Goal: Information Seeking & Learning: Learn about a topic

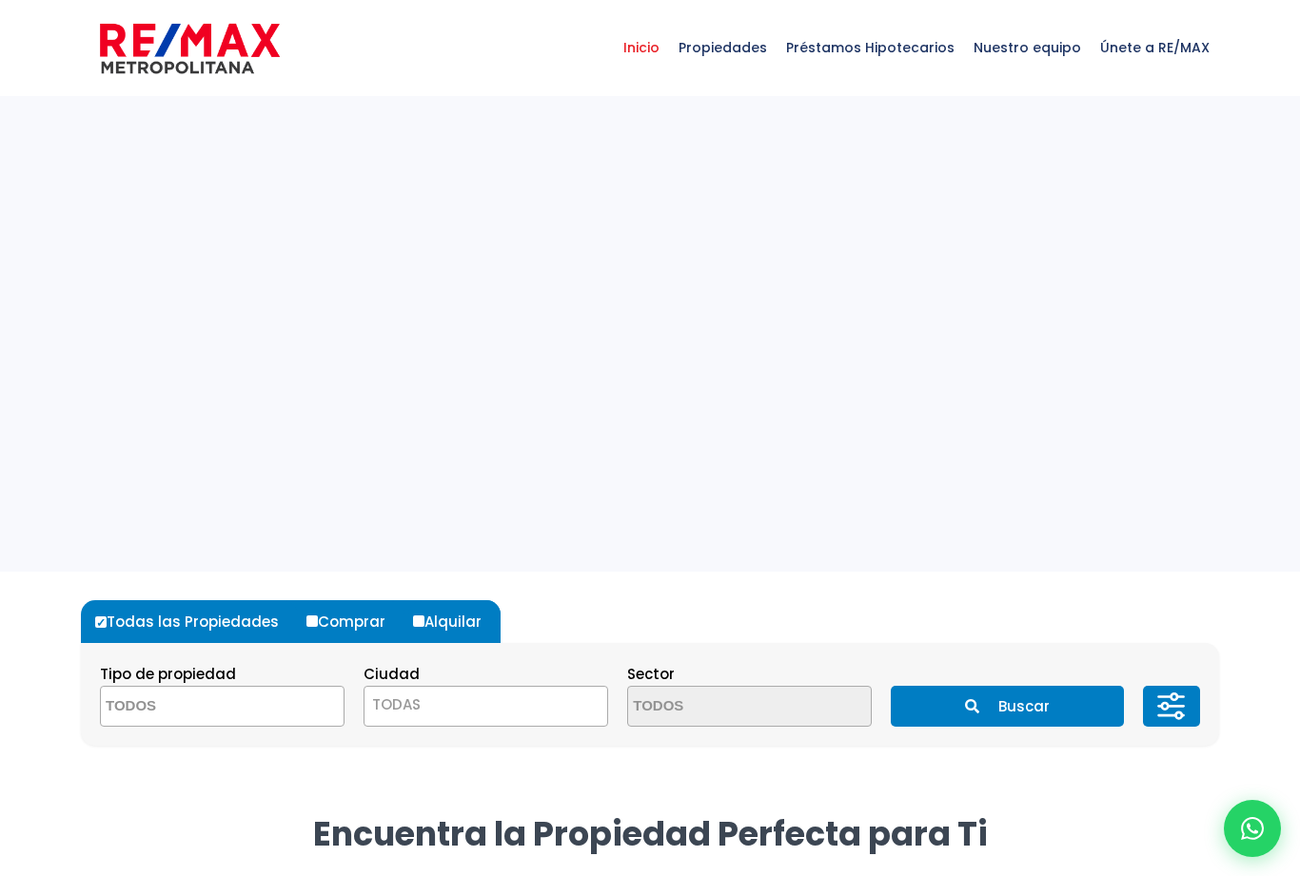
select select
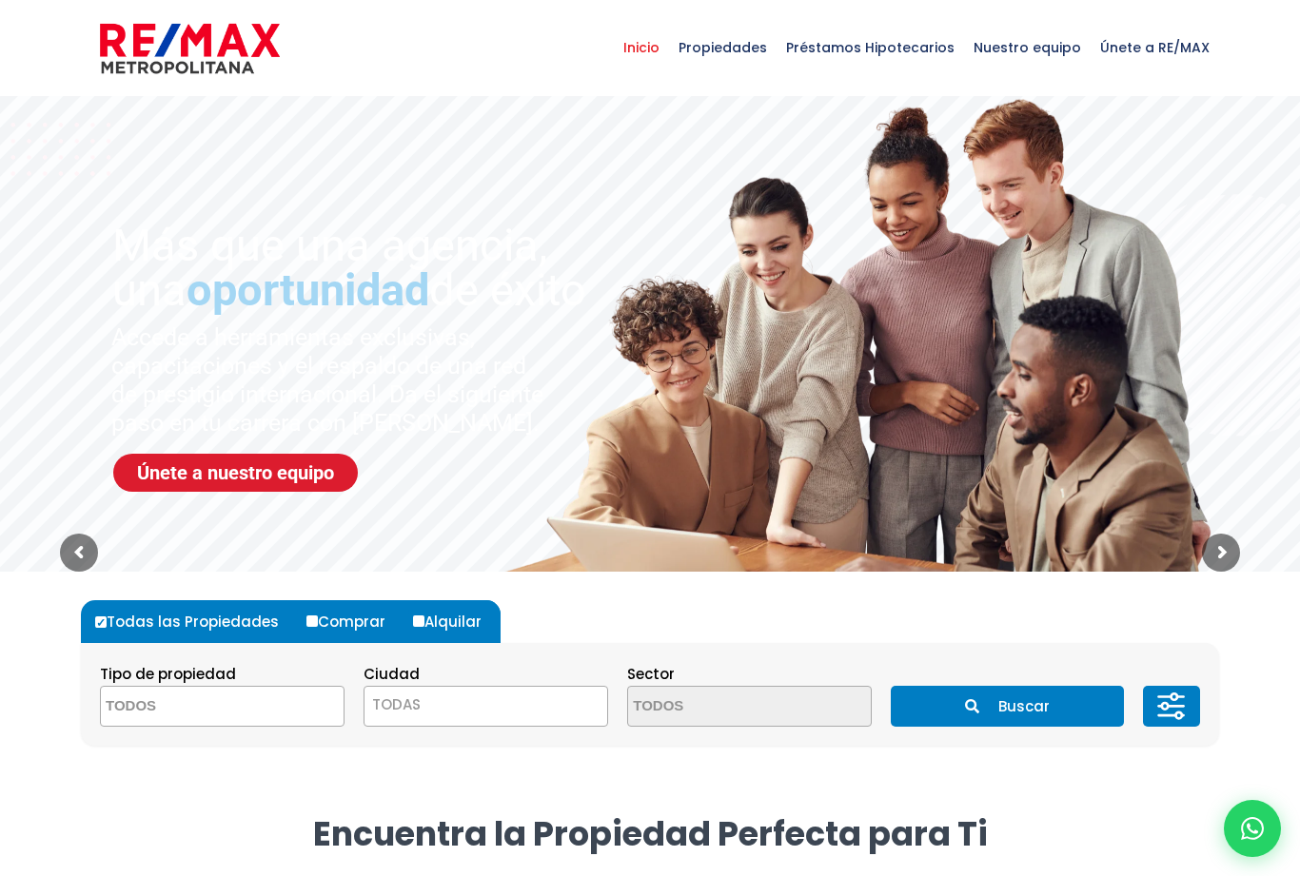
click at [548, 703] on span "TODAS" at bounding box center [485, 705] width 243 height 27
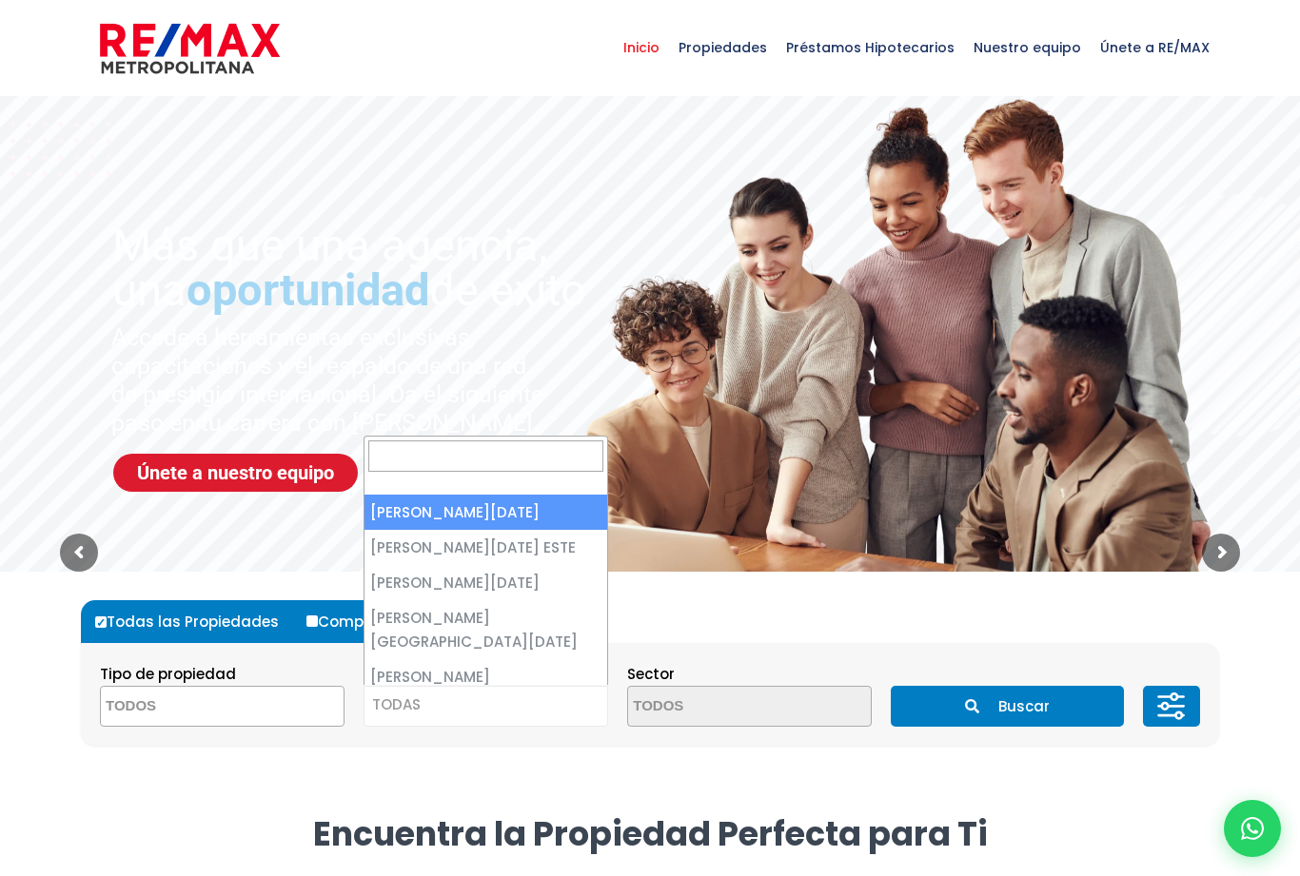
select select "1"
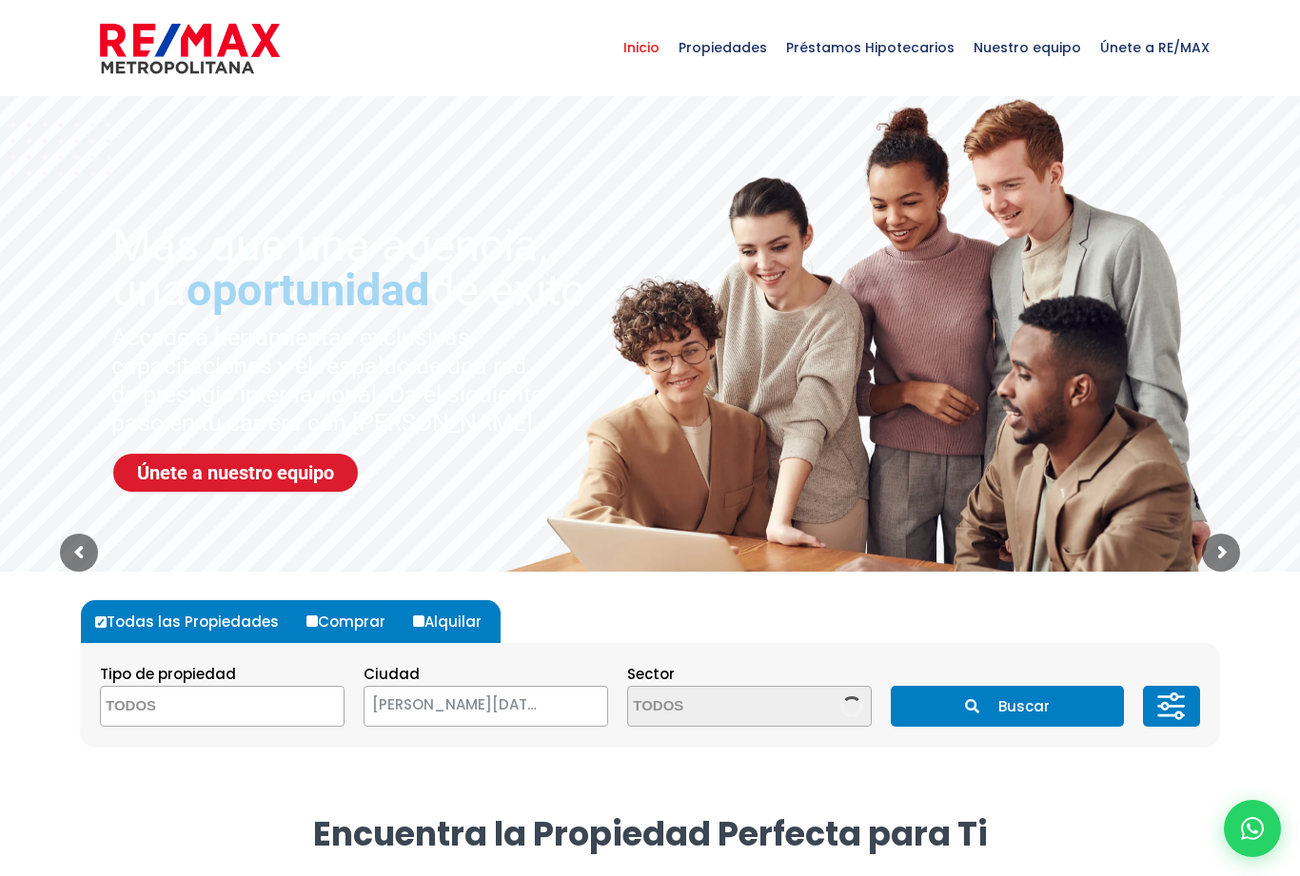
click at [756, 709] on textarea "Search" at bounding box center [720, 707] width 185 height 41
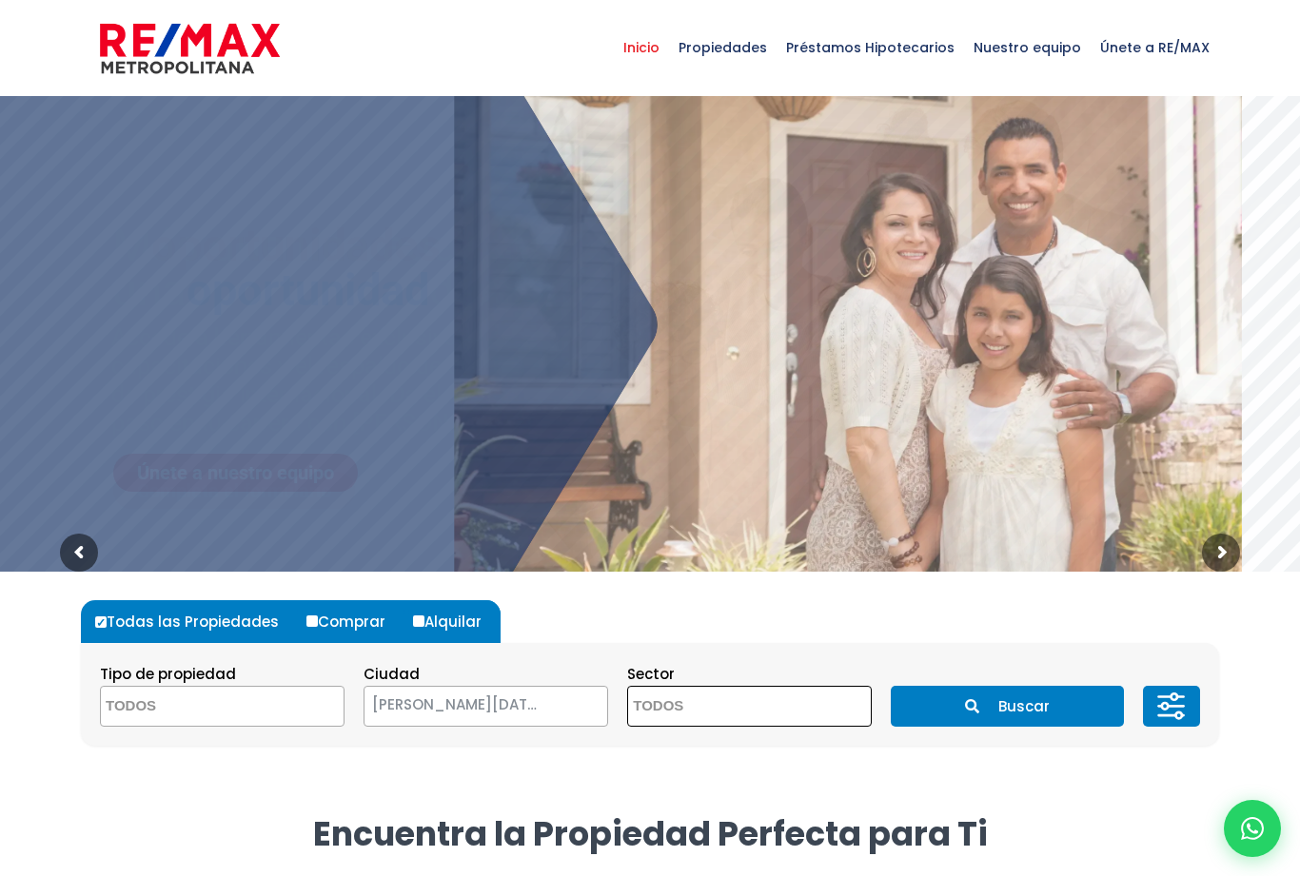
click at [723, 718] on textarea "Search" at bounding box center [720, 707] width 185 height 41
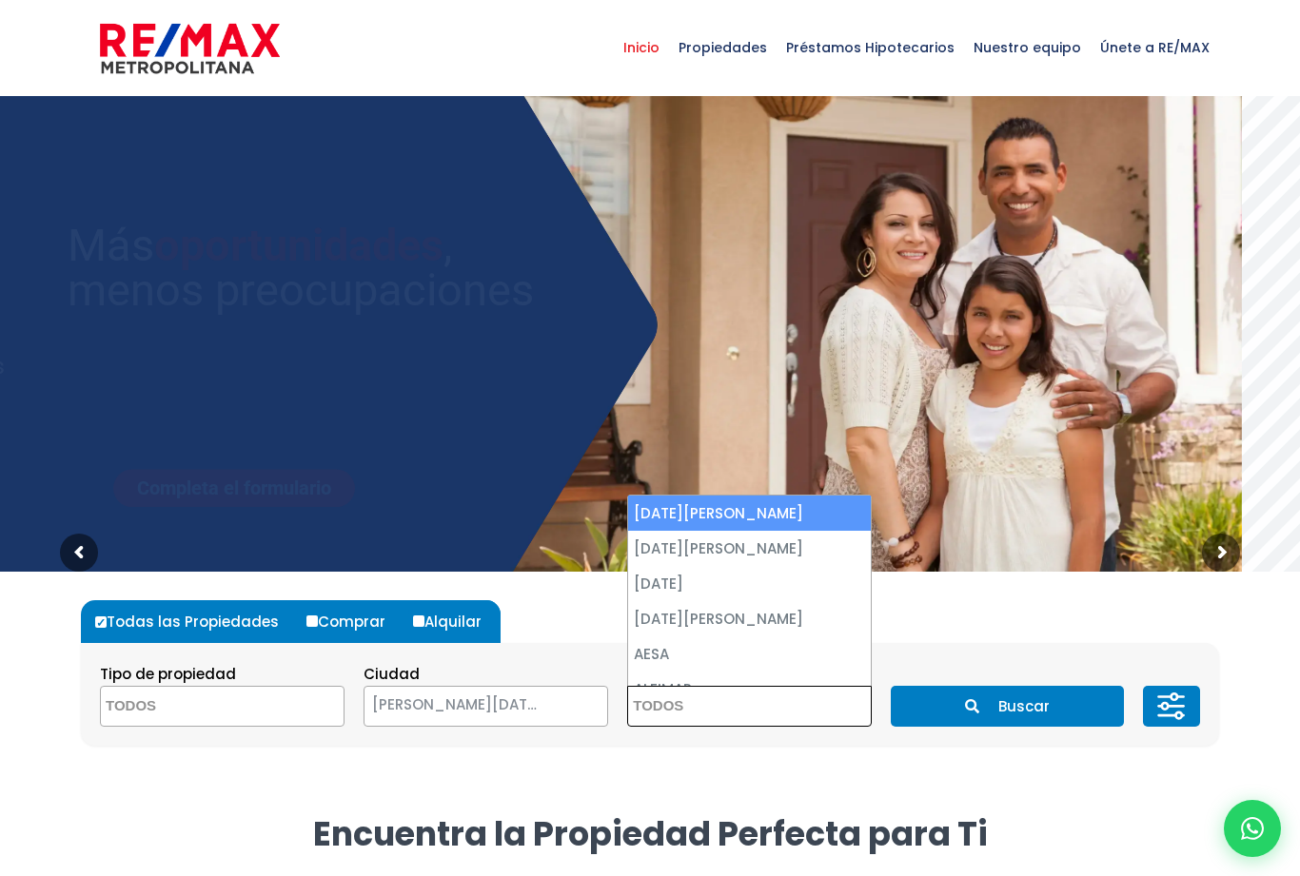
scroll to position [54, 0]
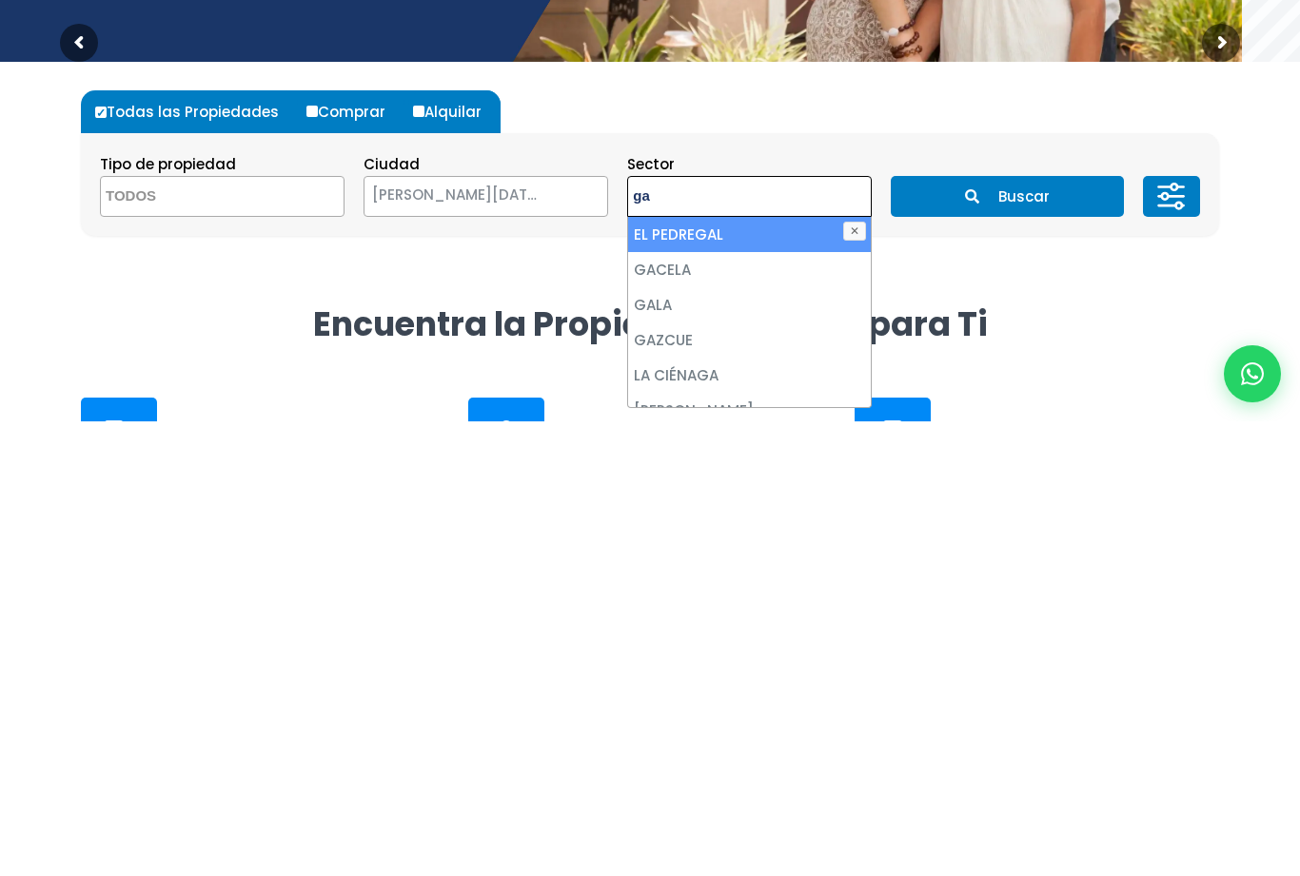
type textarea "ga"
click at [680, 777] on li "GAZCUE" at bounding box center [749, 794] width 243 height 35
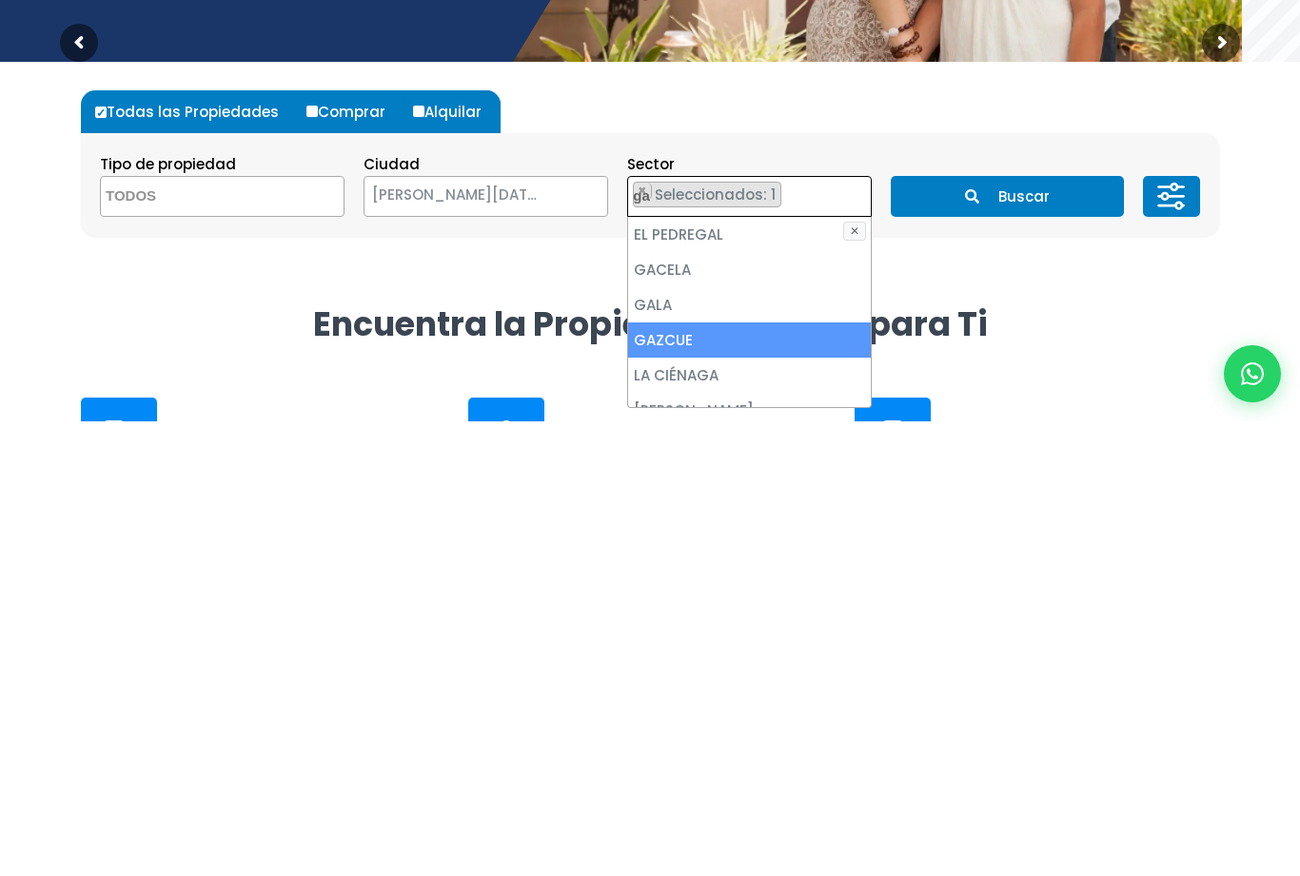
select select "206"
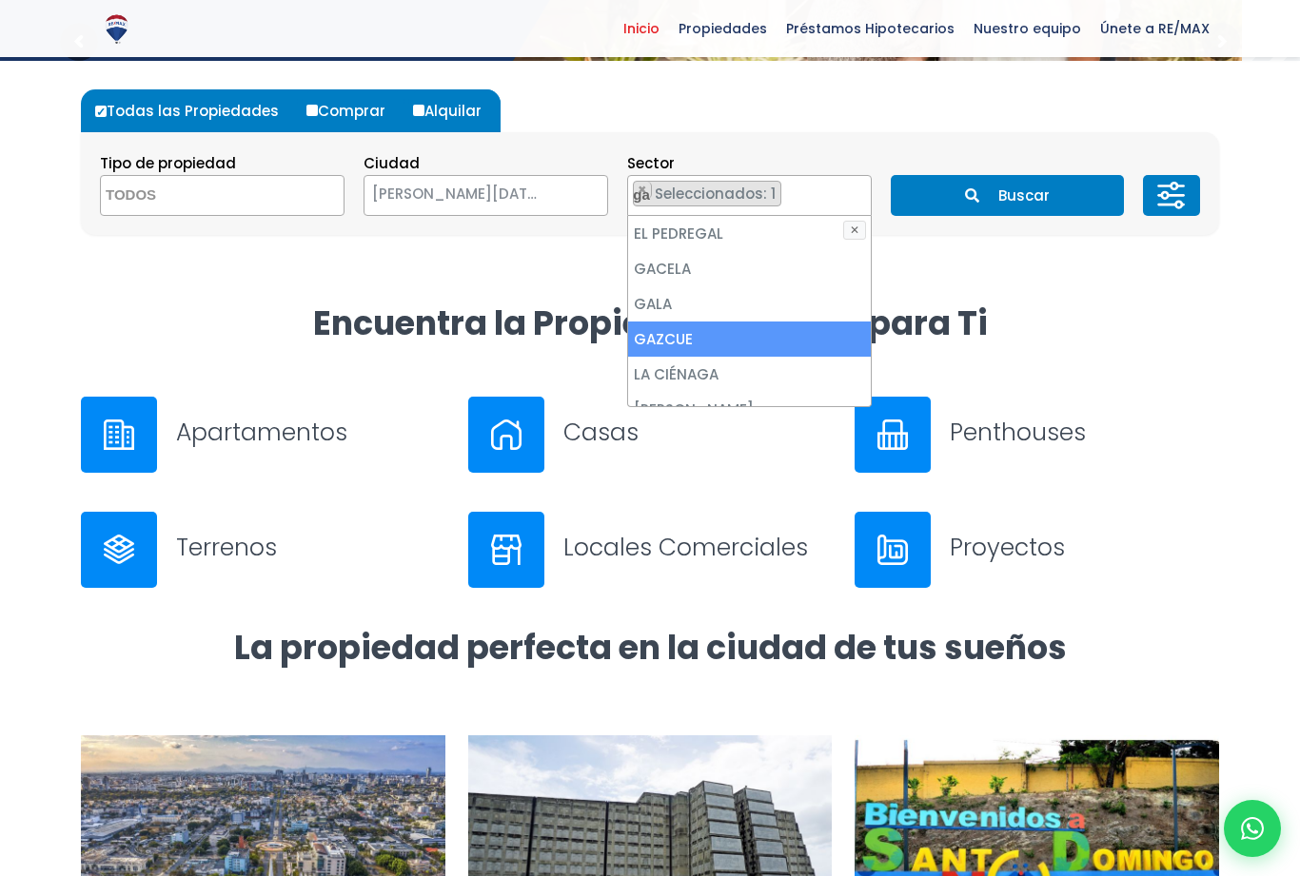
click at [749, 337] on li "GAZCUE" at bounding box center [749, 339] width 243 height 35
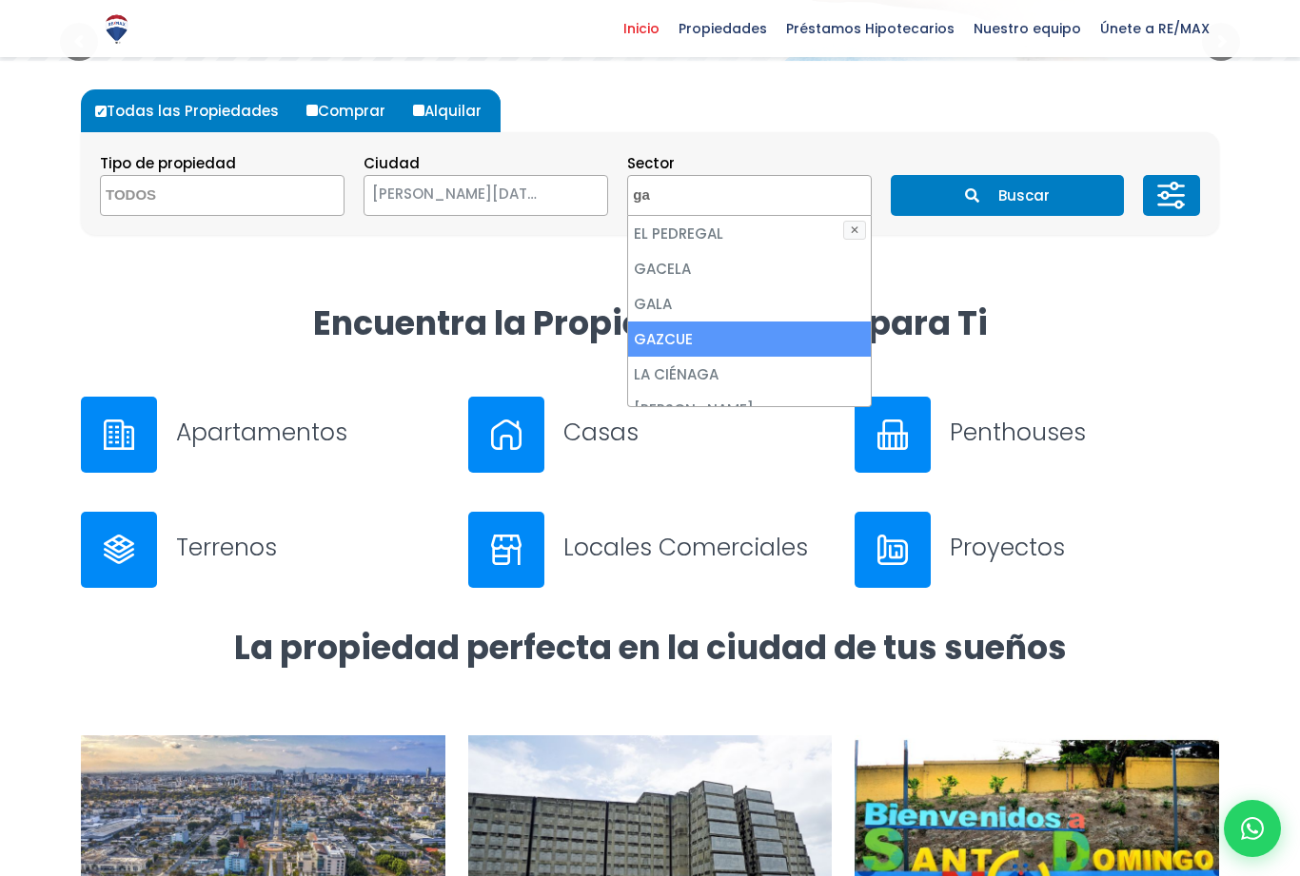
click at [690, 336] on li "GAZCUE" at bounding box center [749, 339] width 243 height 35
select select "206"
click at [1032, 192] on button "Buscar" at bounding box center [1007, 195] width 232 height 41
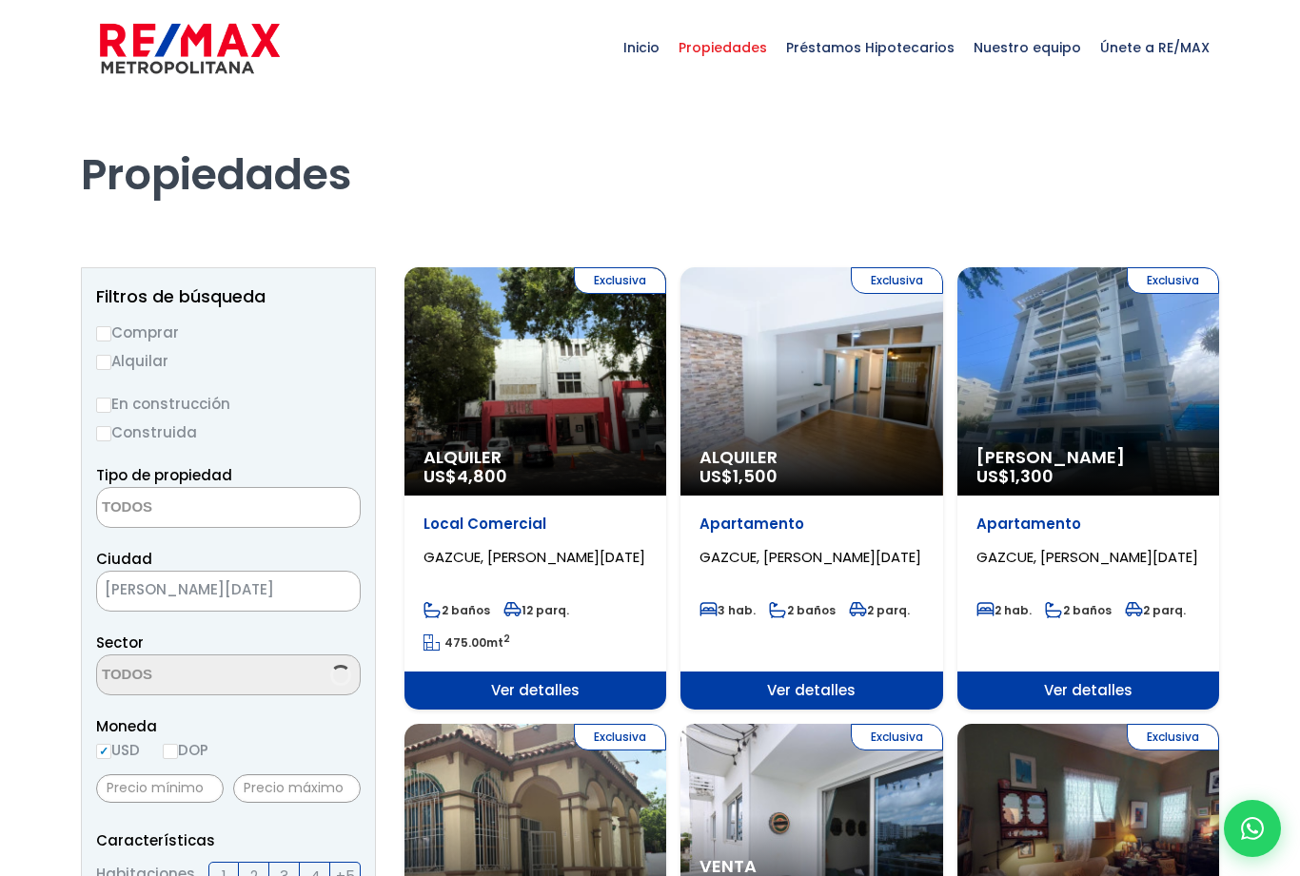
select select
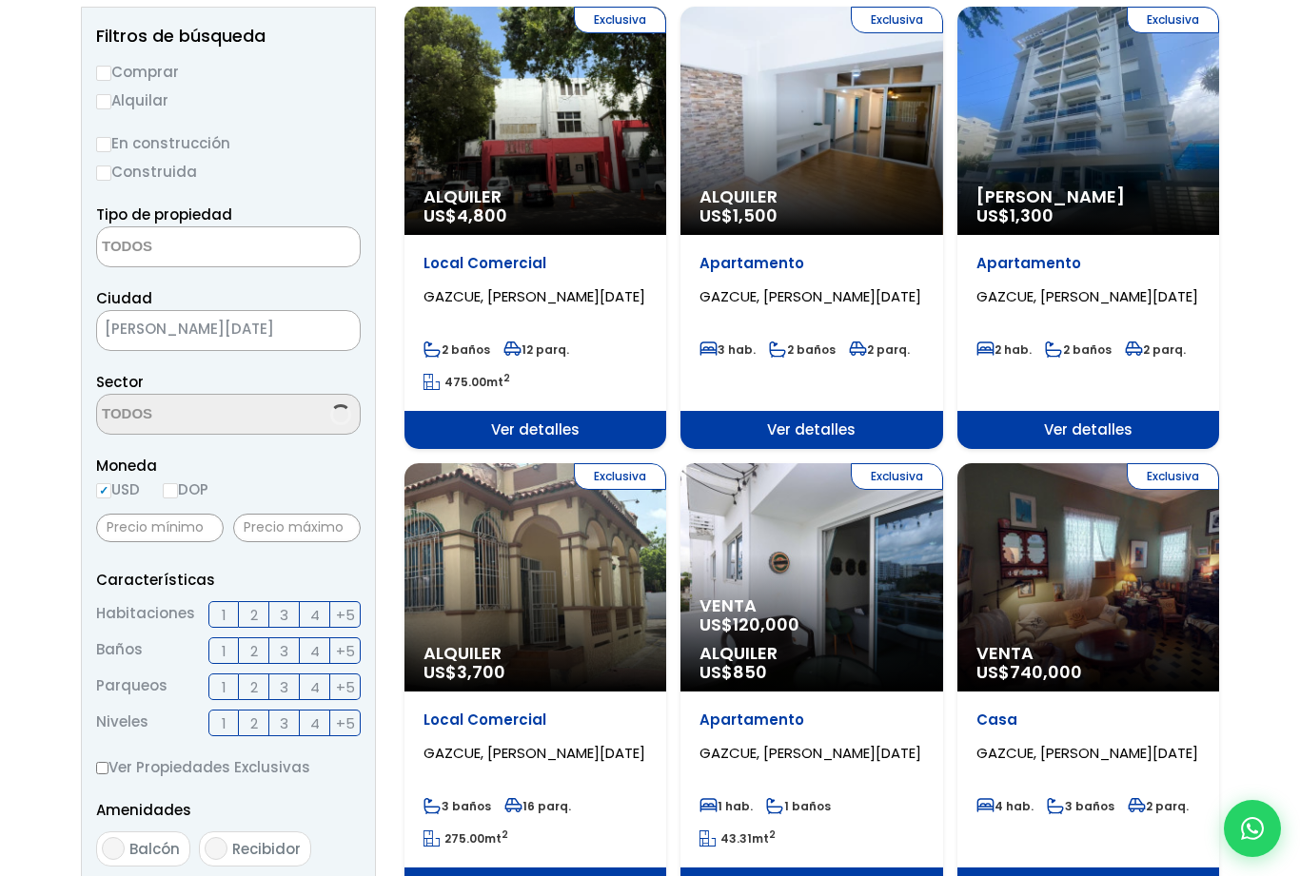
select select "206"
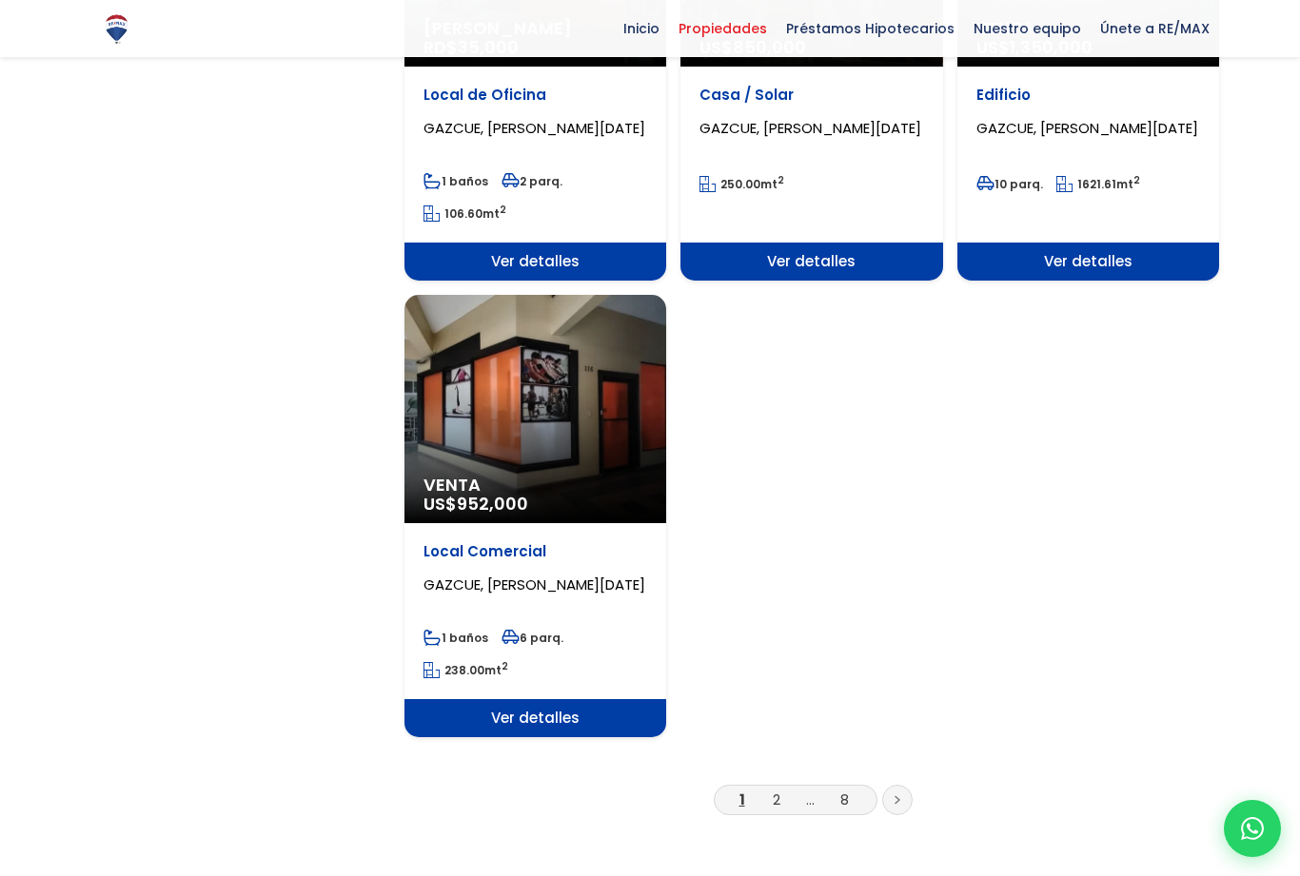
scroll to position [2276, 0]
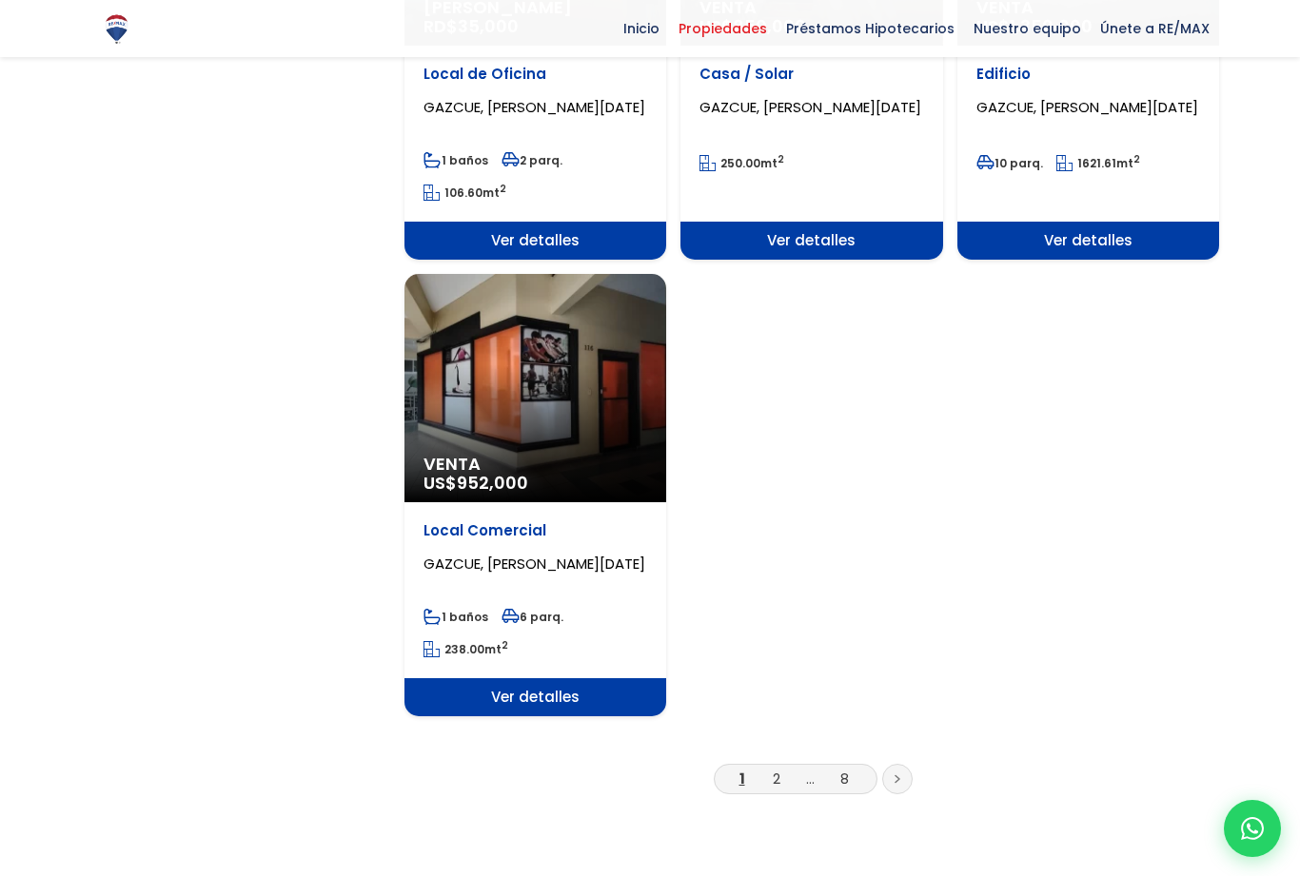
click at [778, 784] on link "2" at bounding box center [777, 779] width 8 height 20
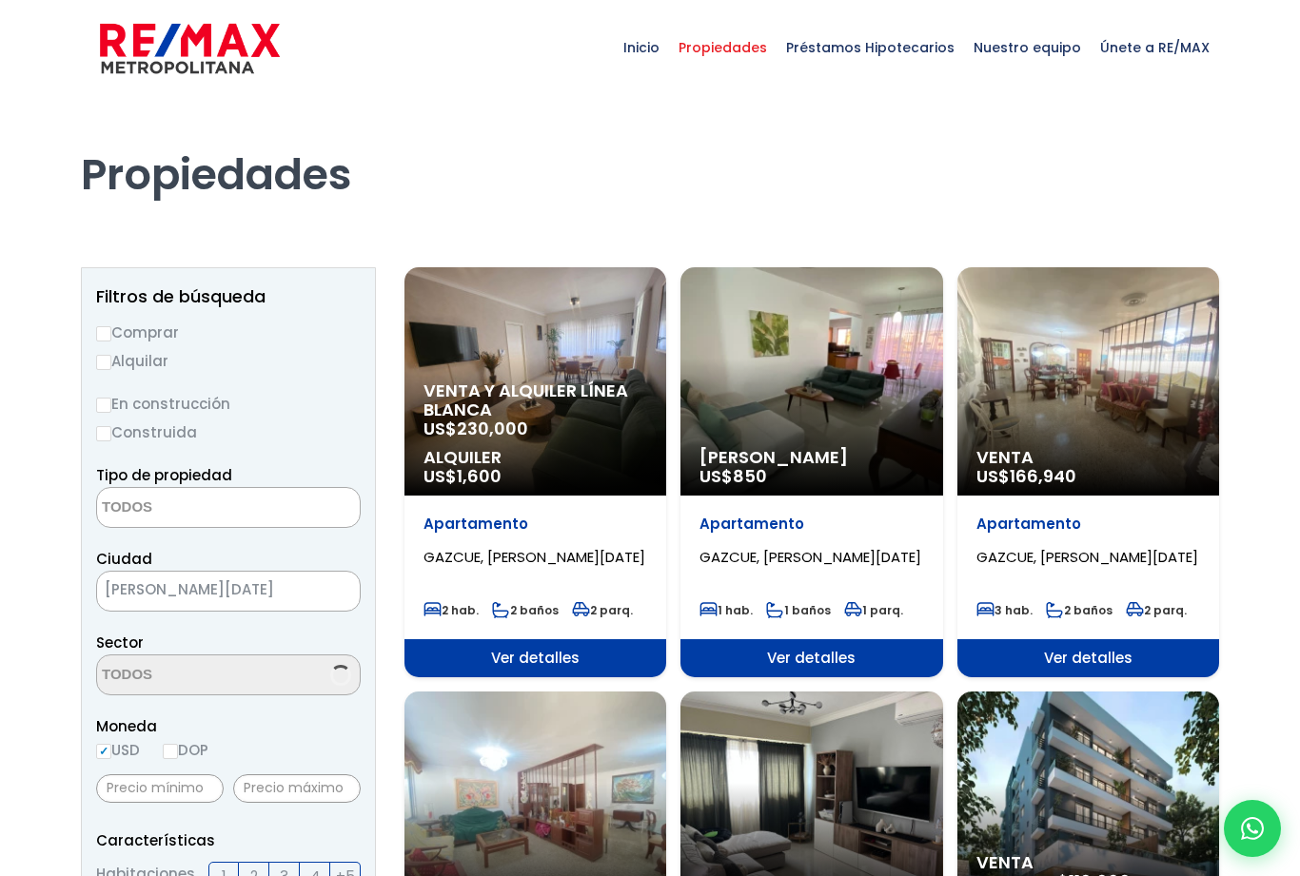
select select
select select "206"
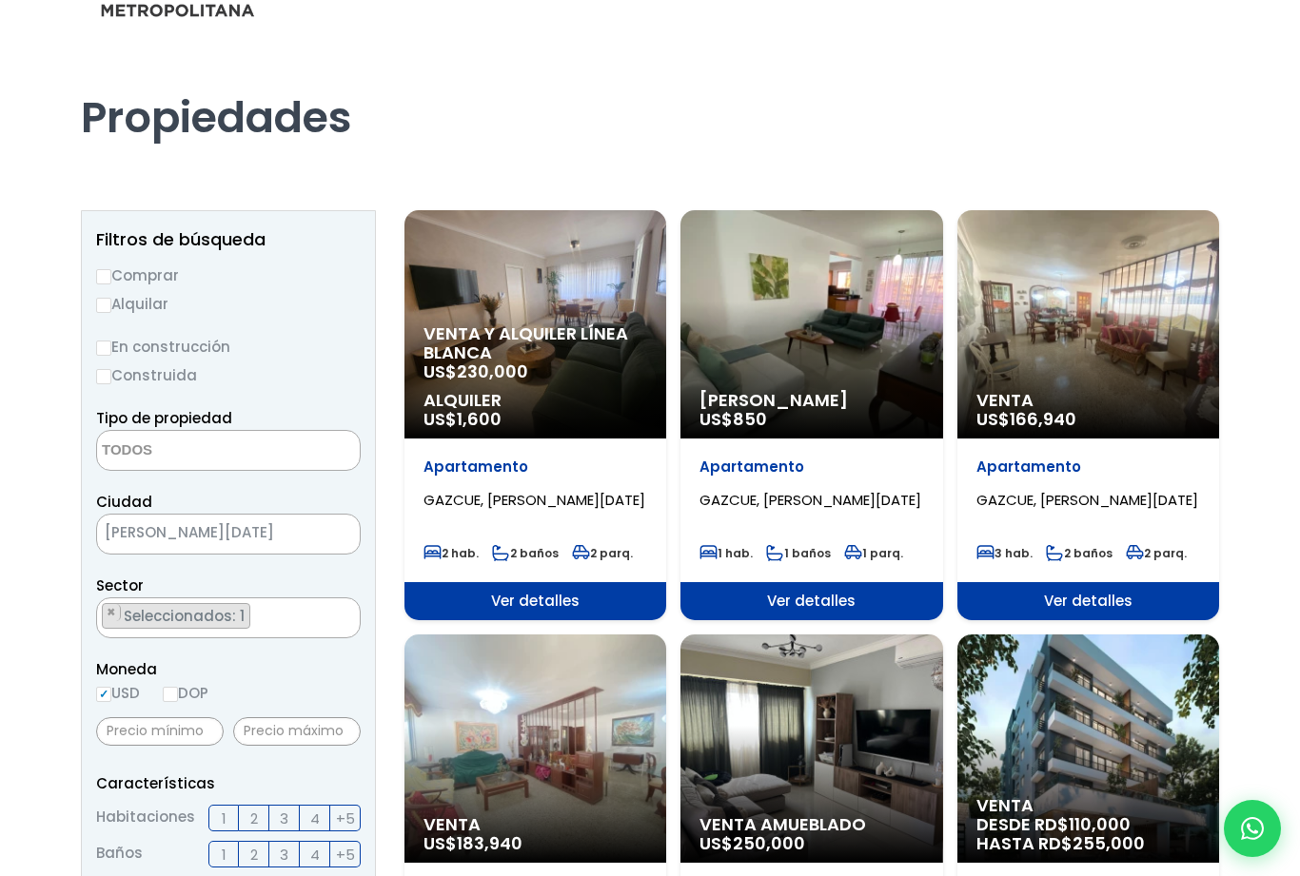
scroll to position [59, 0]
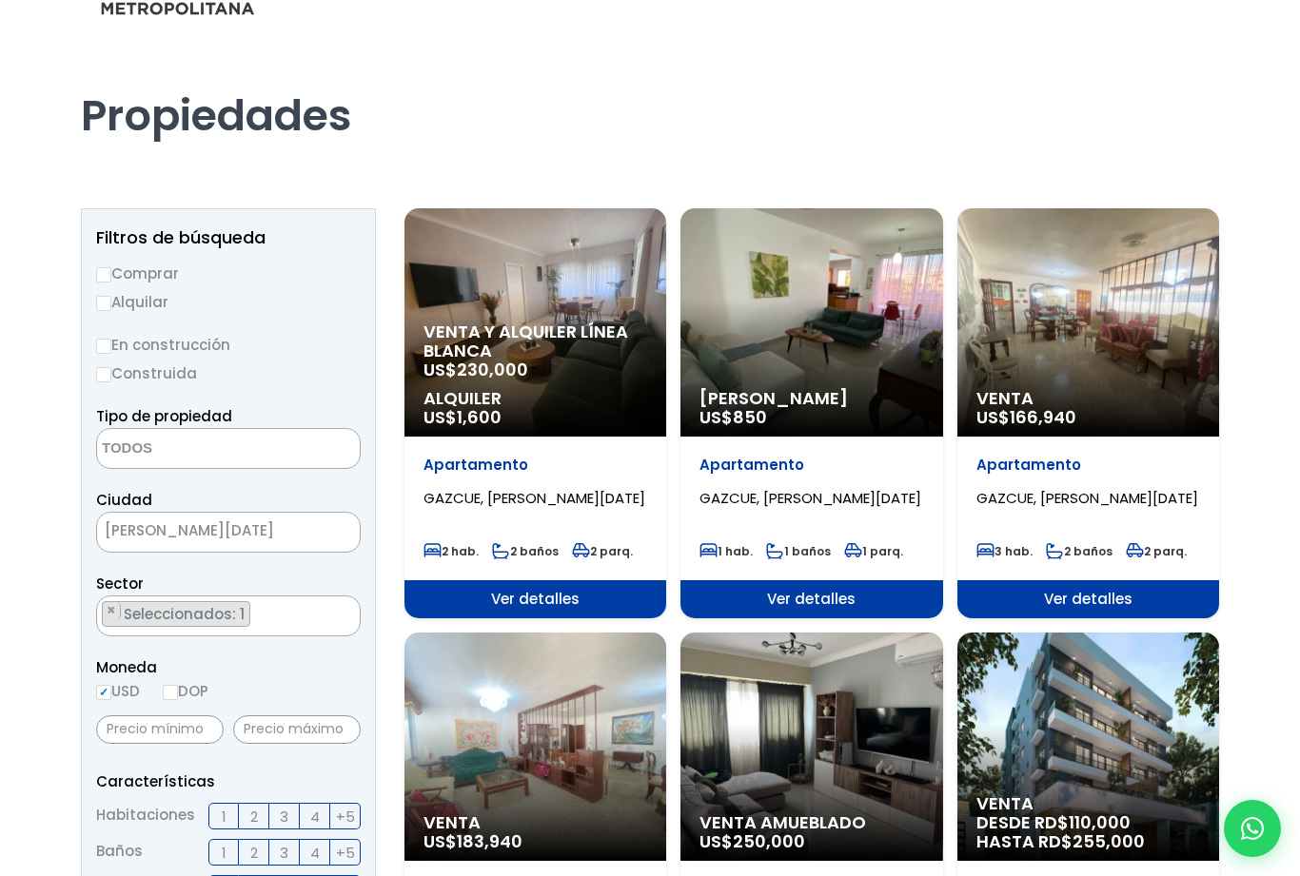
click at [104, 268] on input "Comprar" at bounding box center [103, 274] width 15 height 15
radio input "true"
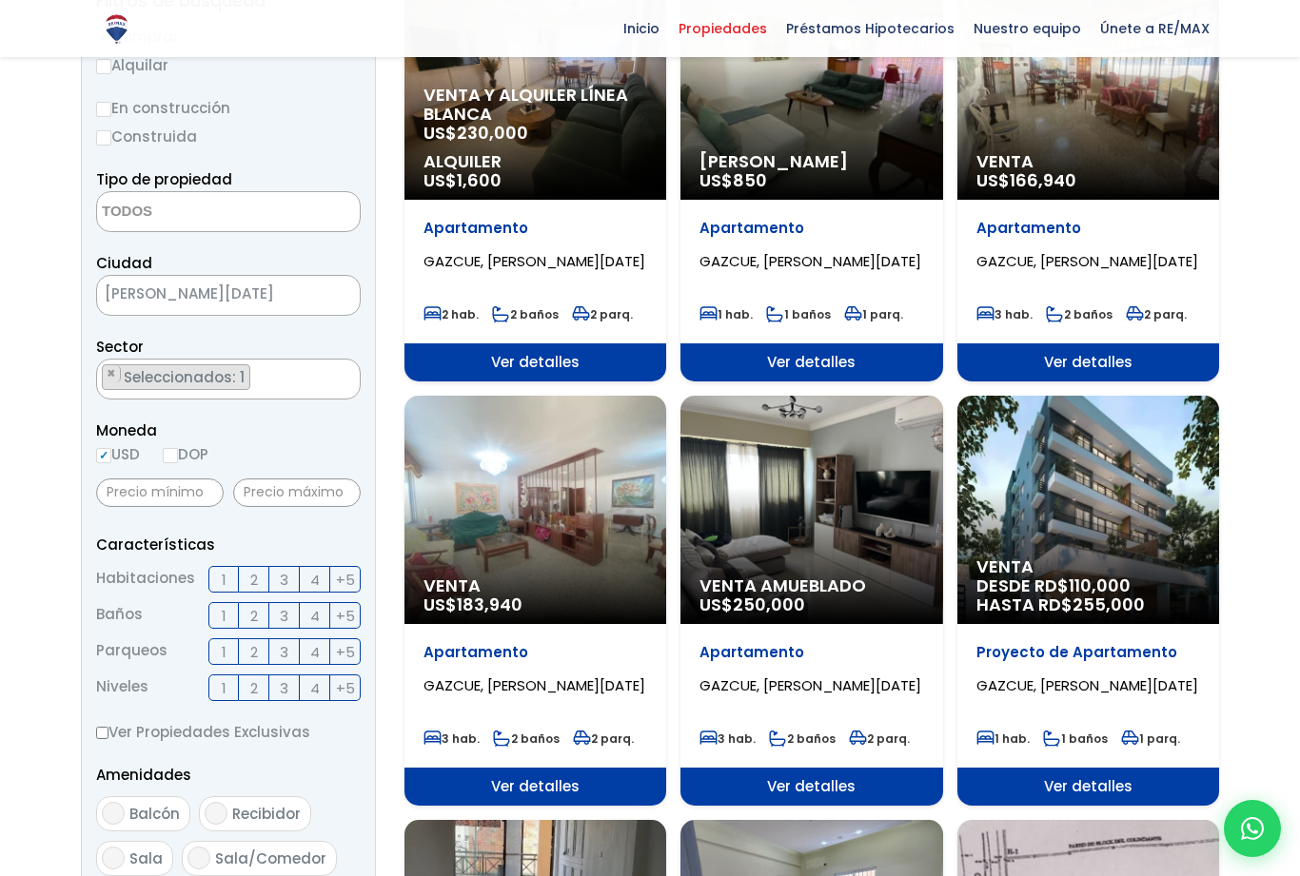
scroll to position [0, 0]
click at [0, 0] on input "2" at bounding box center [0, 0] width 0 height 0
checkbox input "true"
click at [0, 0] on input "2" at bounding box center [0, 0] width 0 height 0
checkbox input "true"
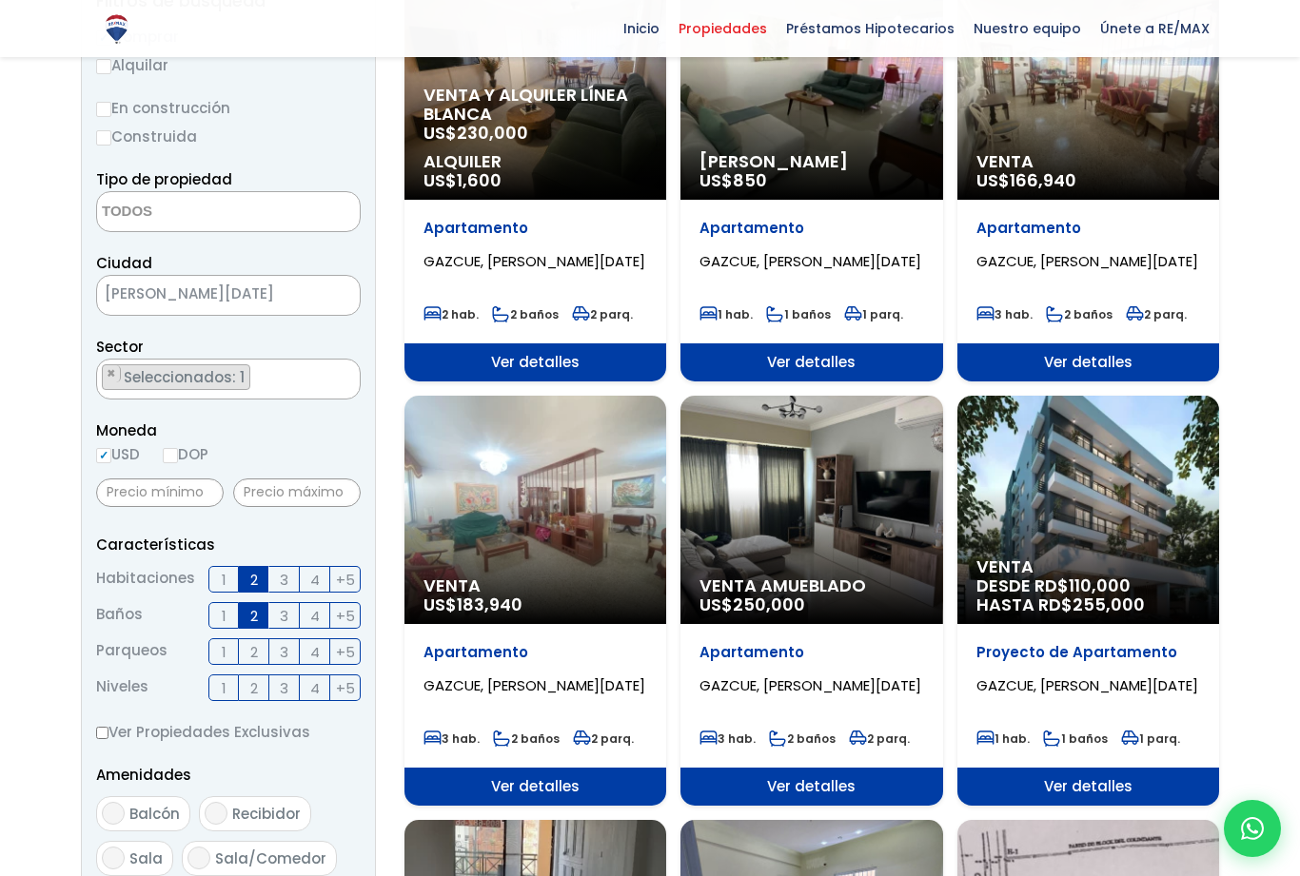
click at [0, 0] on input "2" at bounding box center [0, 0] width 0 height 0
checkbox input "true"
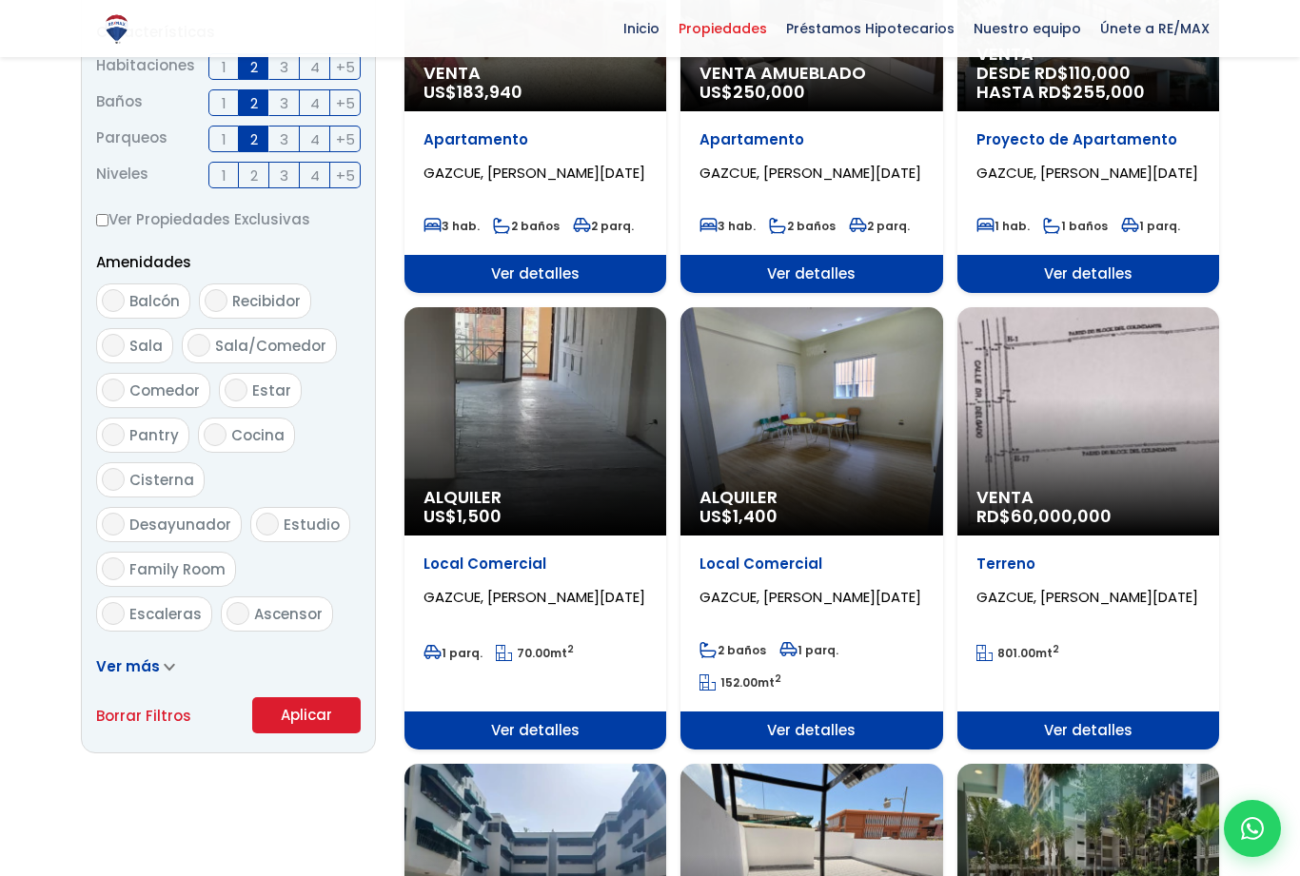
scroll to position [822, 0]
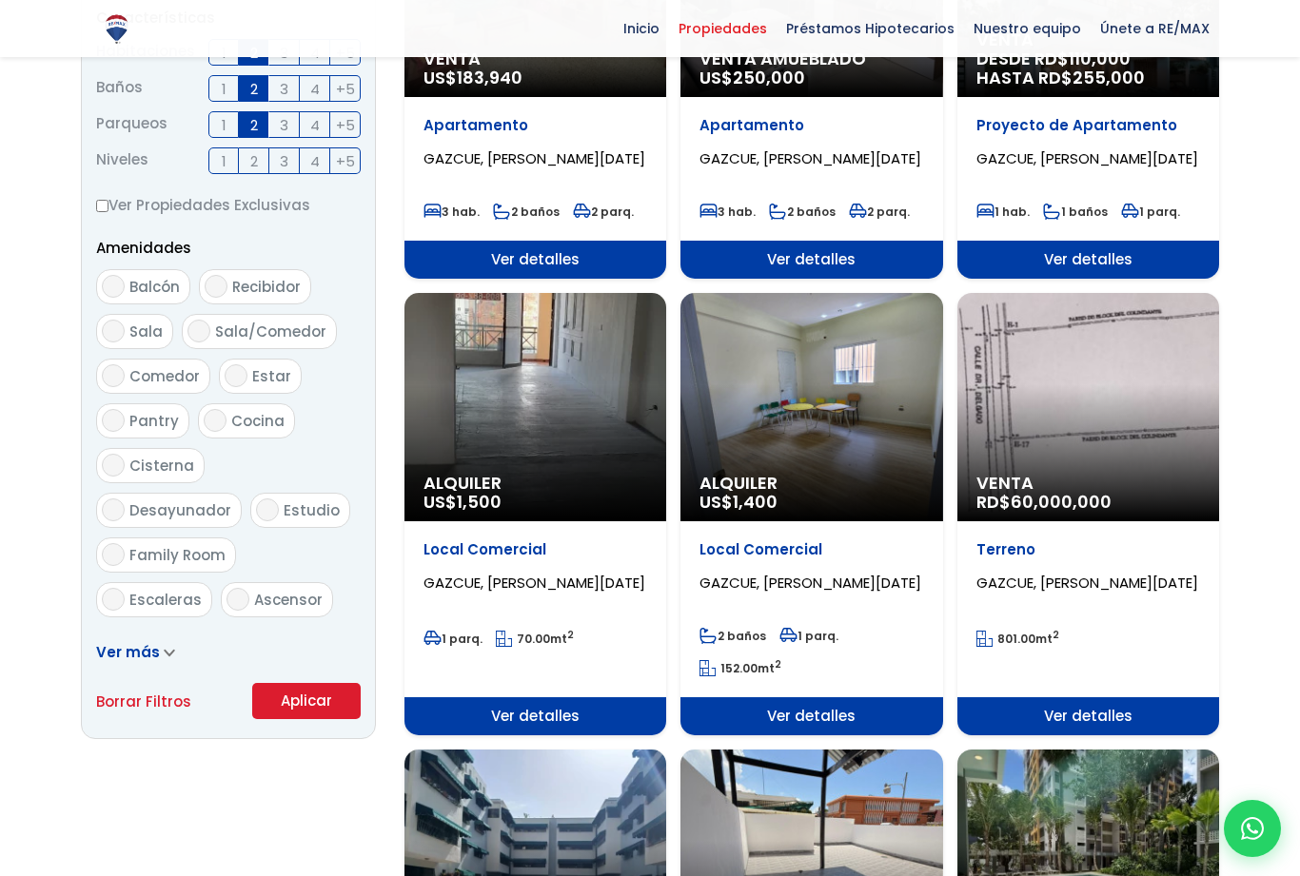
click at [306, 719] on button "Aplicar" at bounding box center [306, 701] width 108 height 36
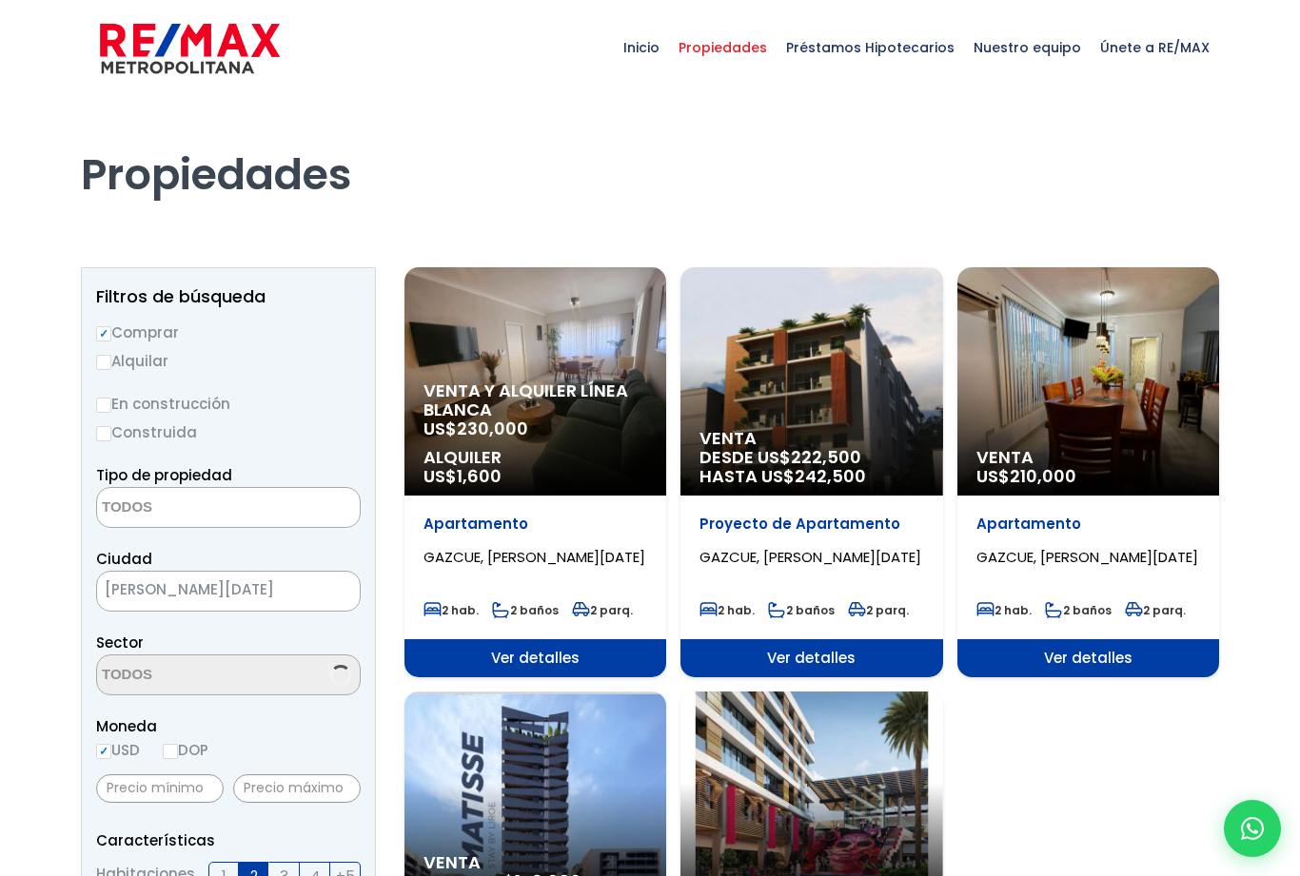
select select
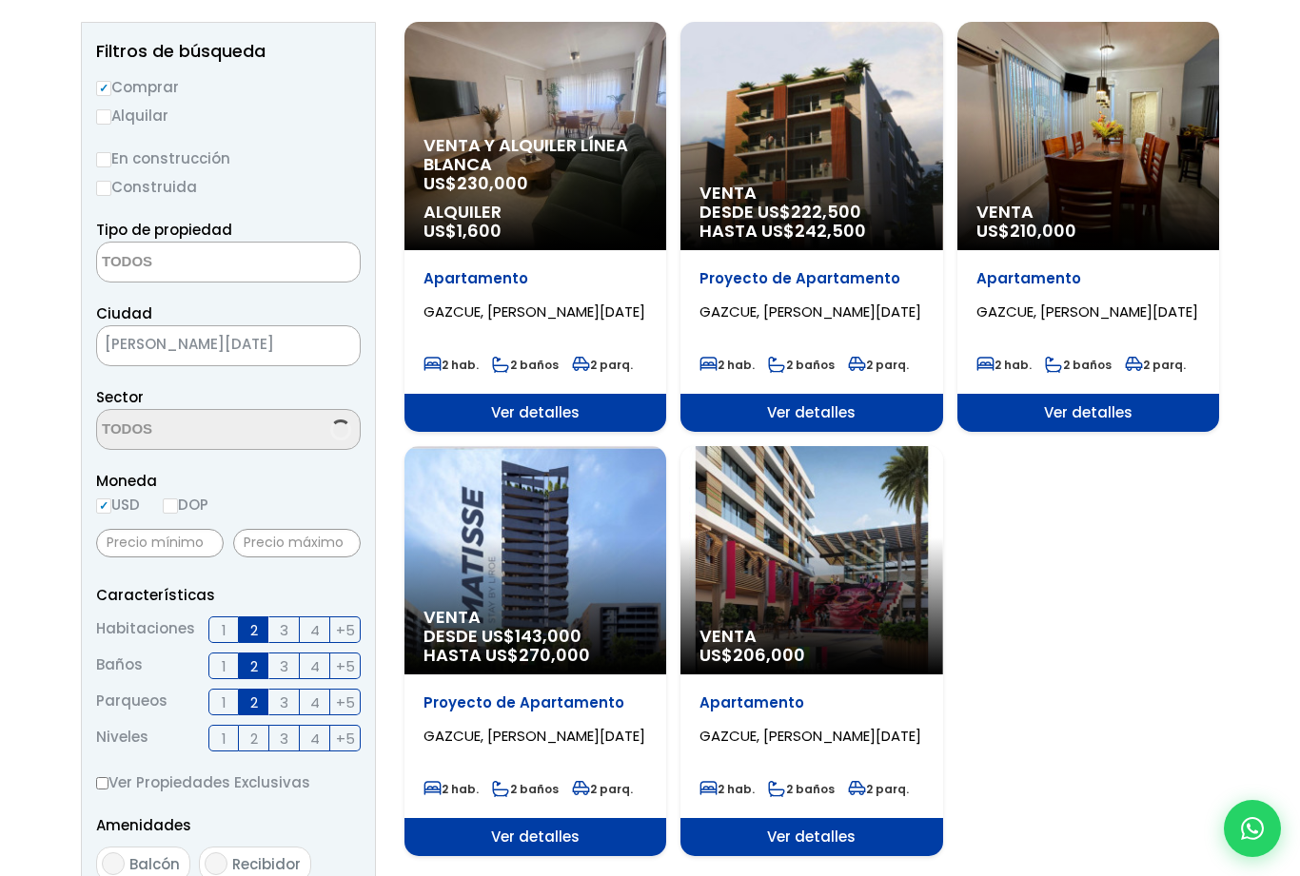
scroll to position [294, 0]
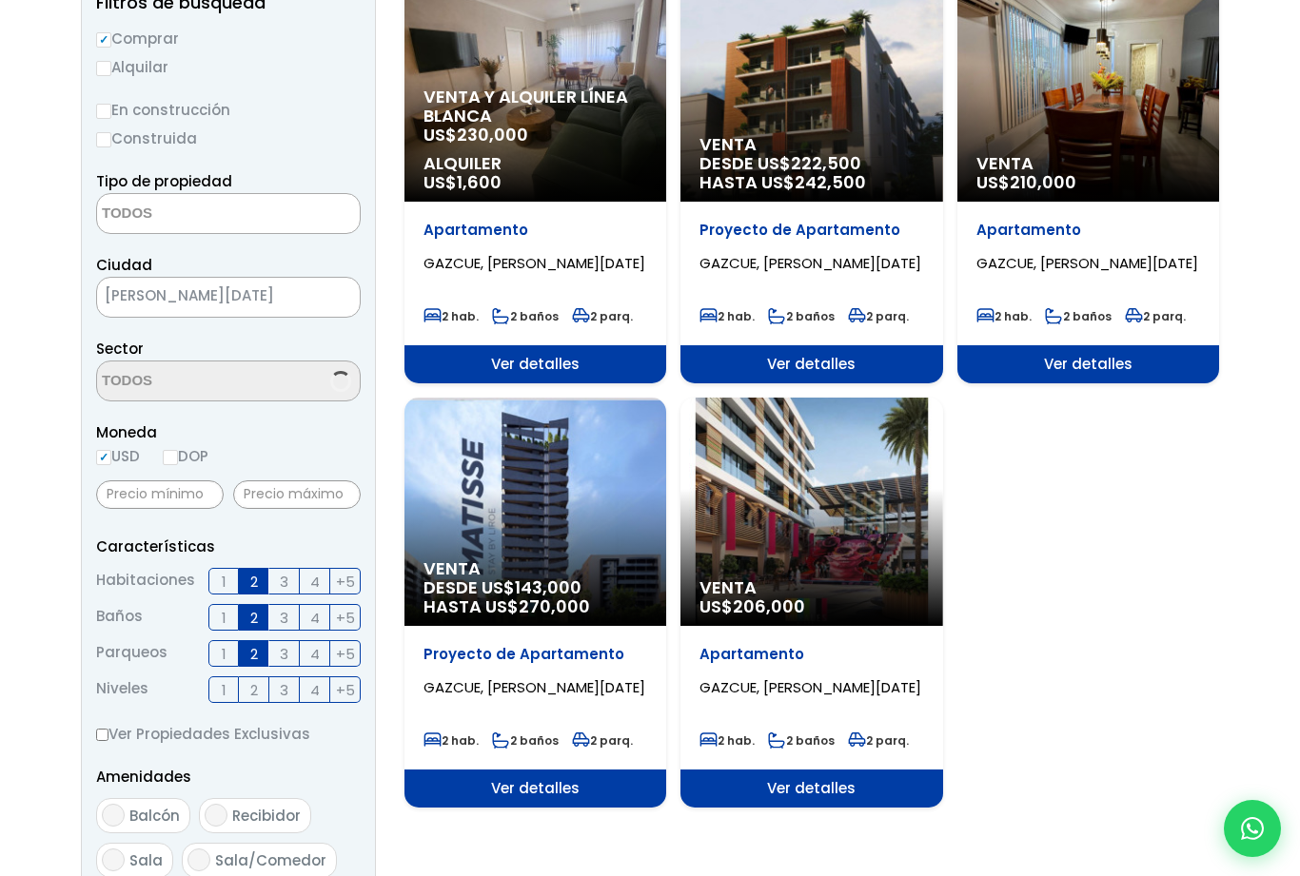
select select "206"
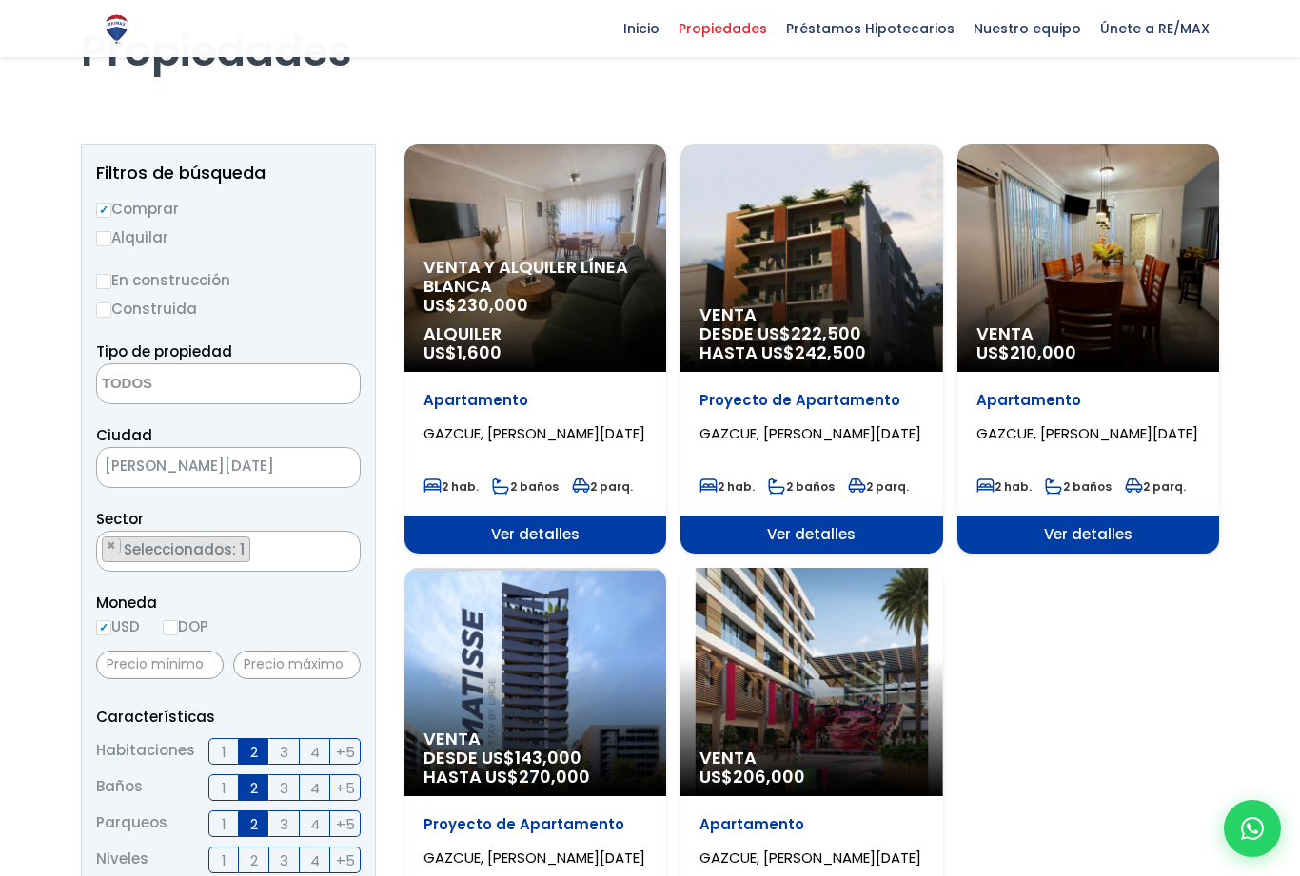
scroll to position [125, 0]
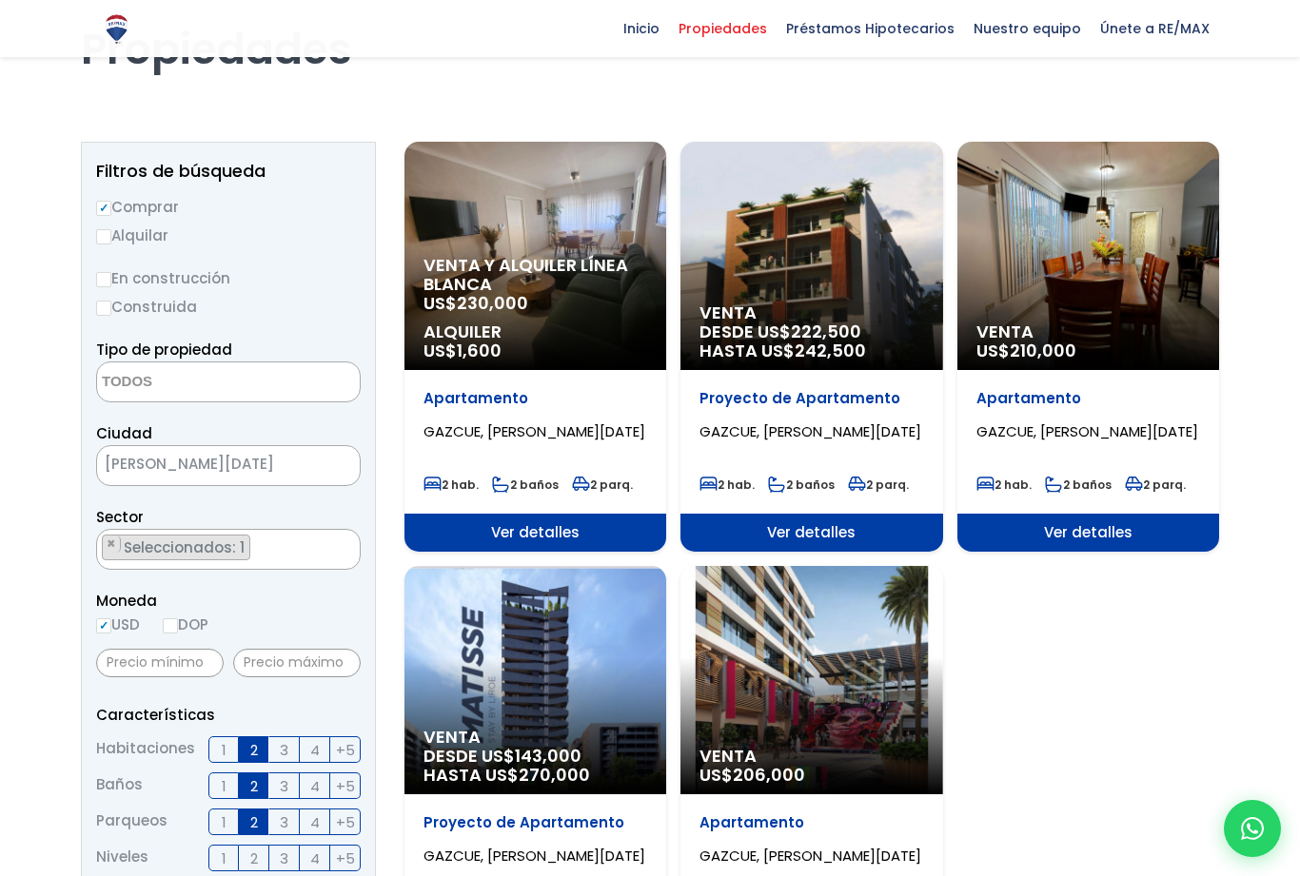
click at [108, 196] on label "Comprar" at bounding box center [228, 207] width 265 height 24
click at [108, 201] on input "Comprar" at bounding box center [103, 208] width 15 height 15
click at [102, 203] on input "Comprar" at bounding box center [103, 208] width 15 height 15
click at [142, 383] on textarea "Search" at bounding box center [189, 383] width 185 height 41
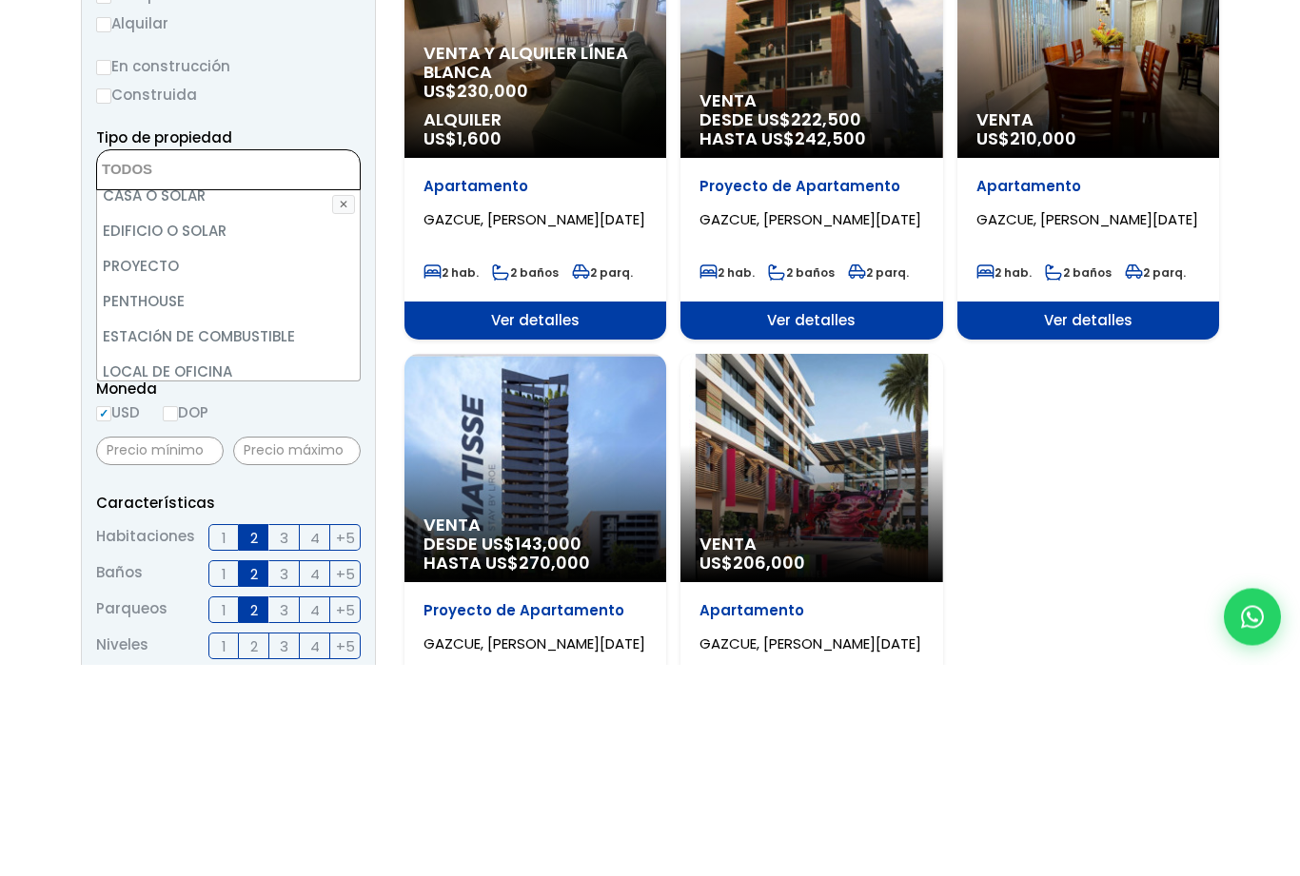
scroll to position [366, 0]
click at [147, 494] on li "PENTHOUSE" at bounding box center [228, 511] width 263 height 35
select select "penthouse"
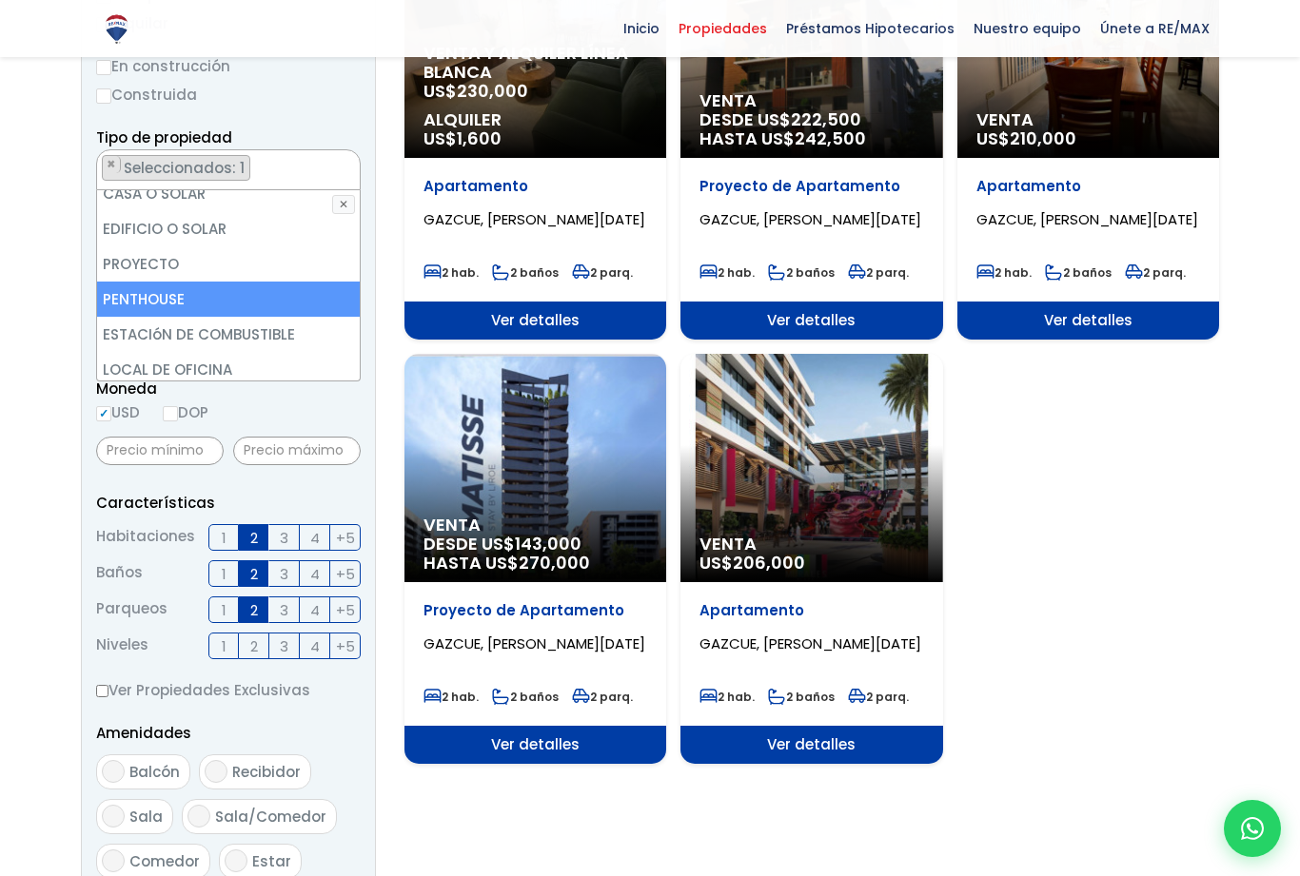
click at [133, 296] on li "PENTHOUSE" at bounding box center [228, 299] width 263 height 35
select select
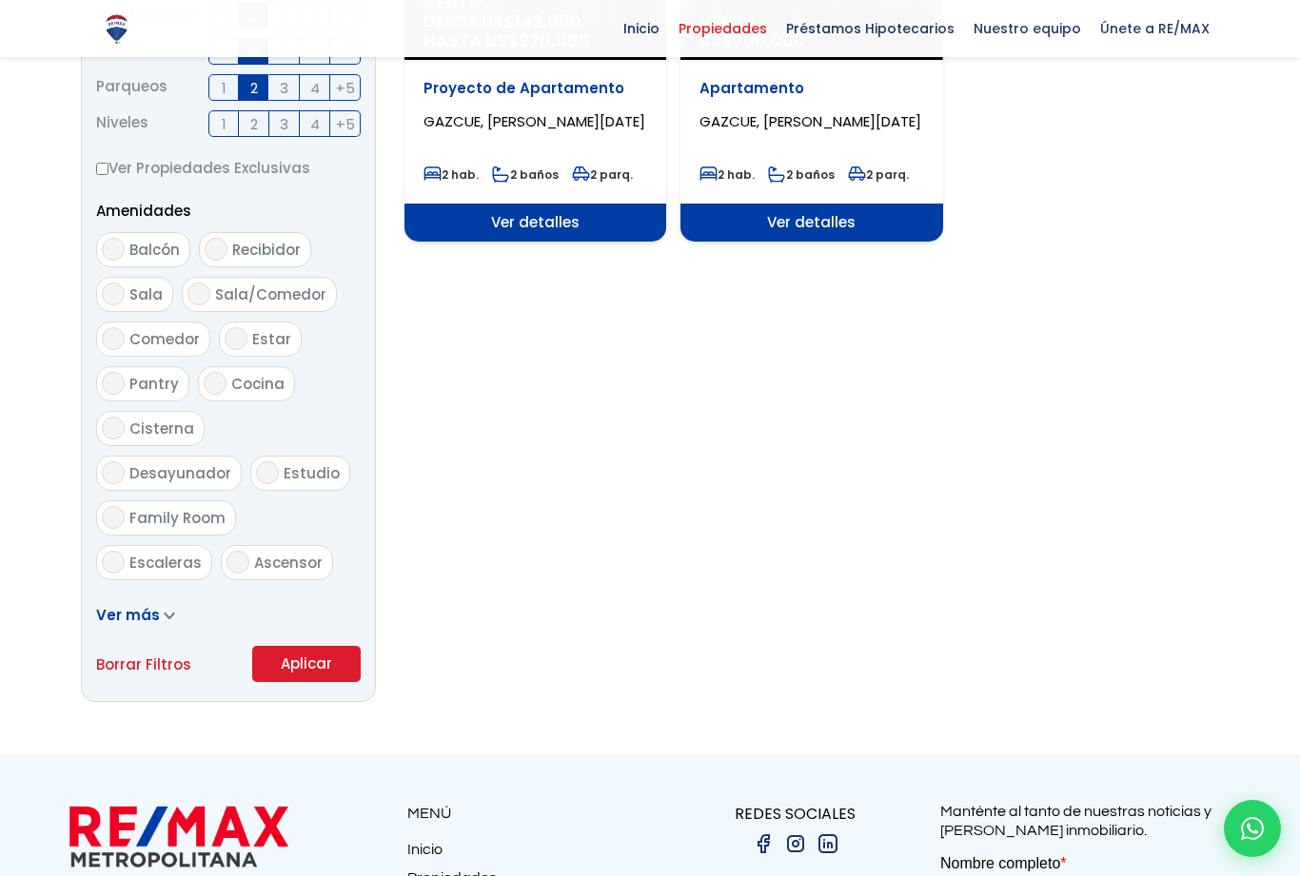
scroll to position [889, 0]
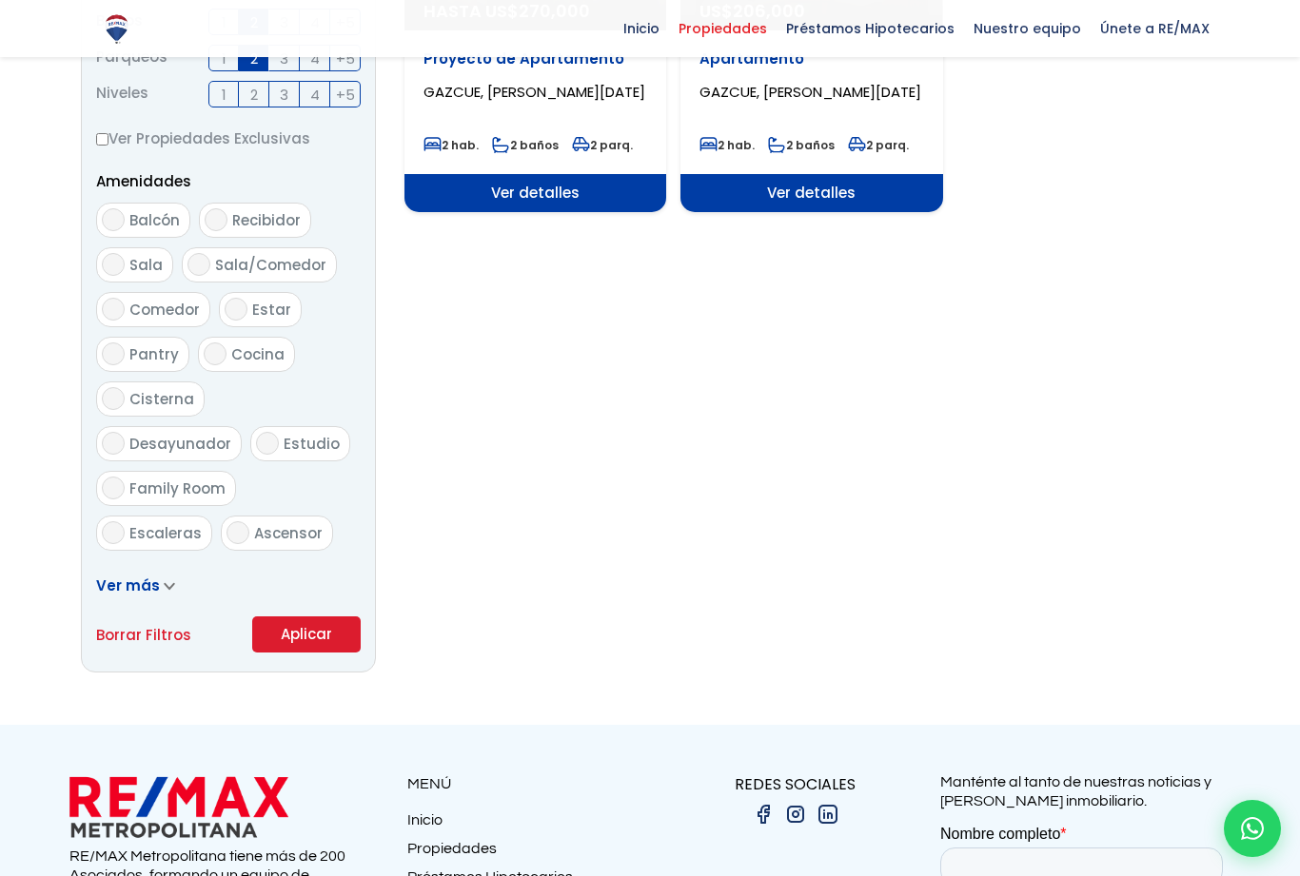
click at [307, 653] on button "Aplicar" at bounding box center [306, 635] width 108 height 36
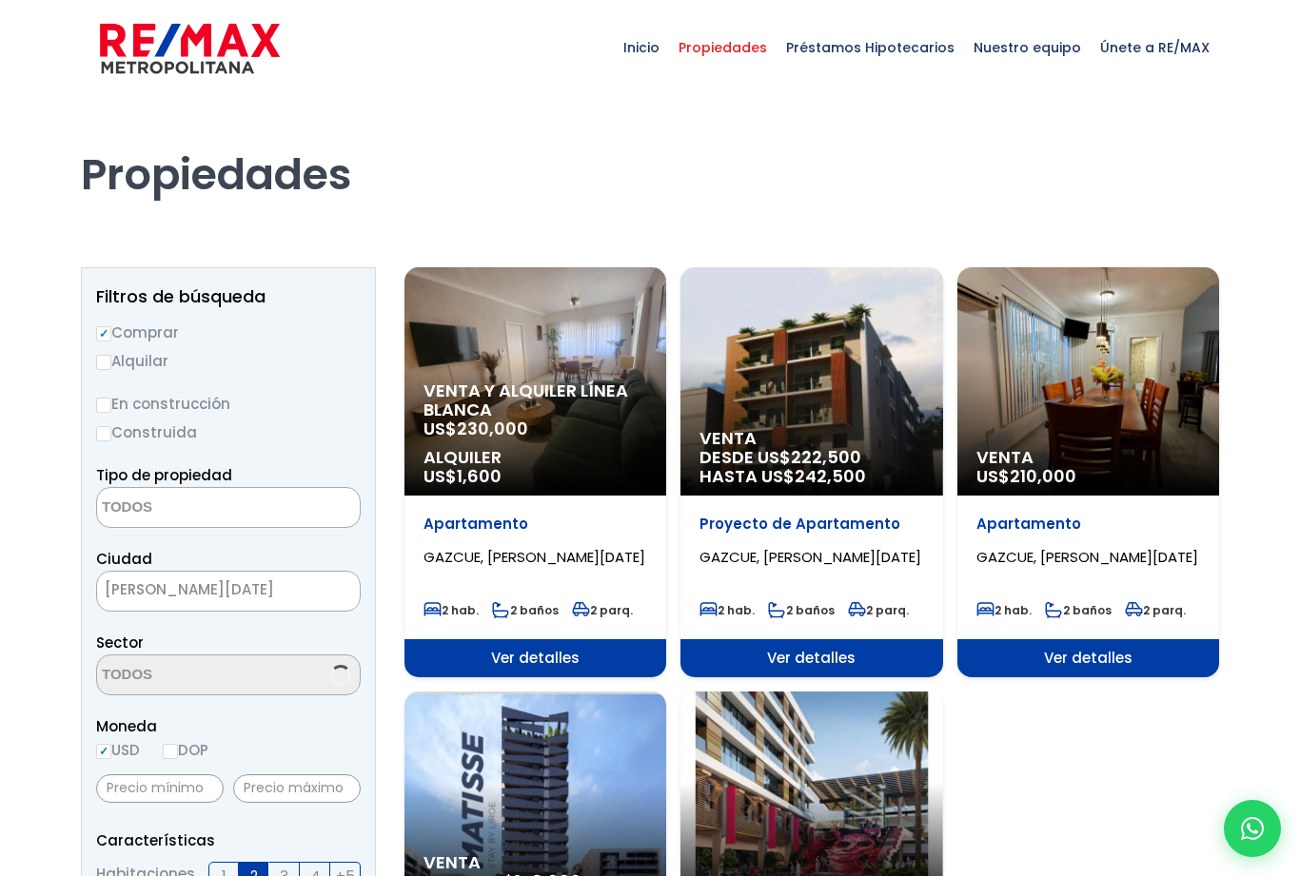
select select
select select "206"
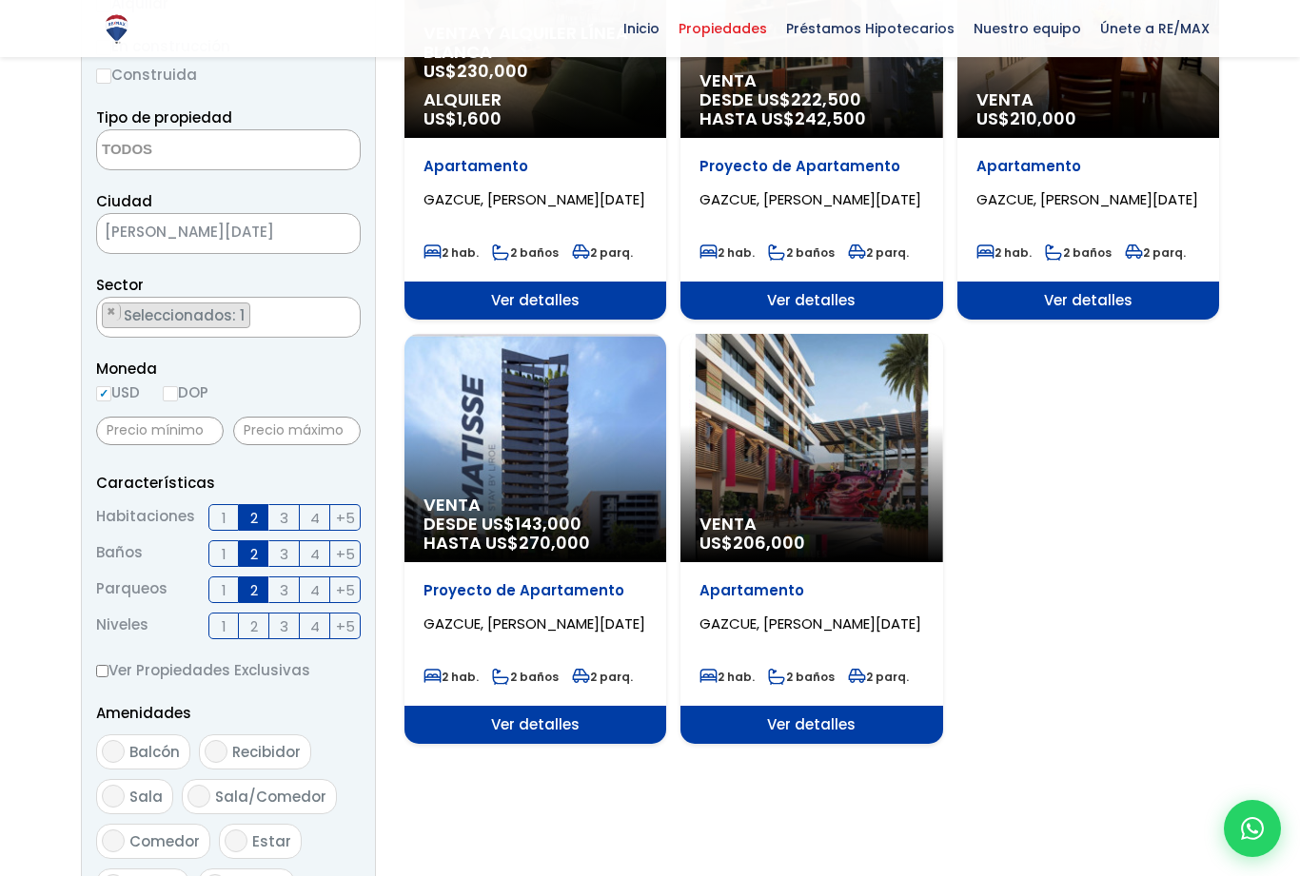
scroll to position [367, 0]
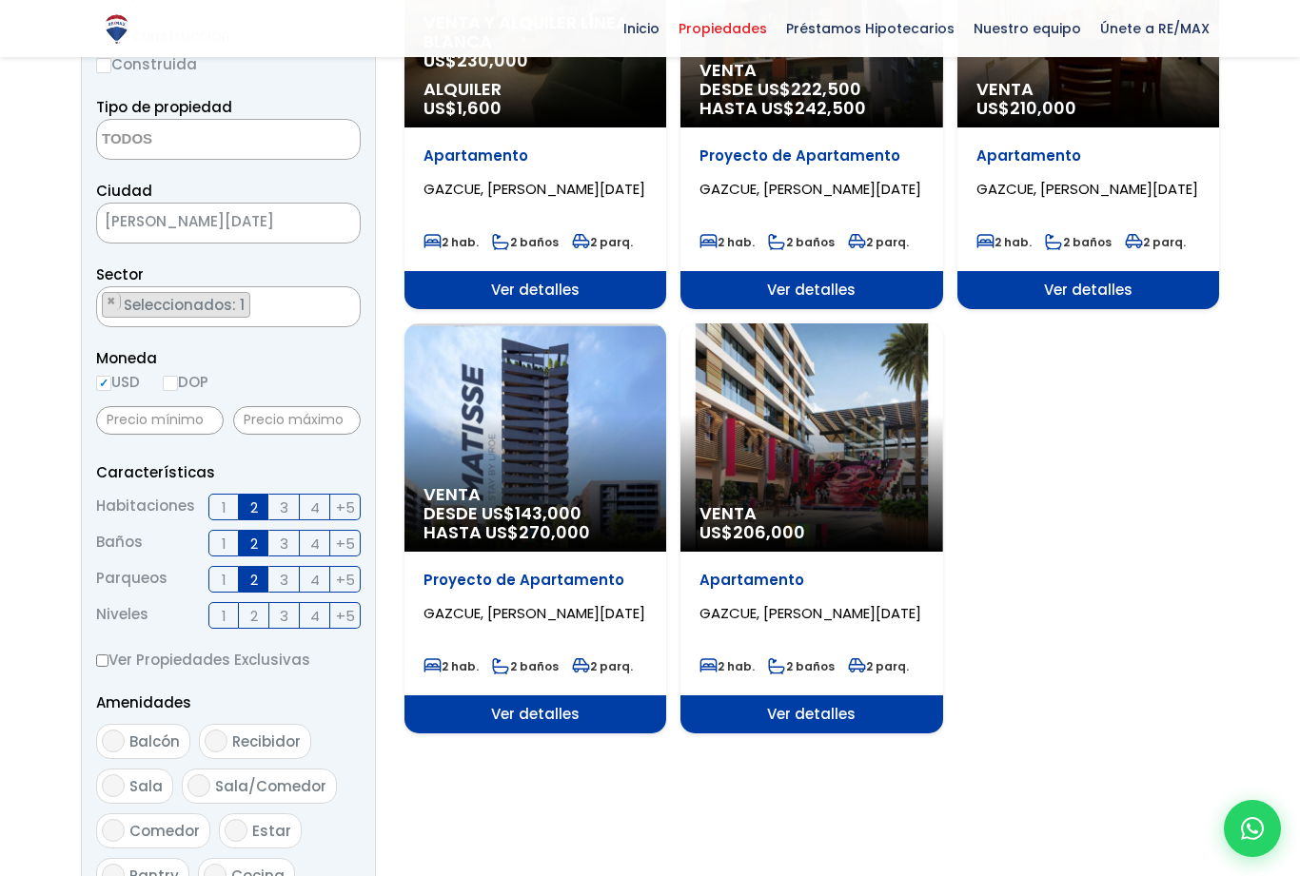
click at [0, 0] on input "1" at bounding box center [0, 0] width 0 height 0
checkbox input "true"
click at [0, 0] on input "1" at bounding box center [0, 0] width 0 height 0
checkbox input "true"
click at [0, 0] on input "1" at bounding box center [0, 0] width 0 height 0
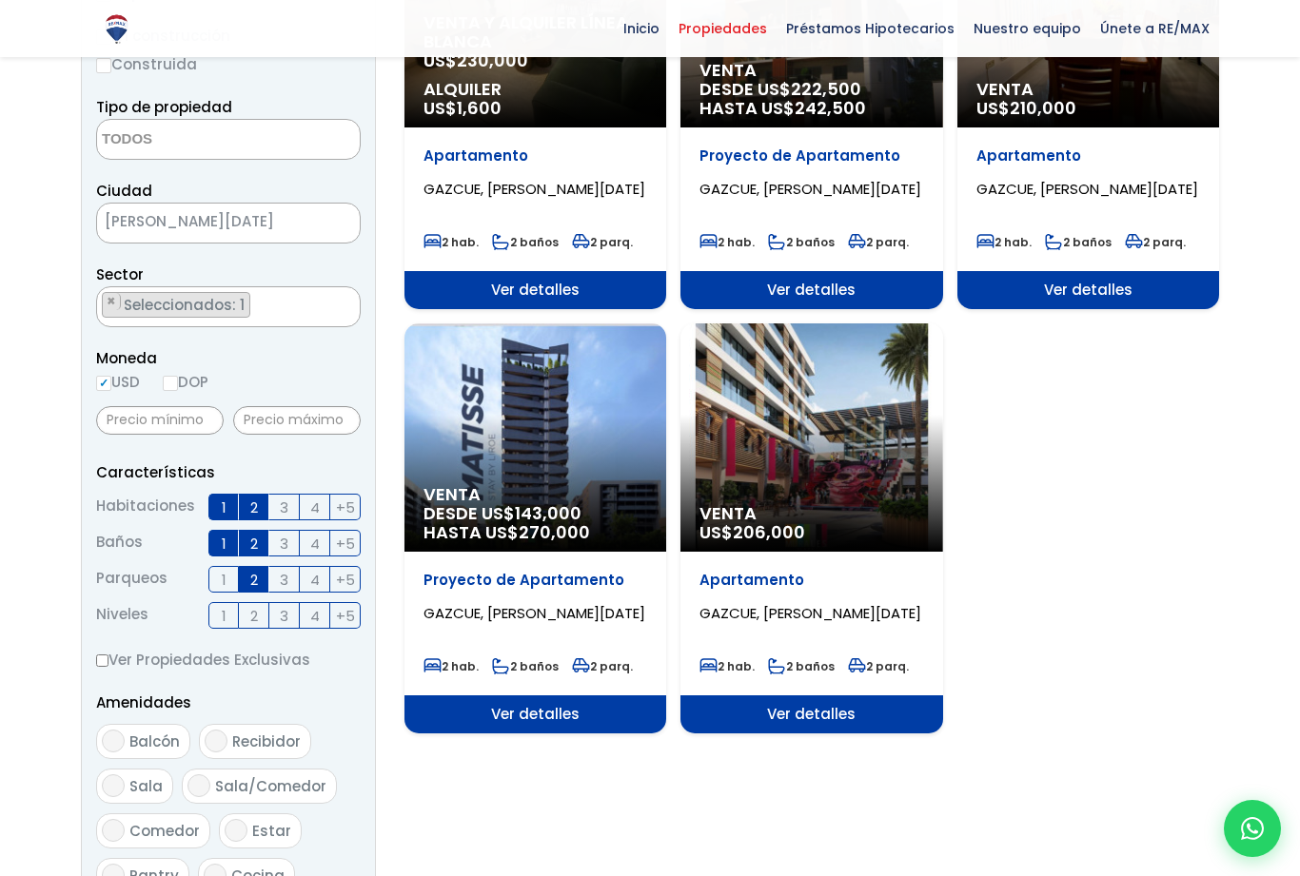
checkbox input "true"
click at [0, 0] on input "2" at bounding box center [0, 0] width 0 height 0
checkbox input "false"
click at [250, 557] on label "2" at bounding box center [254, 543] width 30 height 27
click at [0, 0] on input "2" at bounding box center [0, 0] width 0 height 0
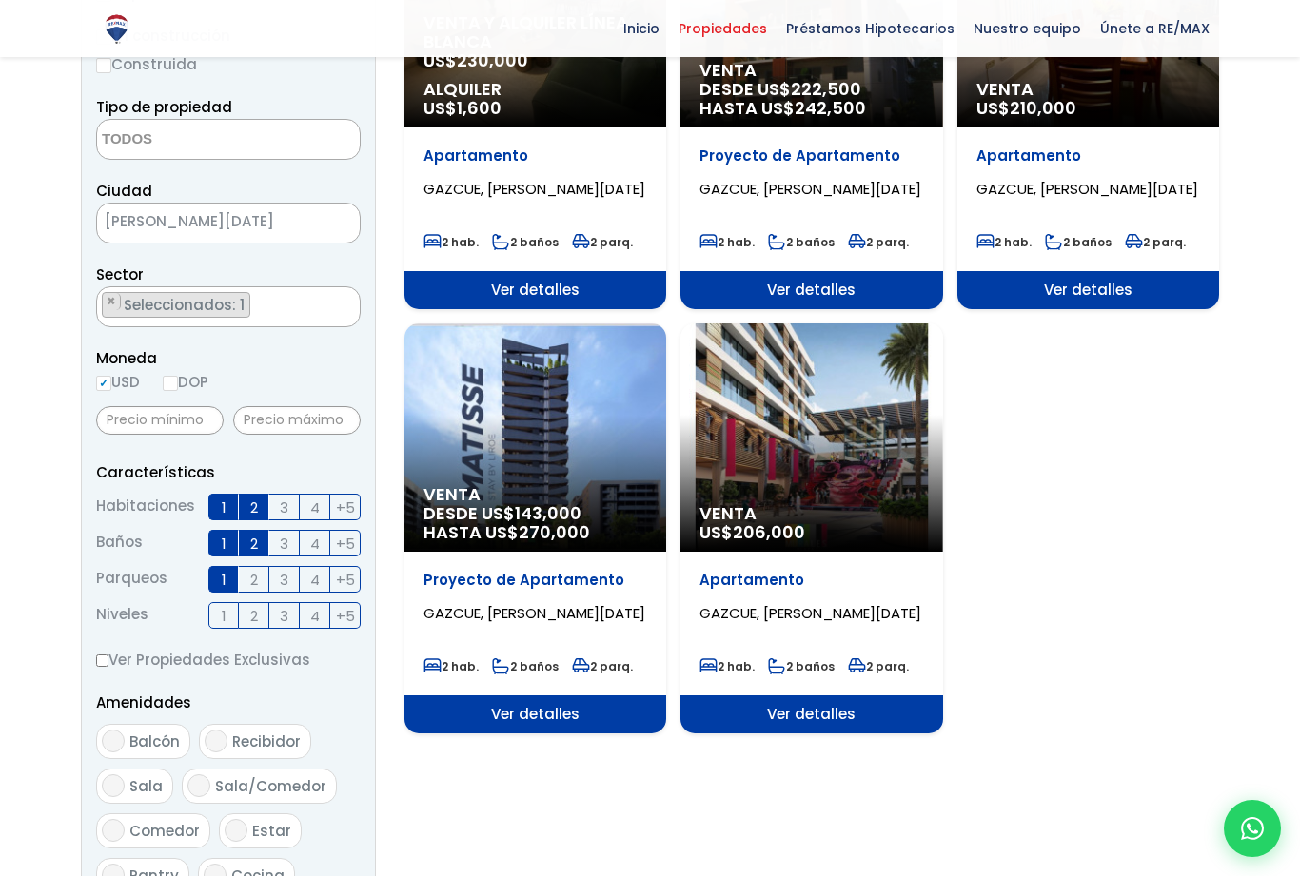
checkbox input "false"
click at [244, 521] on label "2" at bounding box center [254, 507] width 30 height 27
click at [0, 0] on input "2" at bounding box center [0, 0] width 0 height 0
checkbox input "false"
click at [0, 0] on input "3" at bounding box center [0, 0] width 0 height 0
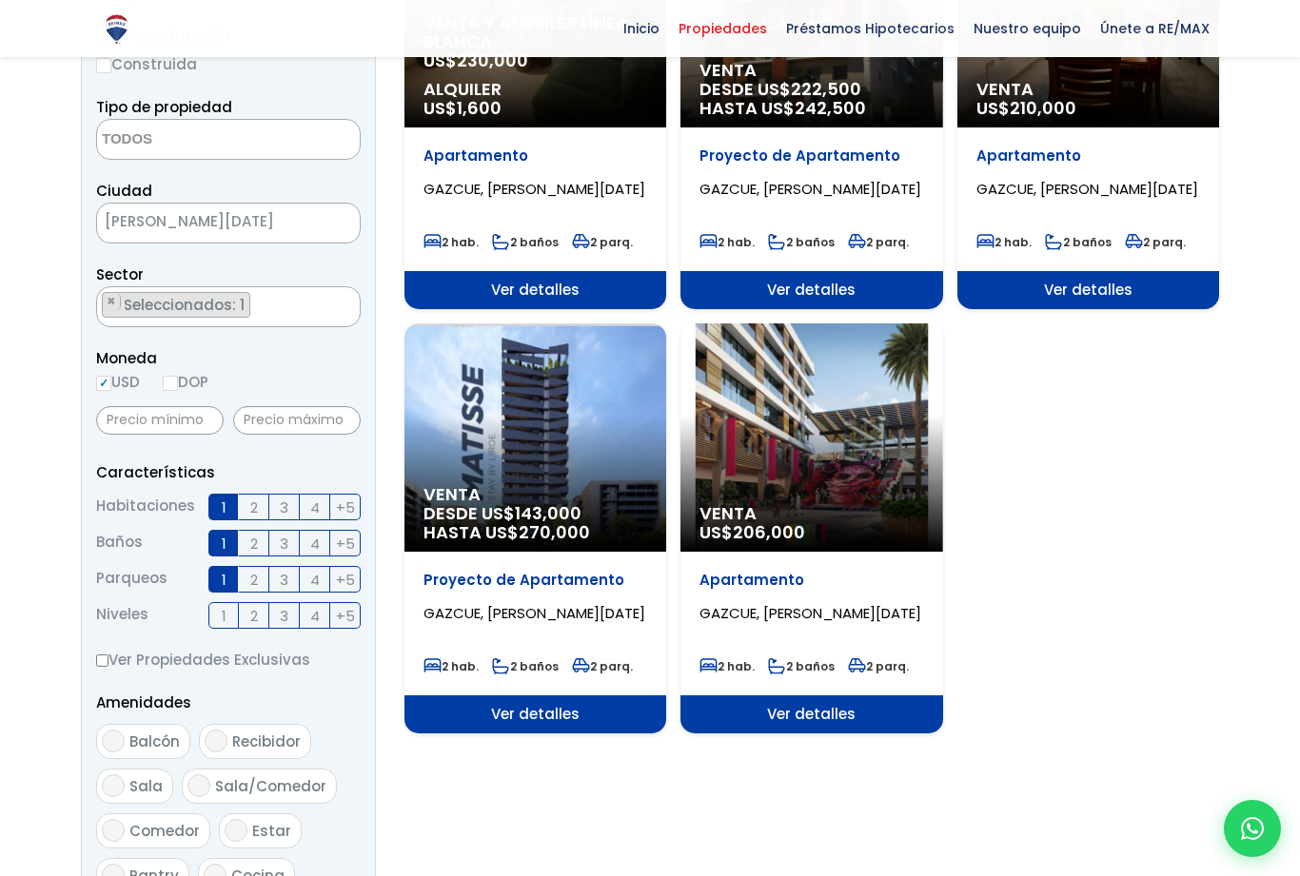
checkbox input "true"
click at [0, 0] on input "1" at bounding box center [0, 0] width 0 height 0
checkbox input "false"
click at [0, 0] on input "1" at bounding box center [0, 0] width 0 height 0
checkbox input "false"
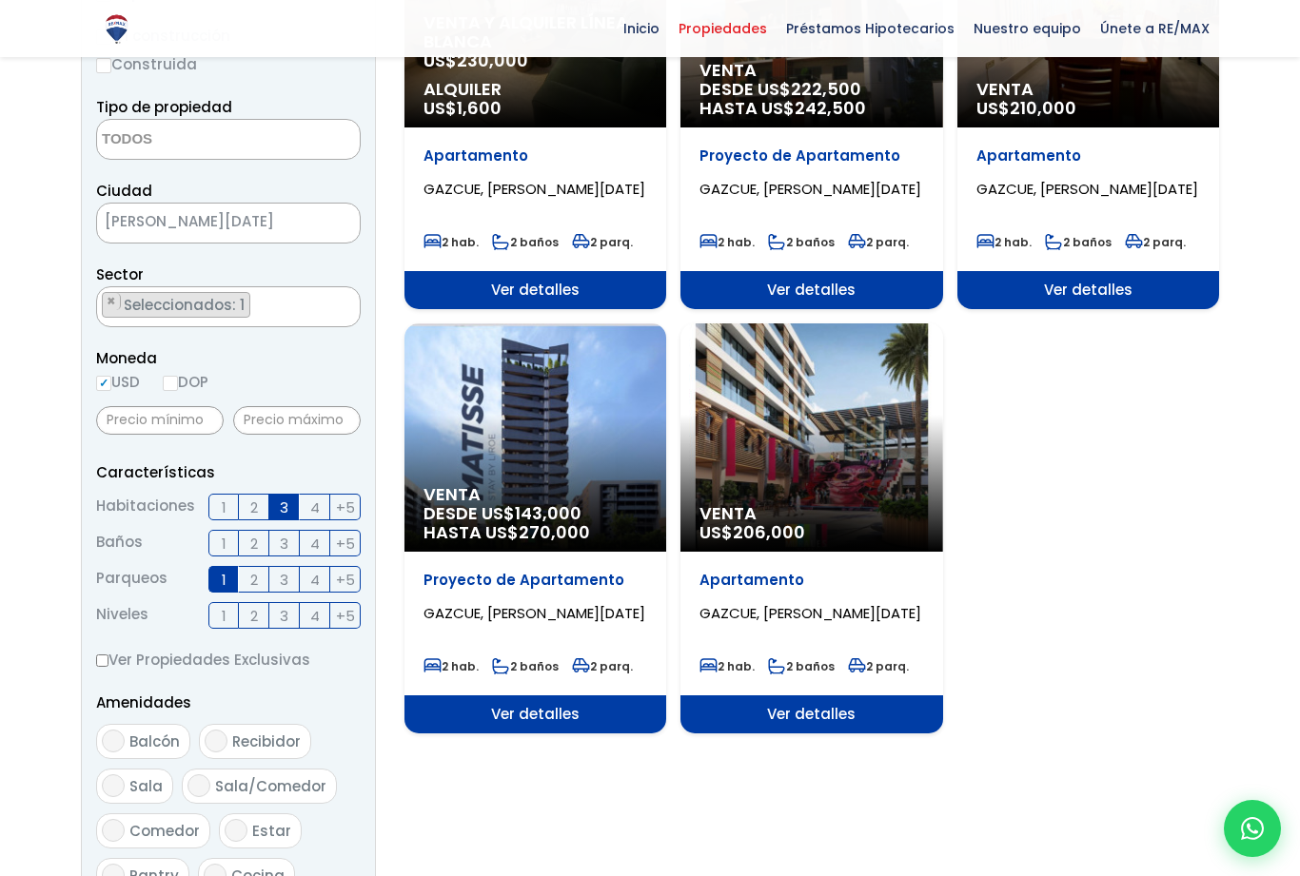
click at [0, 0] on input "1" at bounding box center [0, 0] width 0 height 0
checkbox input "false"
click at [0, 0] on input "3" at bounding box center [0, 0] width 0 height 0
checkbox input "false"
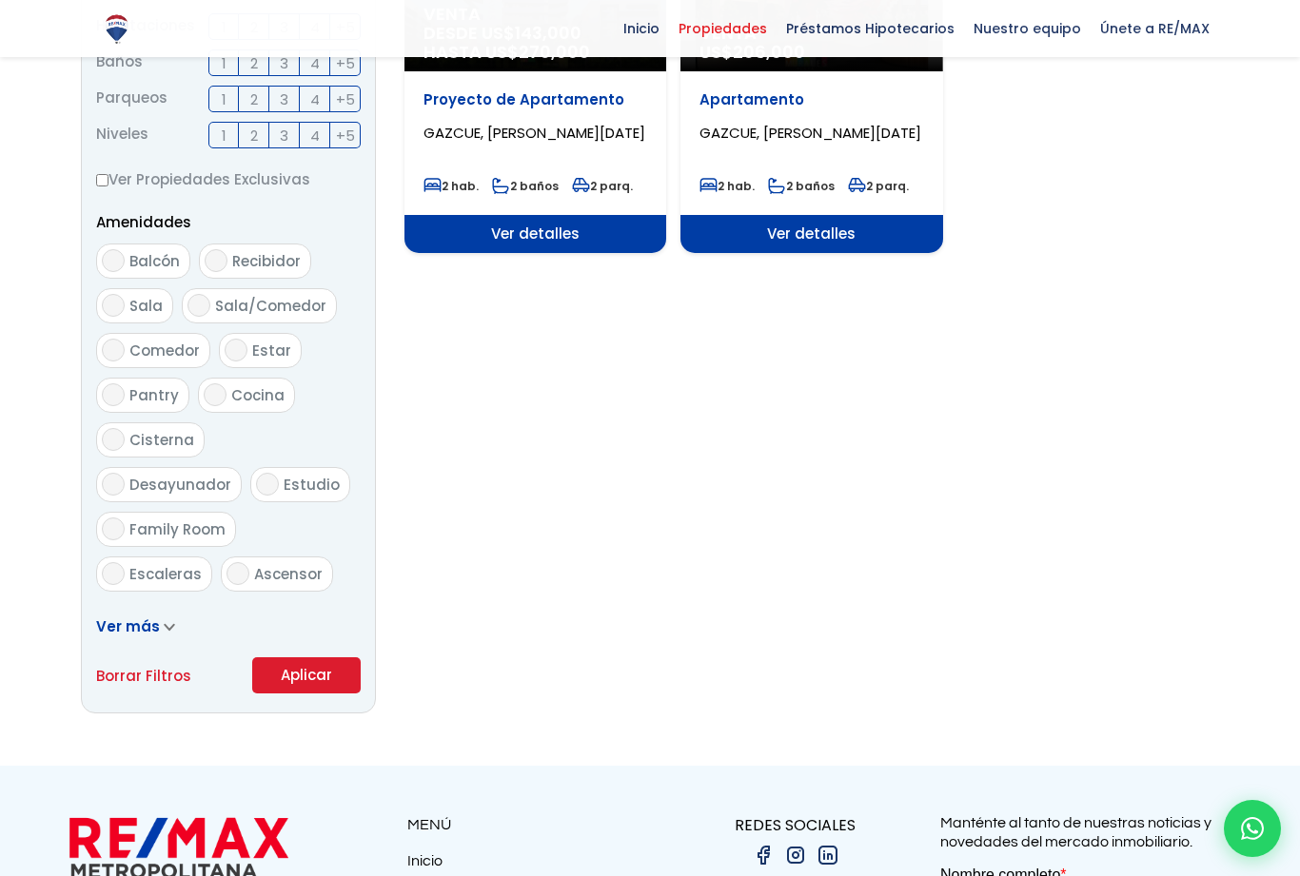
scroll to position [847, 0]
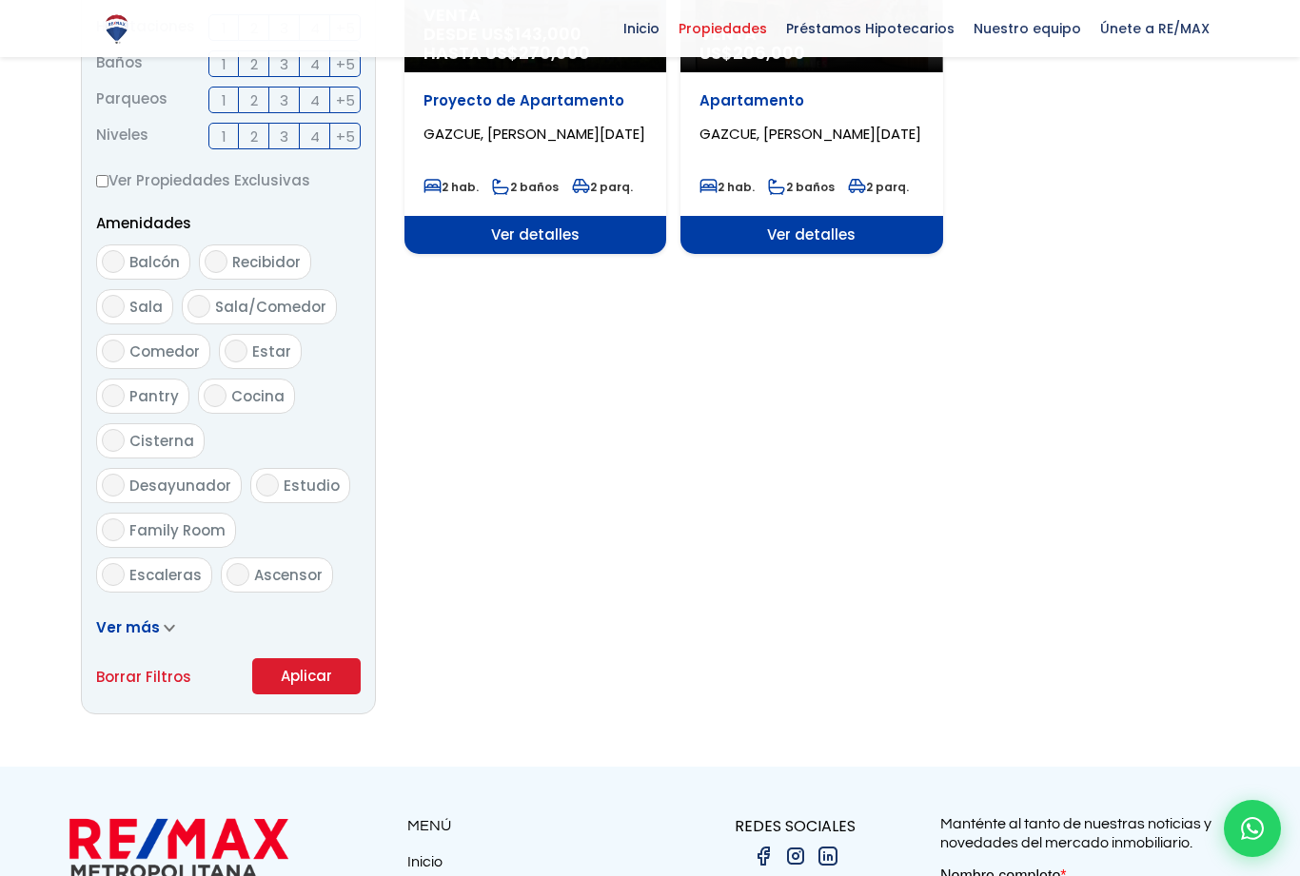
click at [305, 695] on button "Aplicar" at bounding box center [306, 676] width 108 height 36
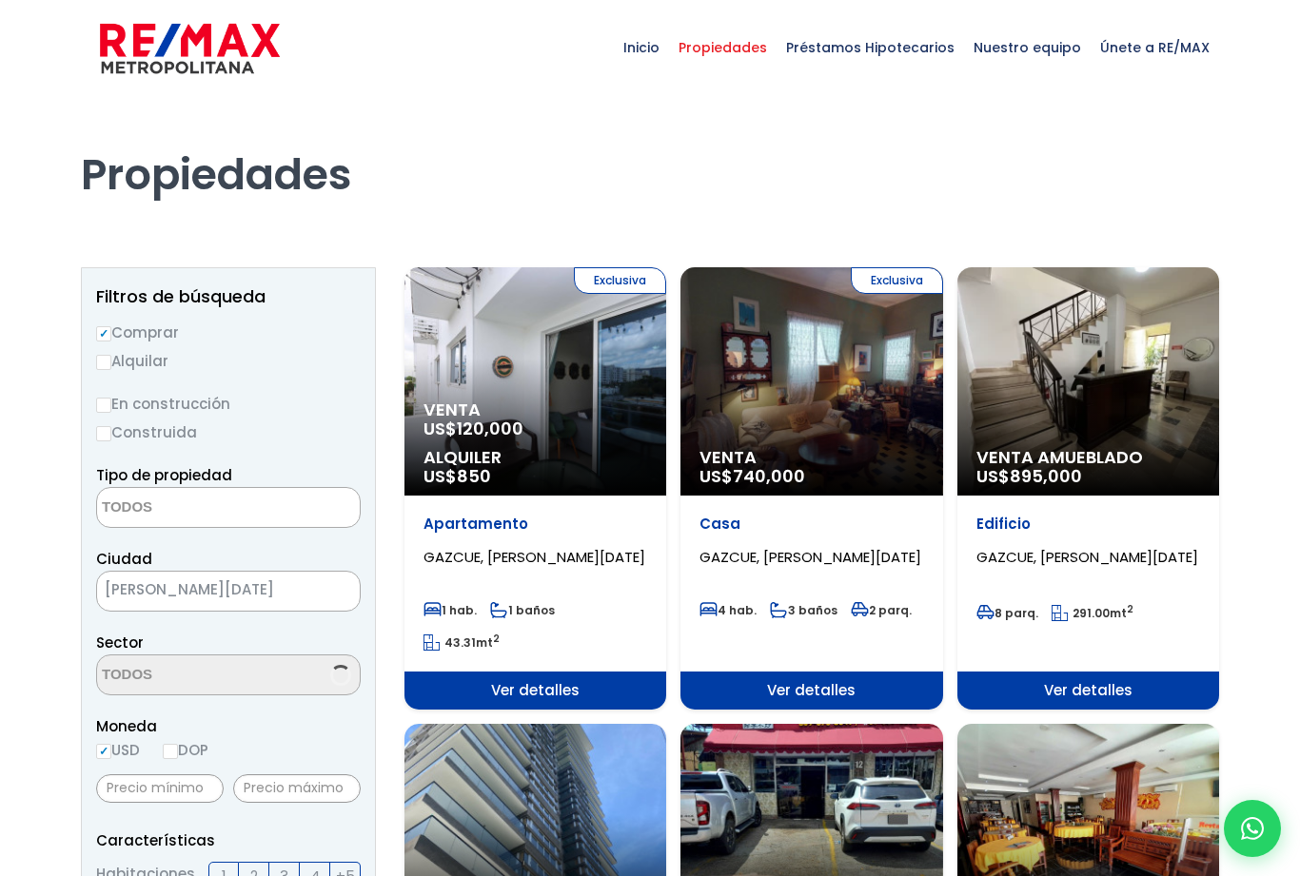
select select
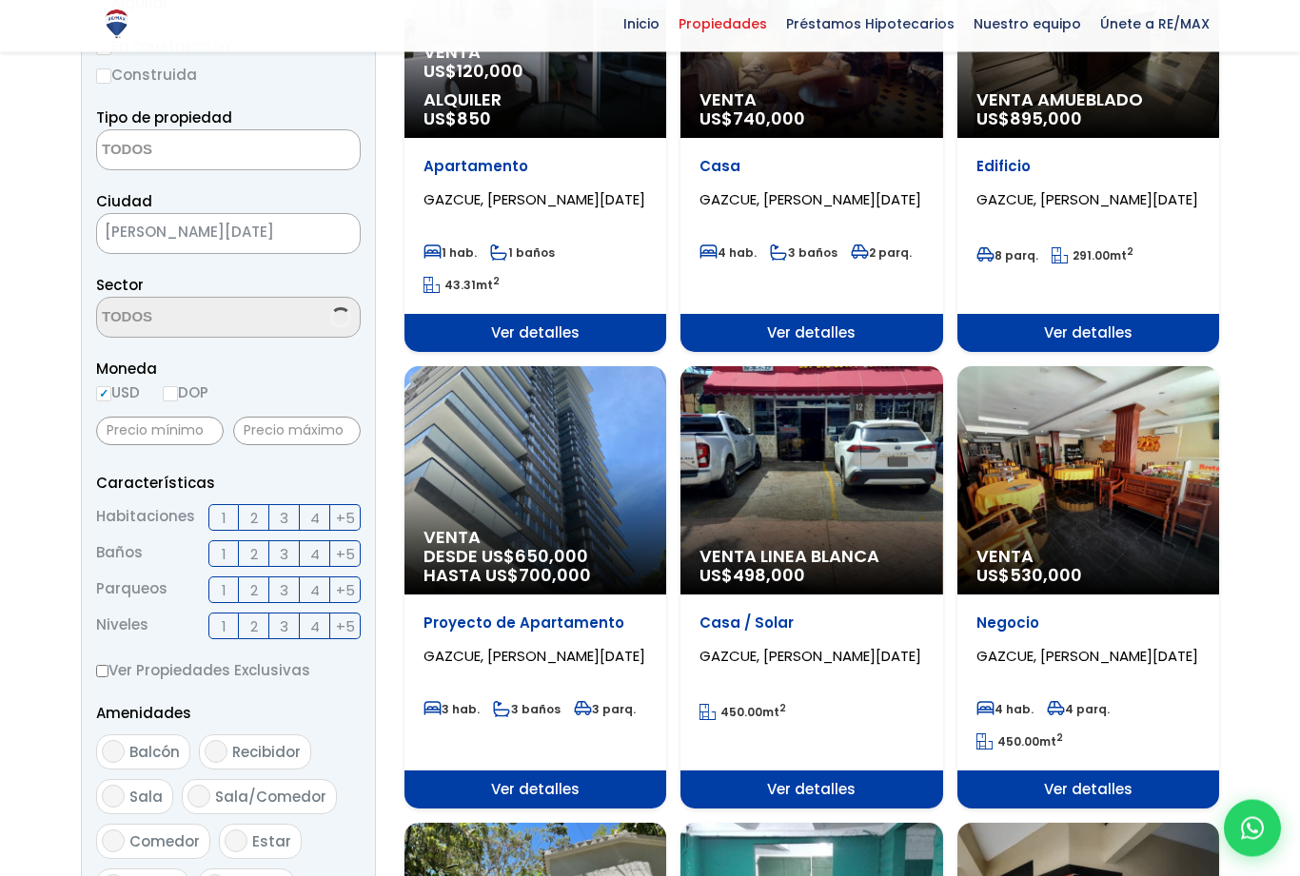
scroll to position [363, 0]
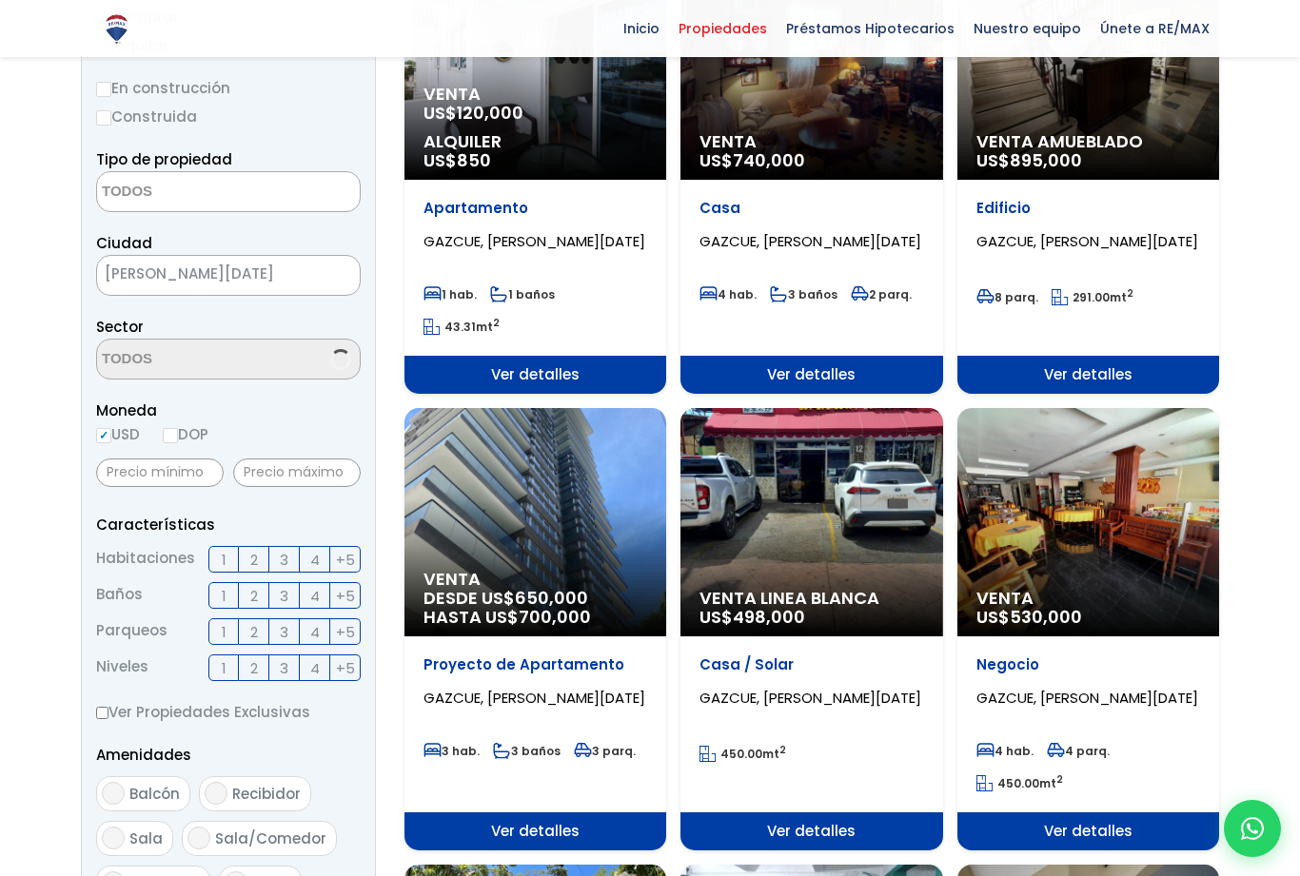
select select "206"
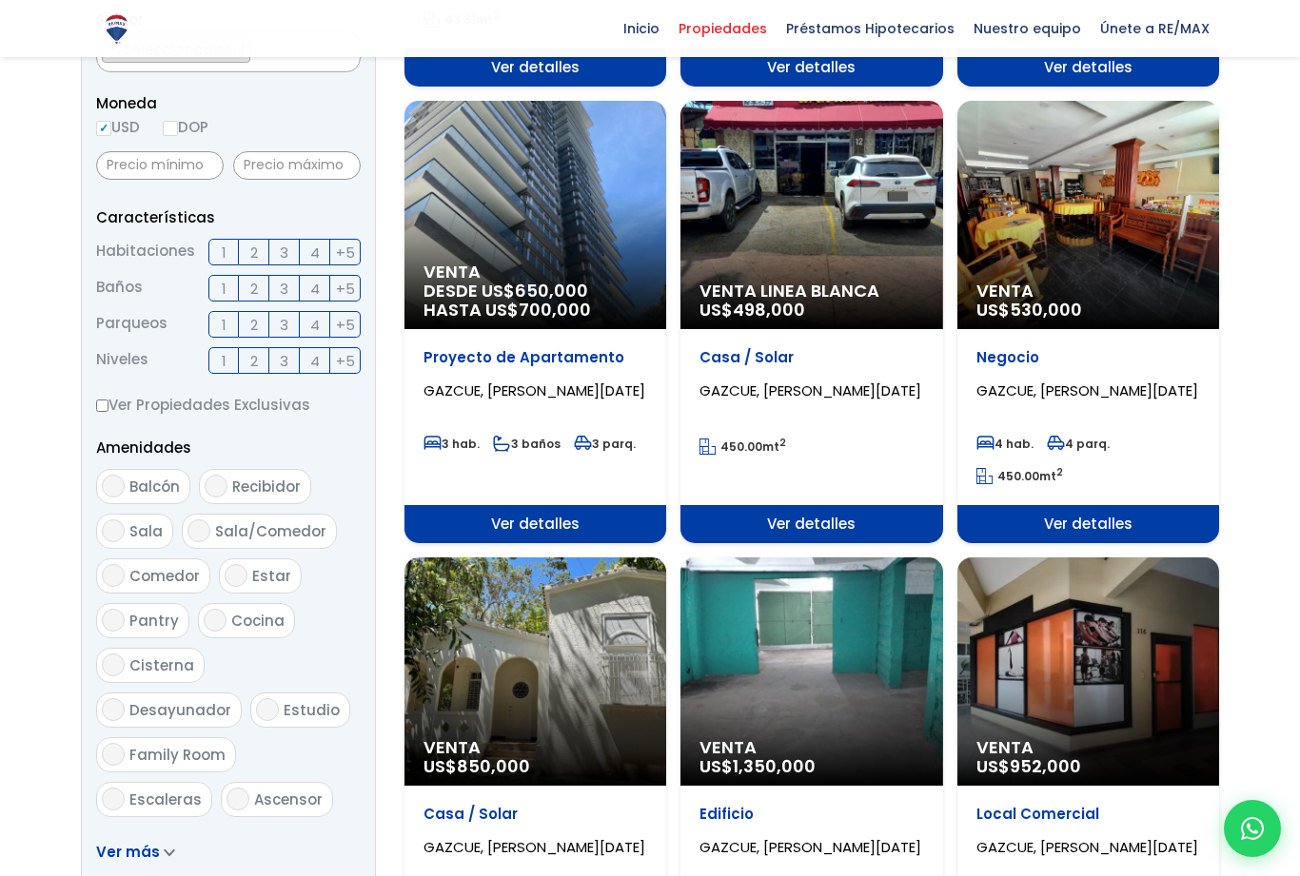
scroll to position [694, 0]
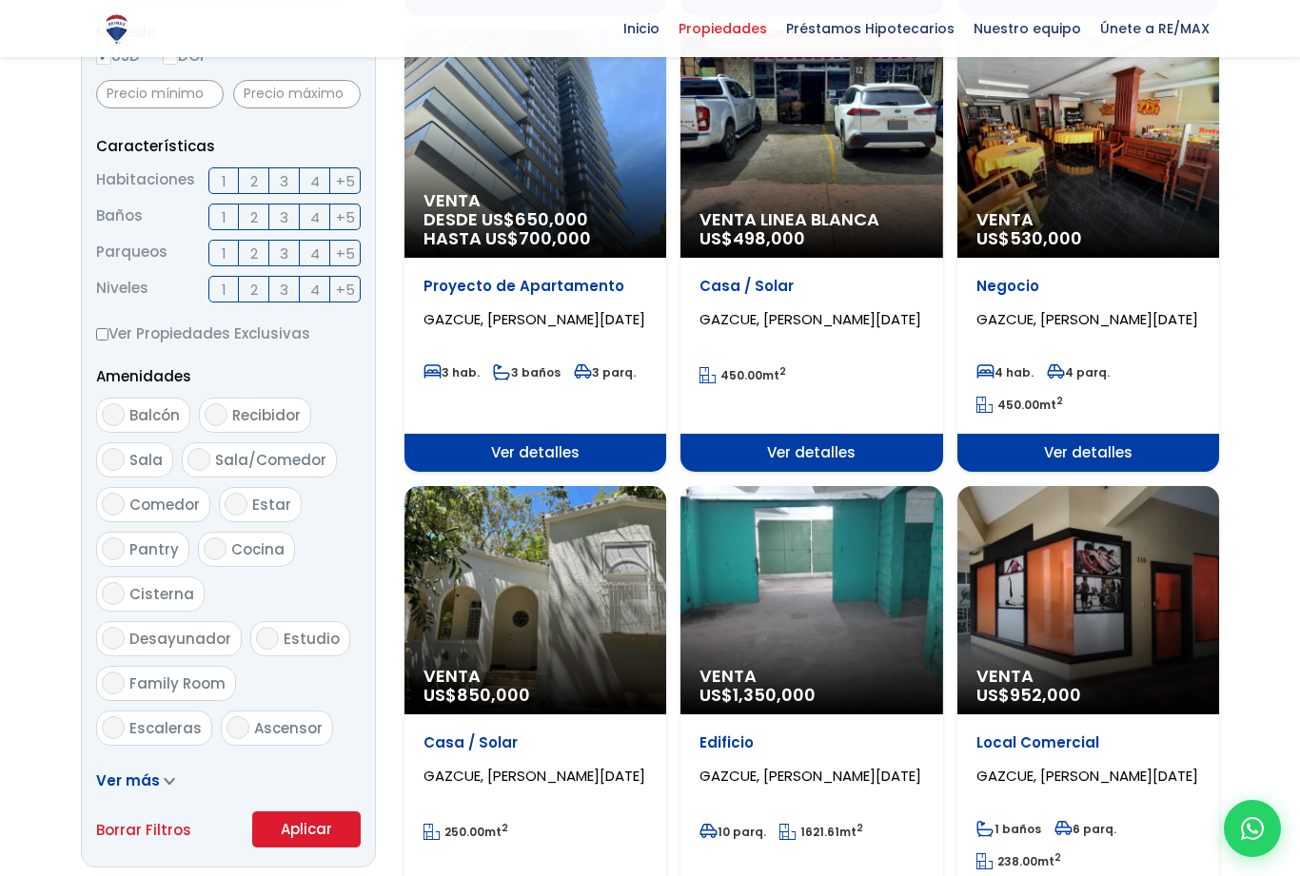
click at [105, 426] on input "Balcón" at bounding box center [113, 414] width 23 height 23
checkbox input "true"
click at [314, 848] on button "Aplicar" at bounding box center [306, 830] width 108 height 36
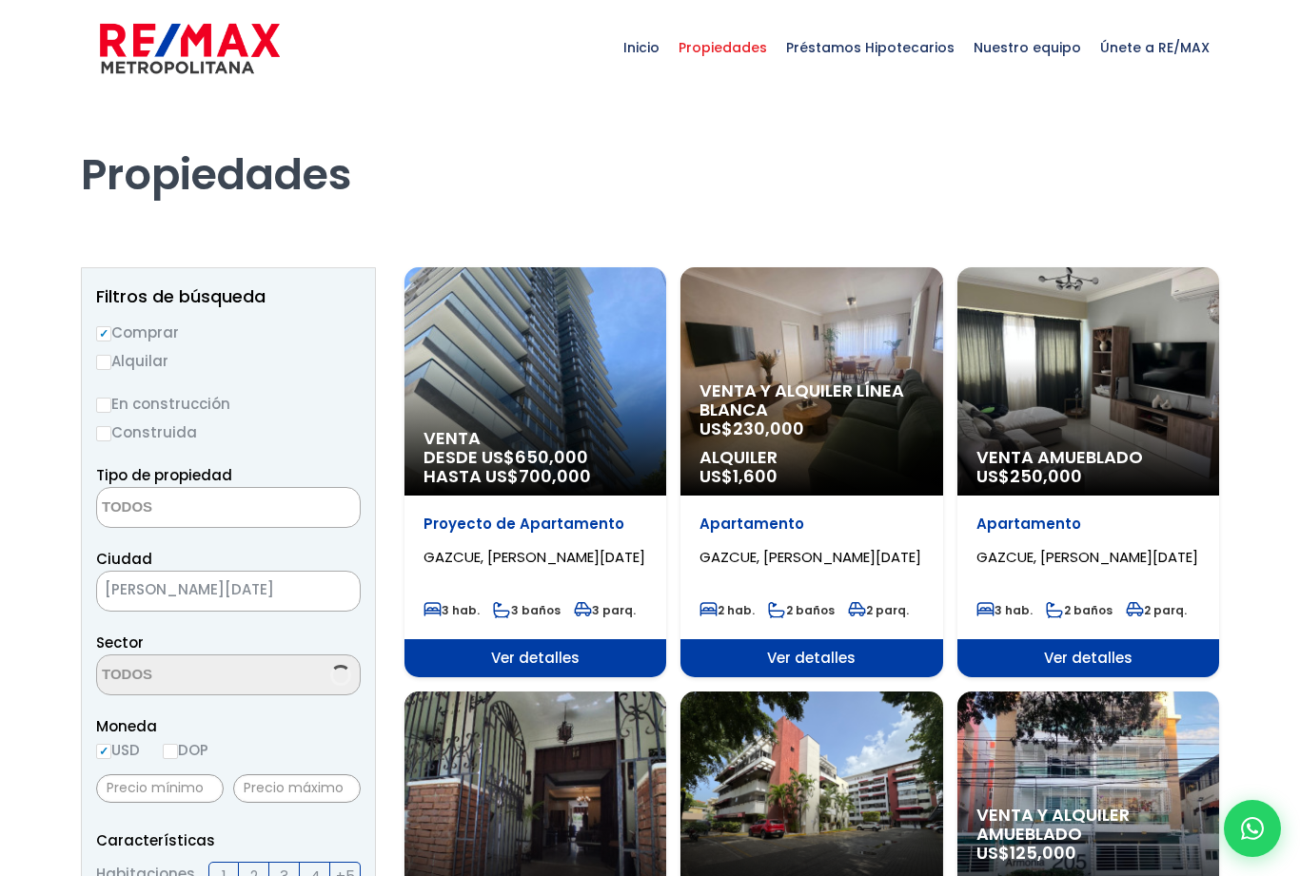
select select
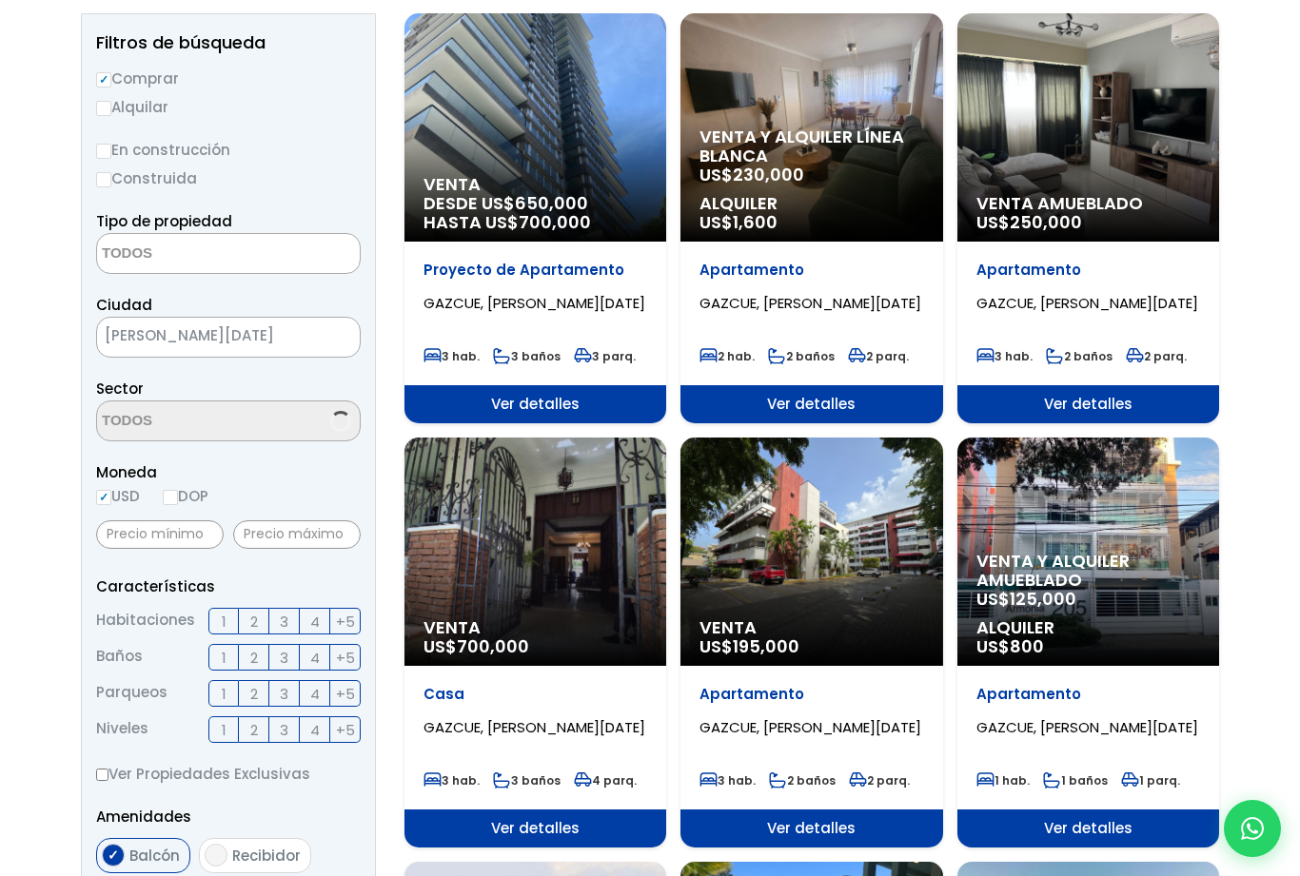
select select "206"
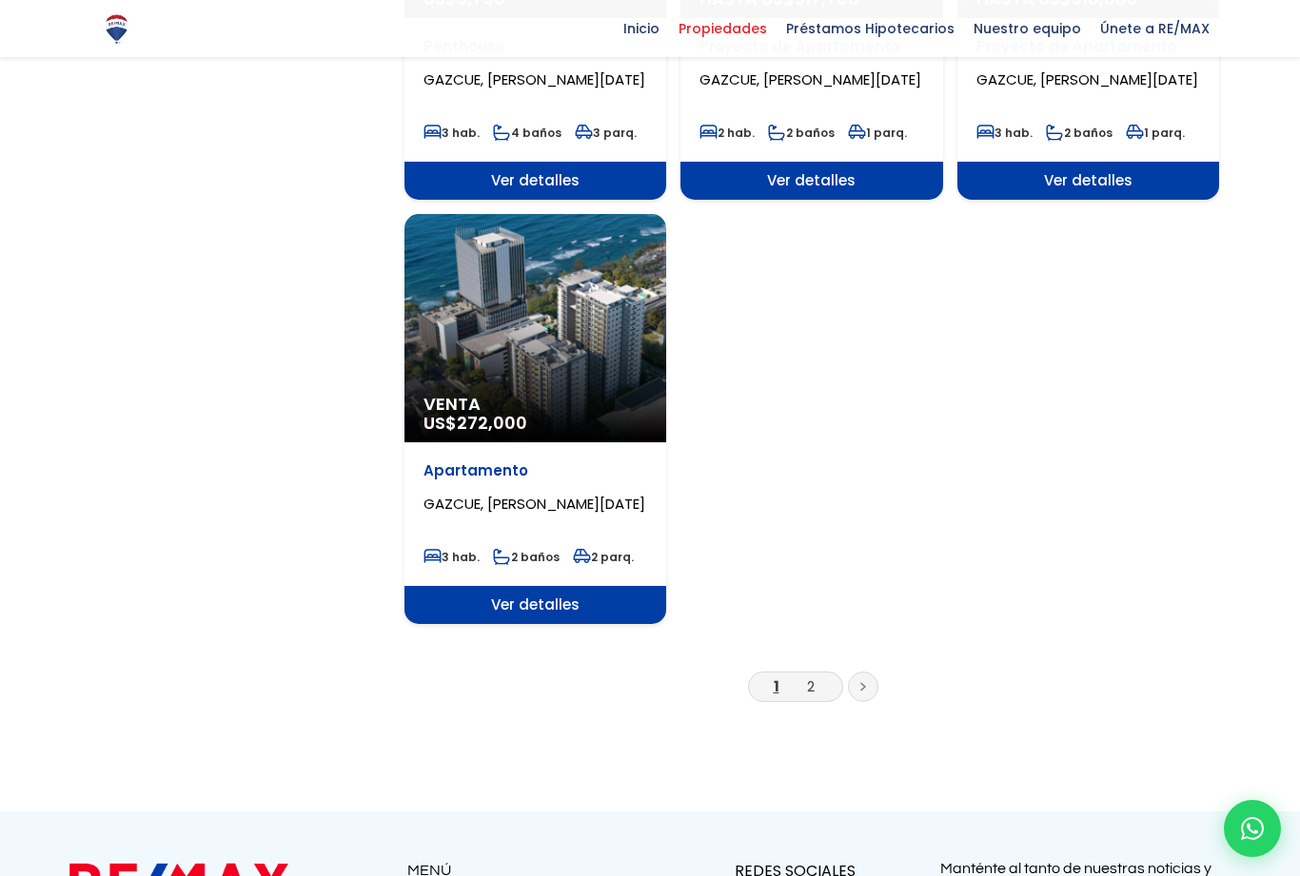
scroll to position [2163, 0]
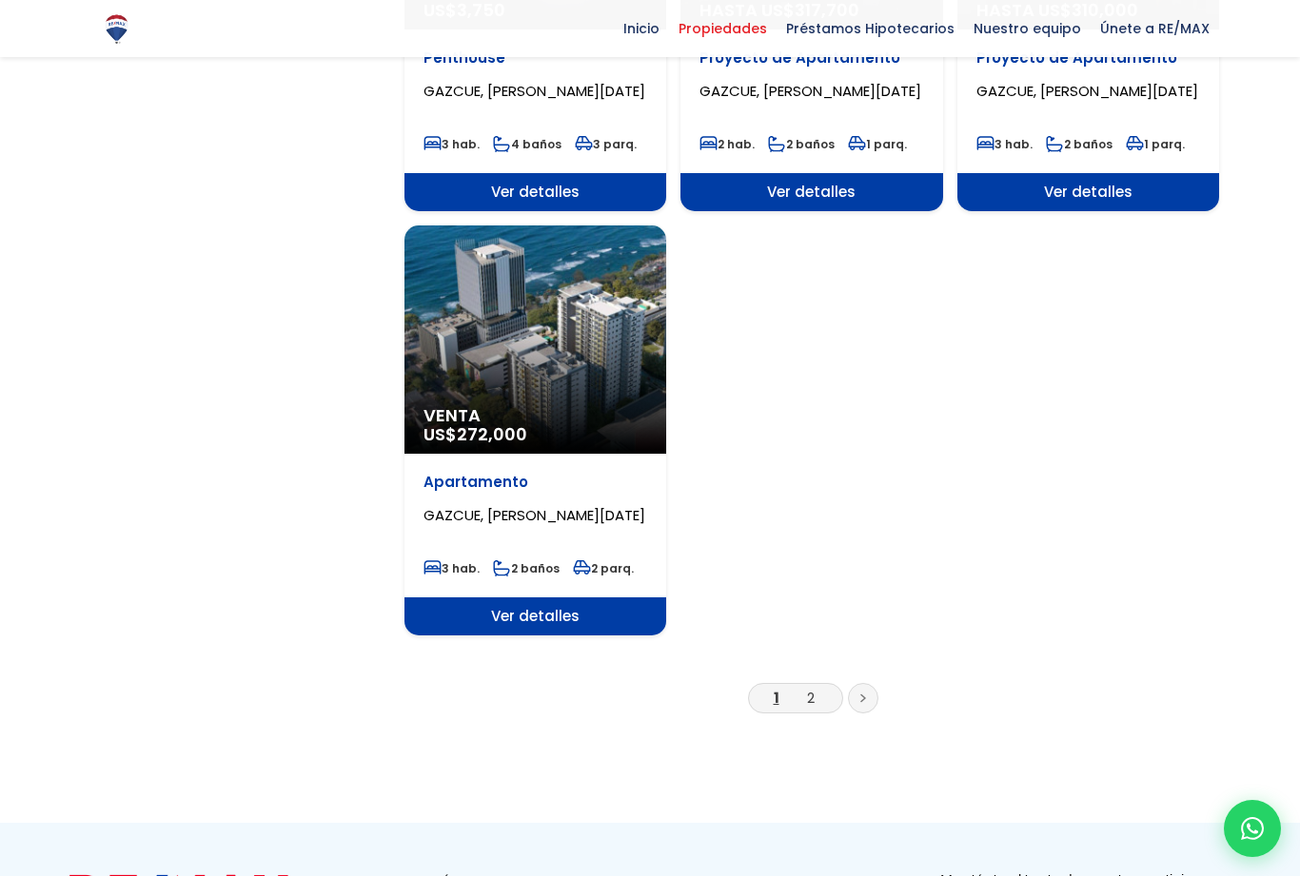
click at [808, 700] on link "2" at bounding box center [811, 698] width 8 height 20
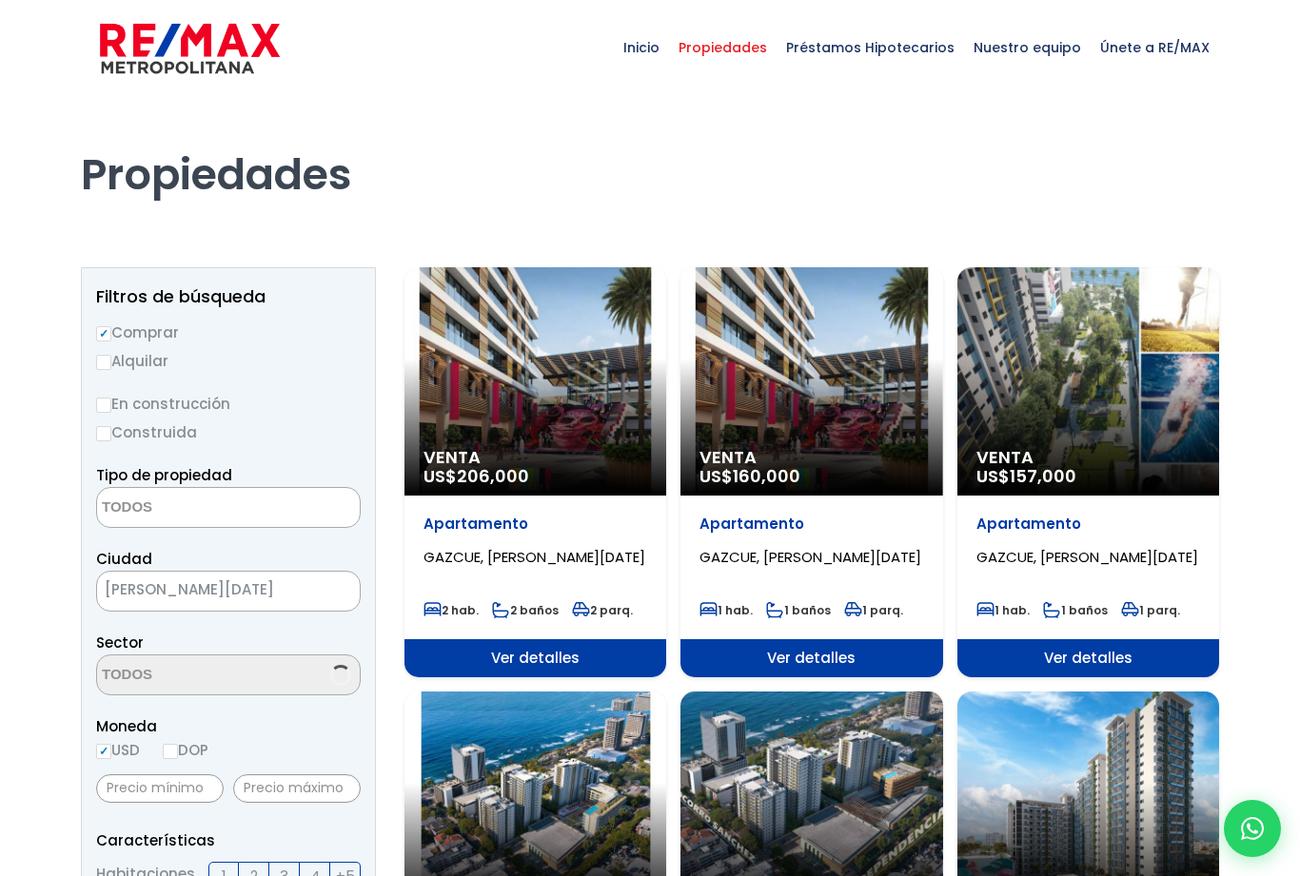
select select
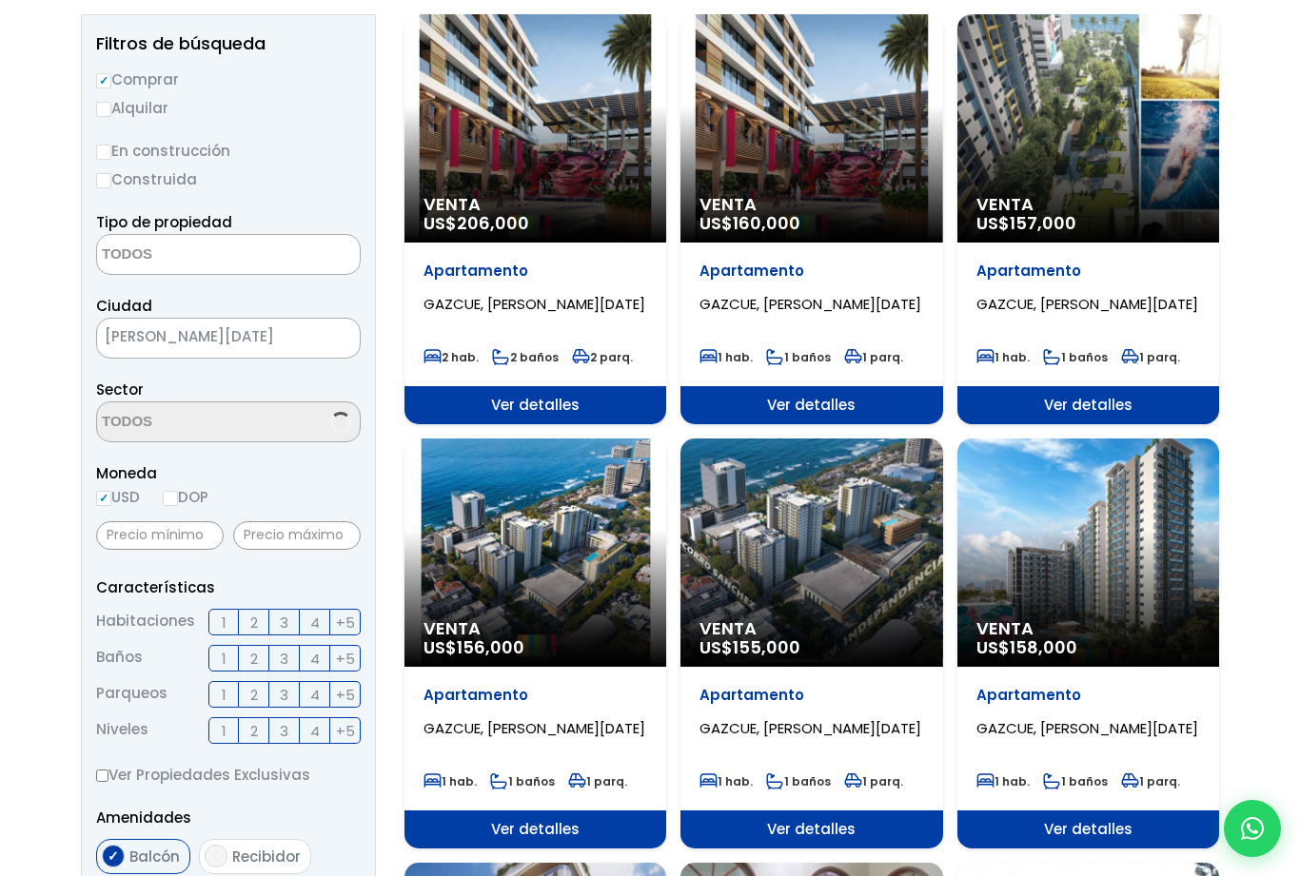
select select "206"
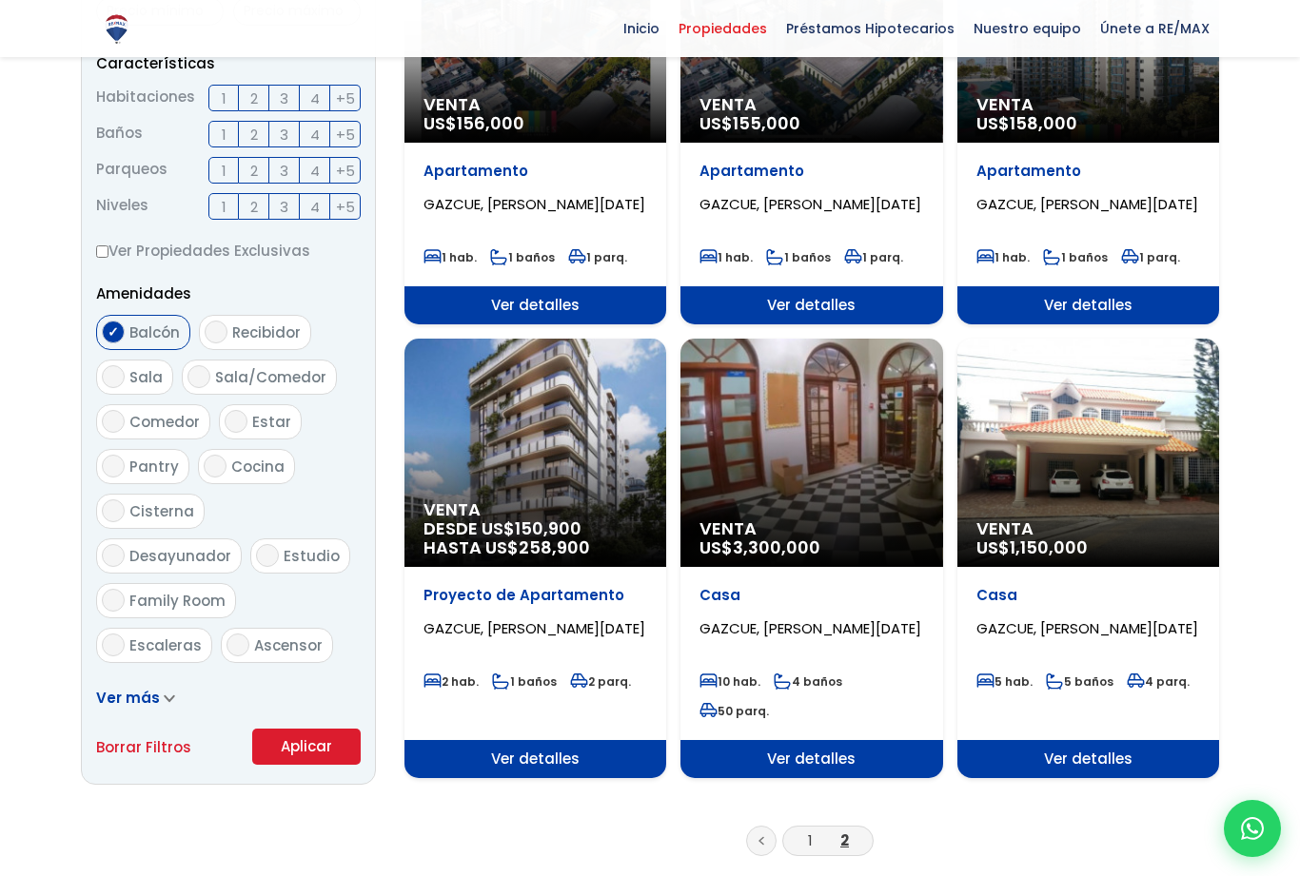
scroll to position [780, 0]
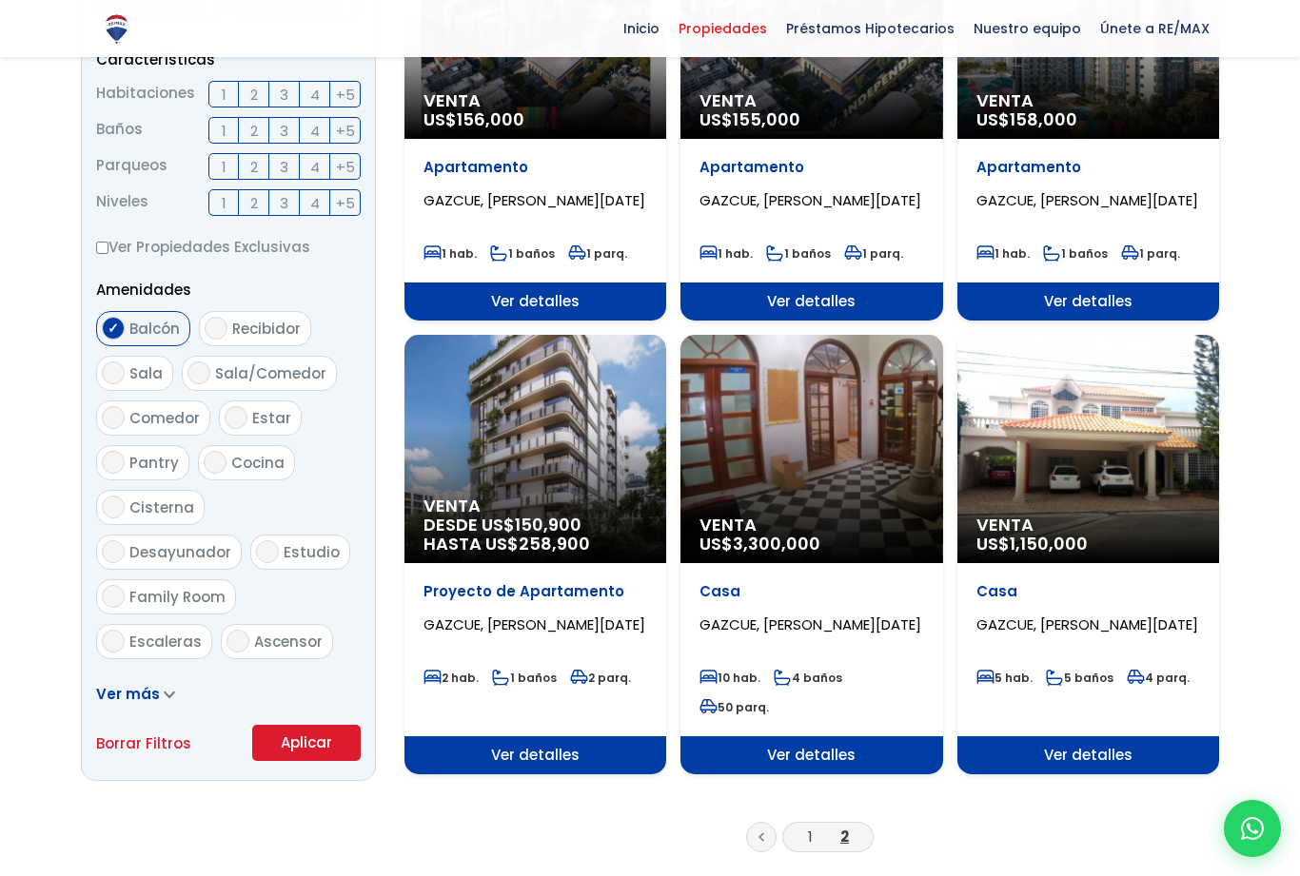
click at [804, 840] on li "1" at bounding box center [811, 837] width 30 height 24
click at [107, 340] on input "Balcón" at bounding box center [113, 328] width 23 height 23
checkbox input "false"
click at [307, 761] on button "Aplicar" at bounding box center [306, 743] width 108 height 36
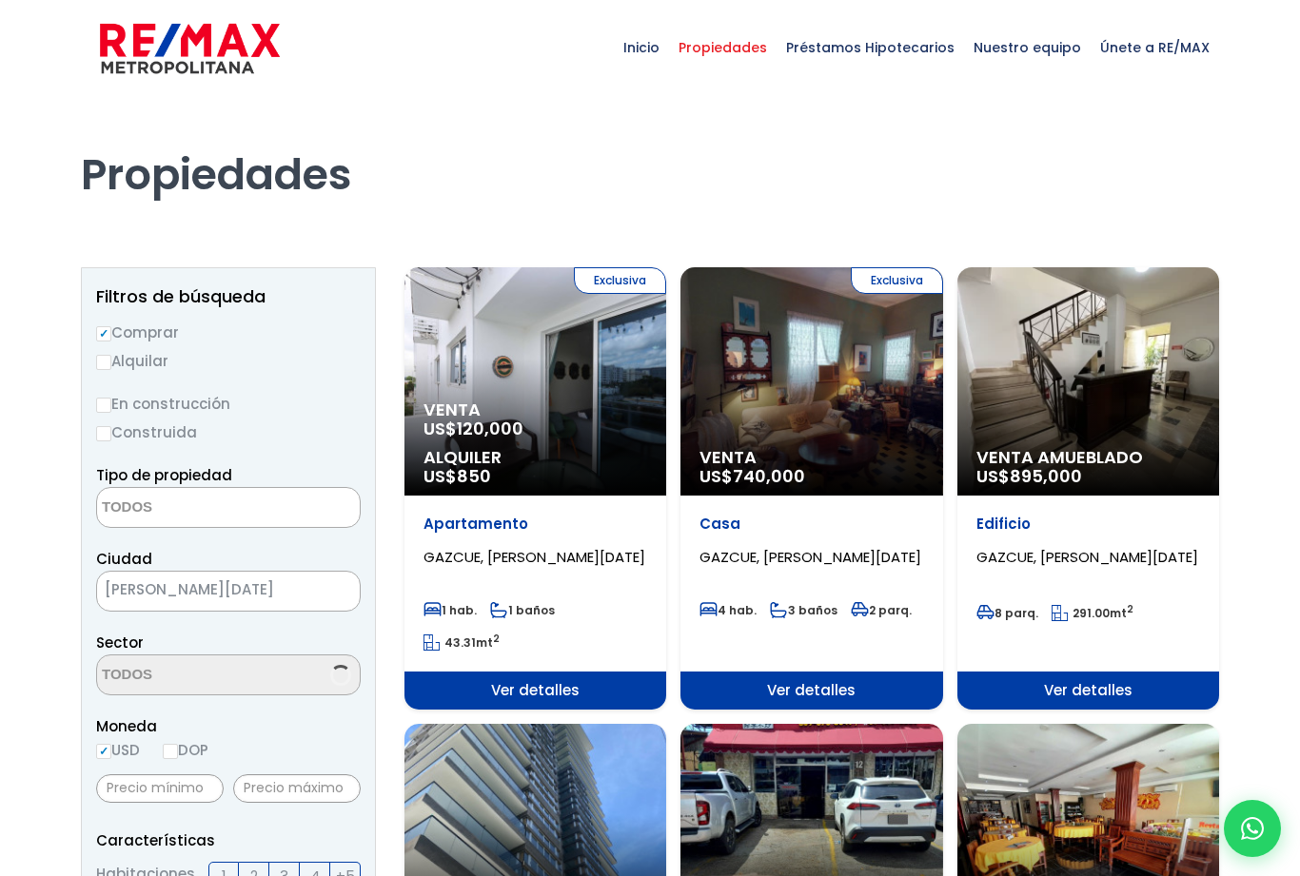
select select
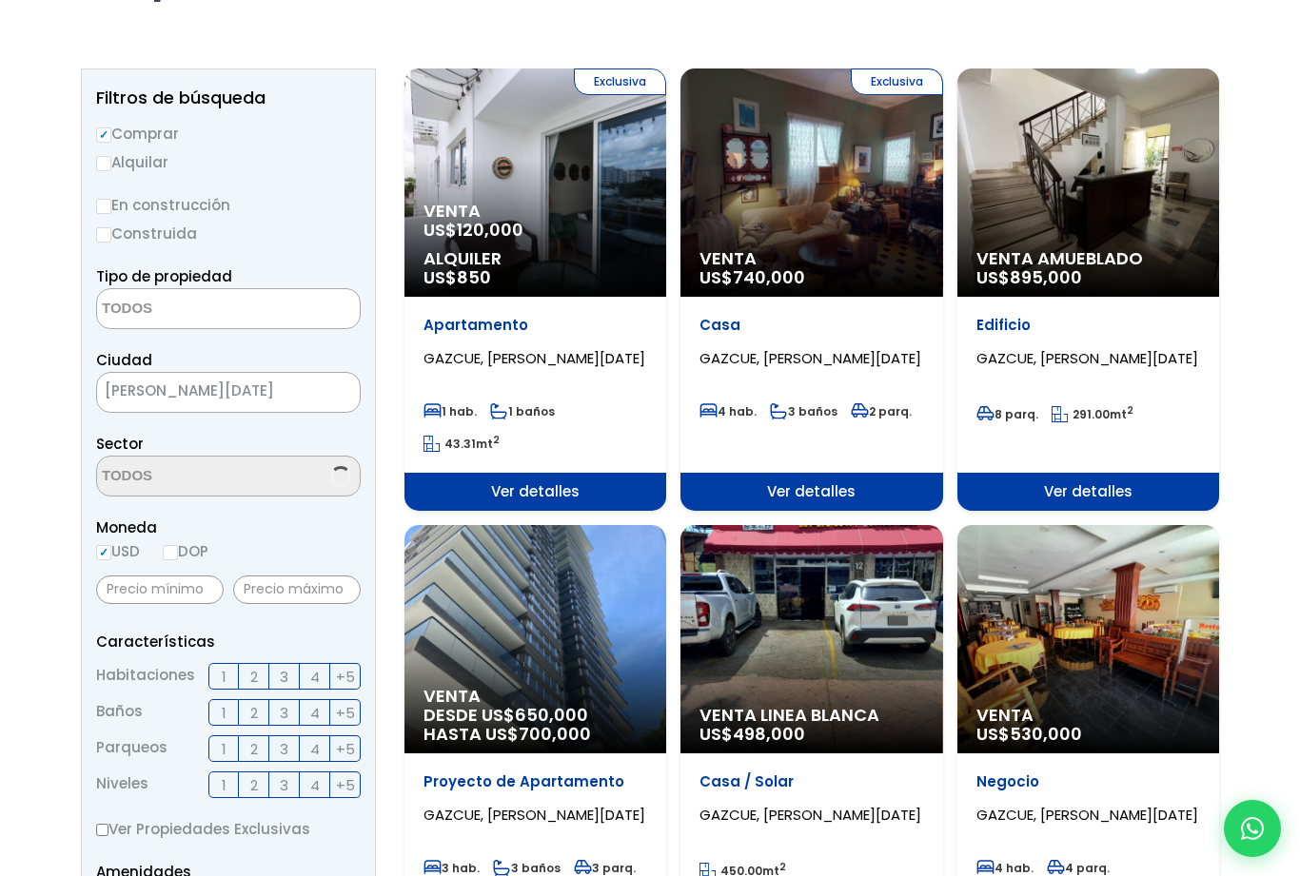
scroll to position [235, 0]
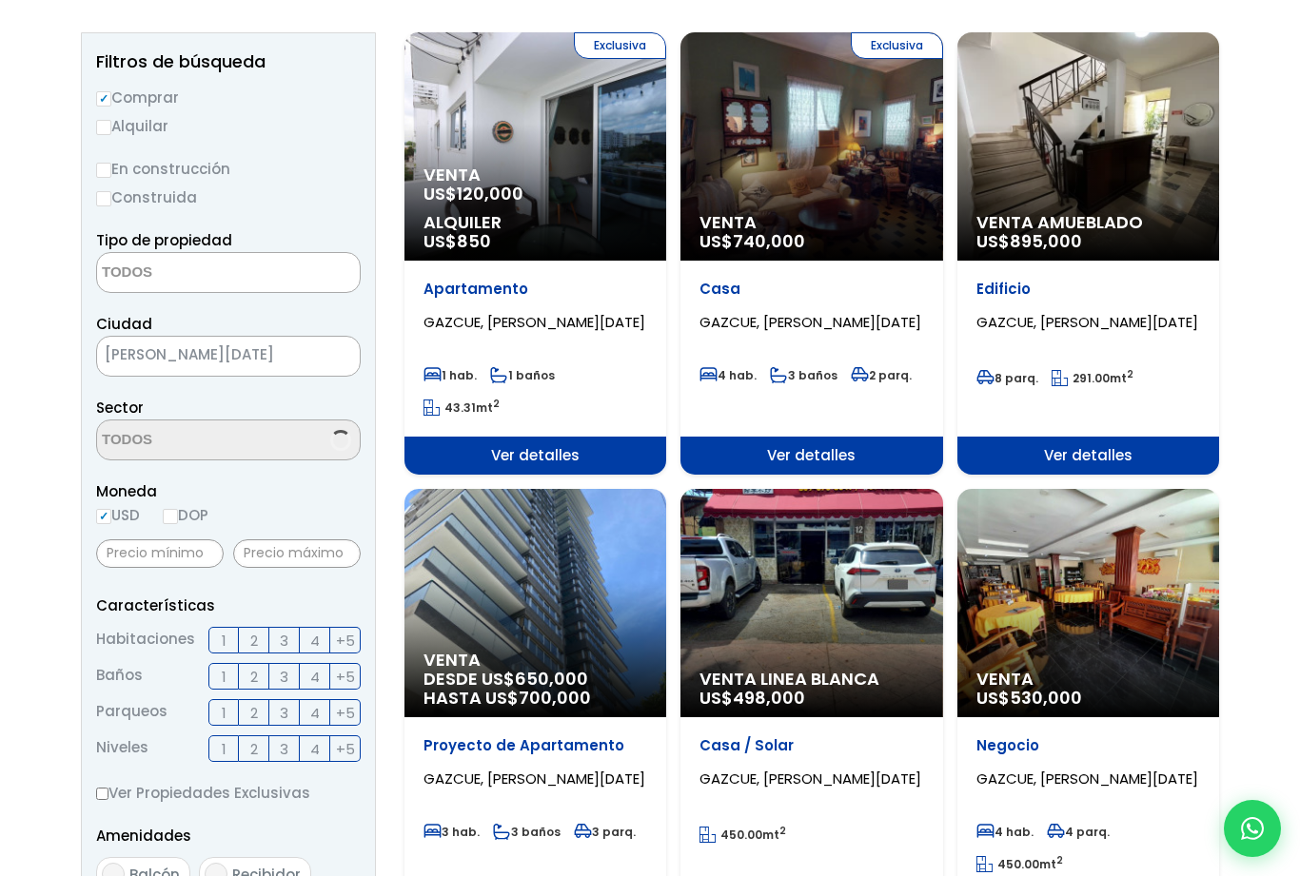
select select "206"
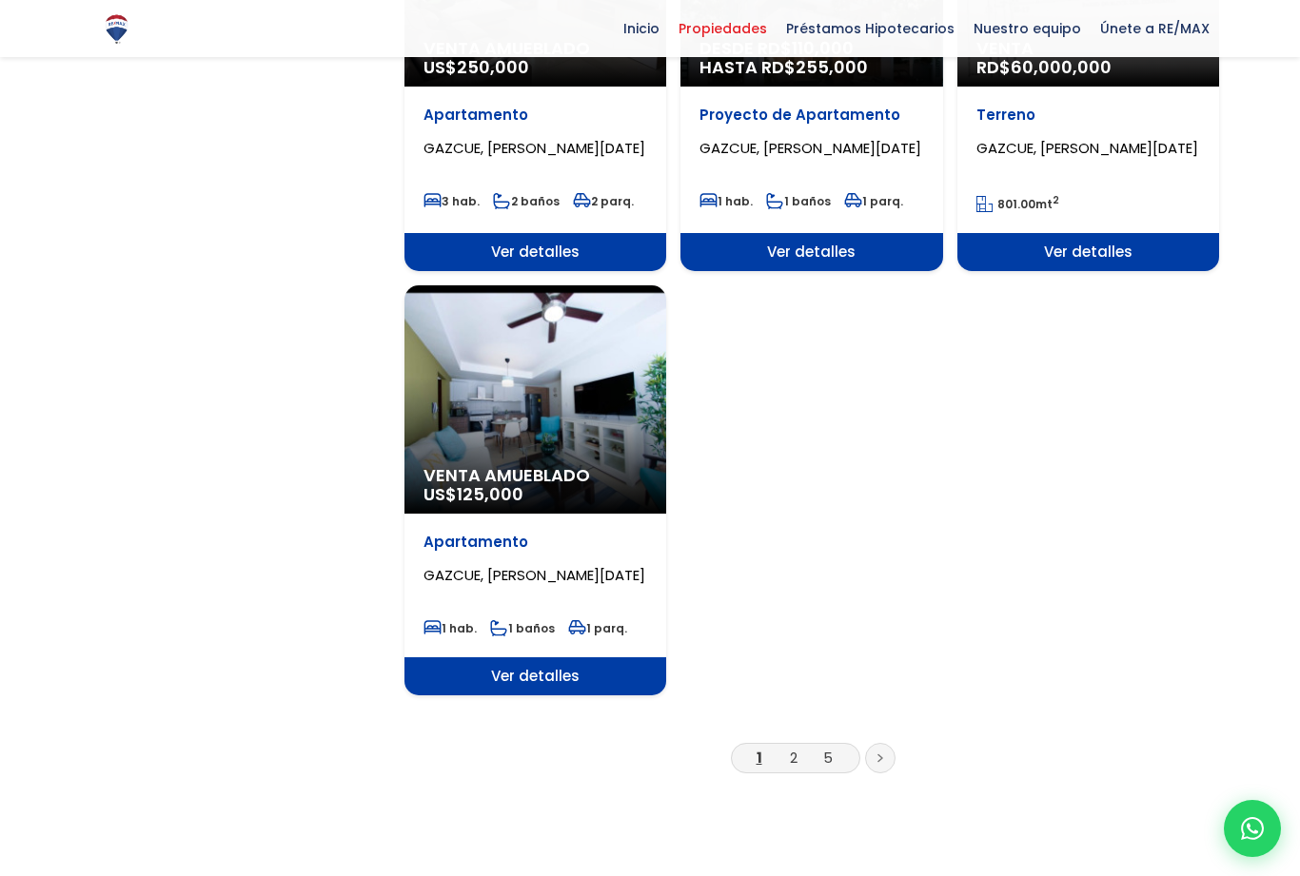
scroll to position [2206, 0]
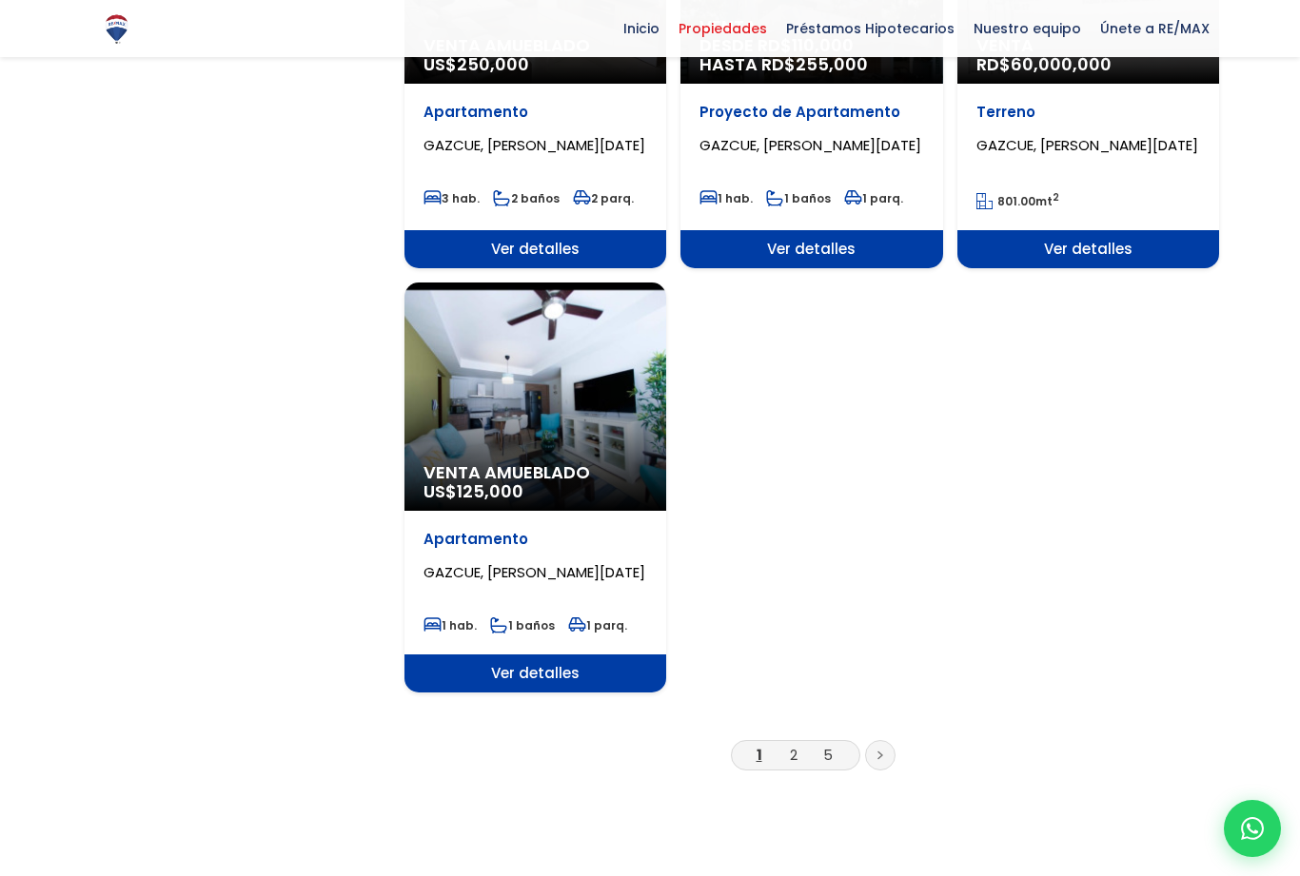
click at [790, 759] on link "2" at bounding box center [794, 755] width 8 height 20
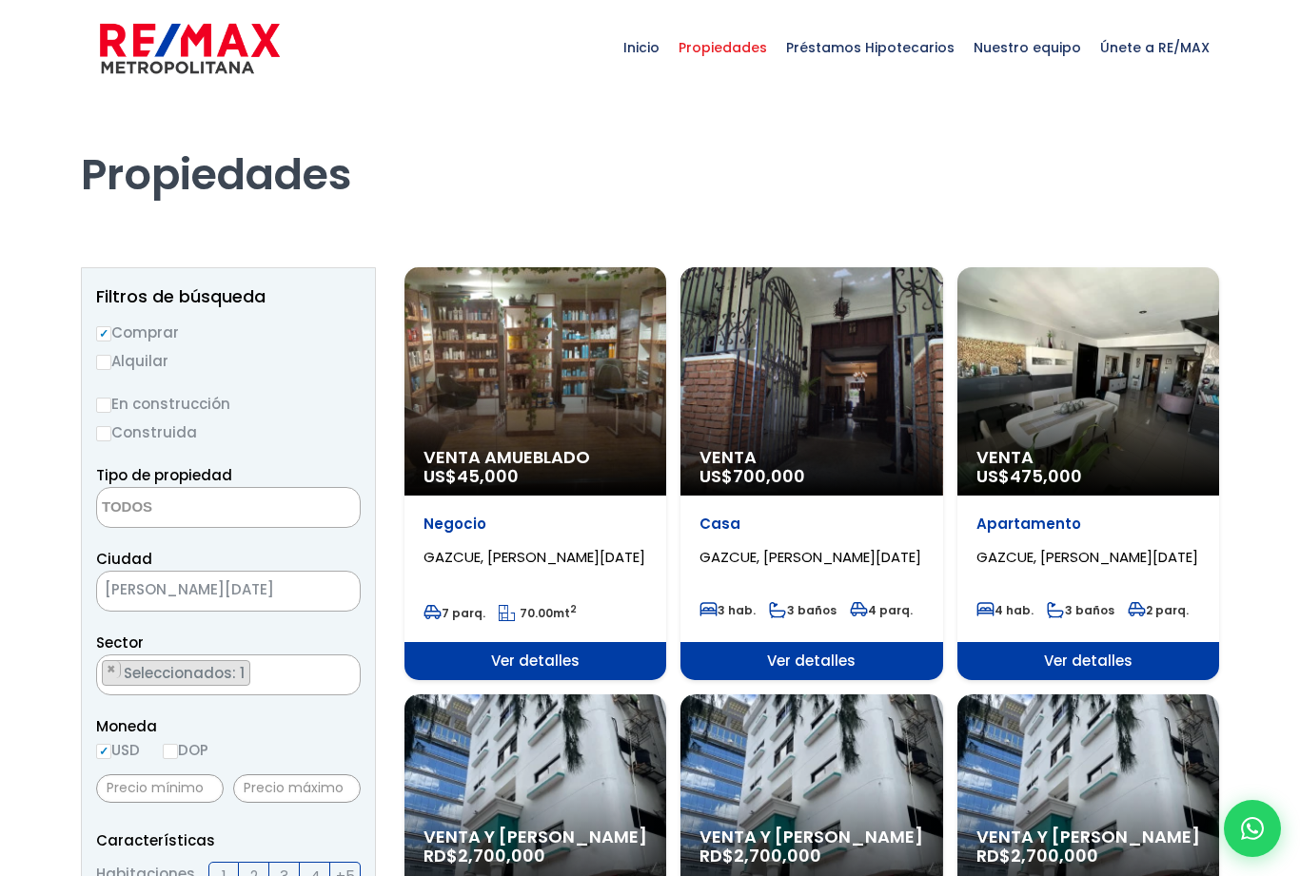
select select
select select "206"
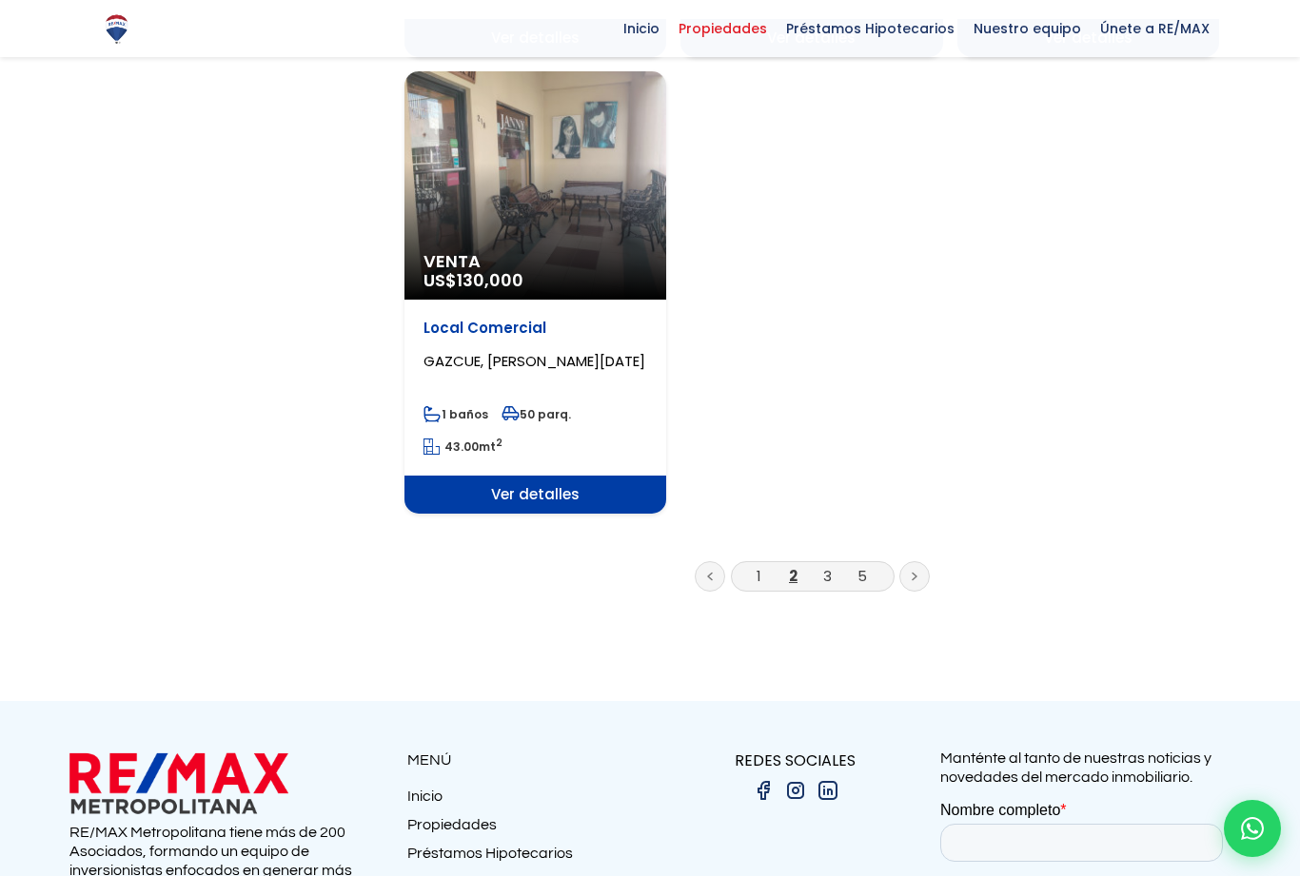
scroll to position [2370, 0]
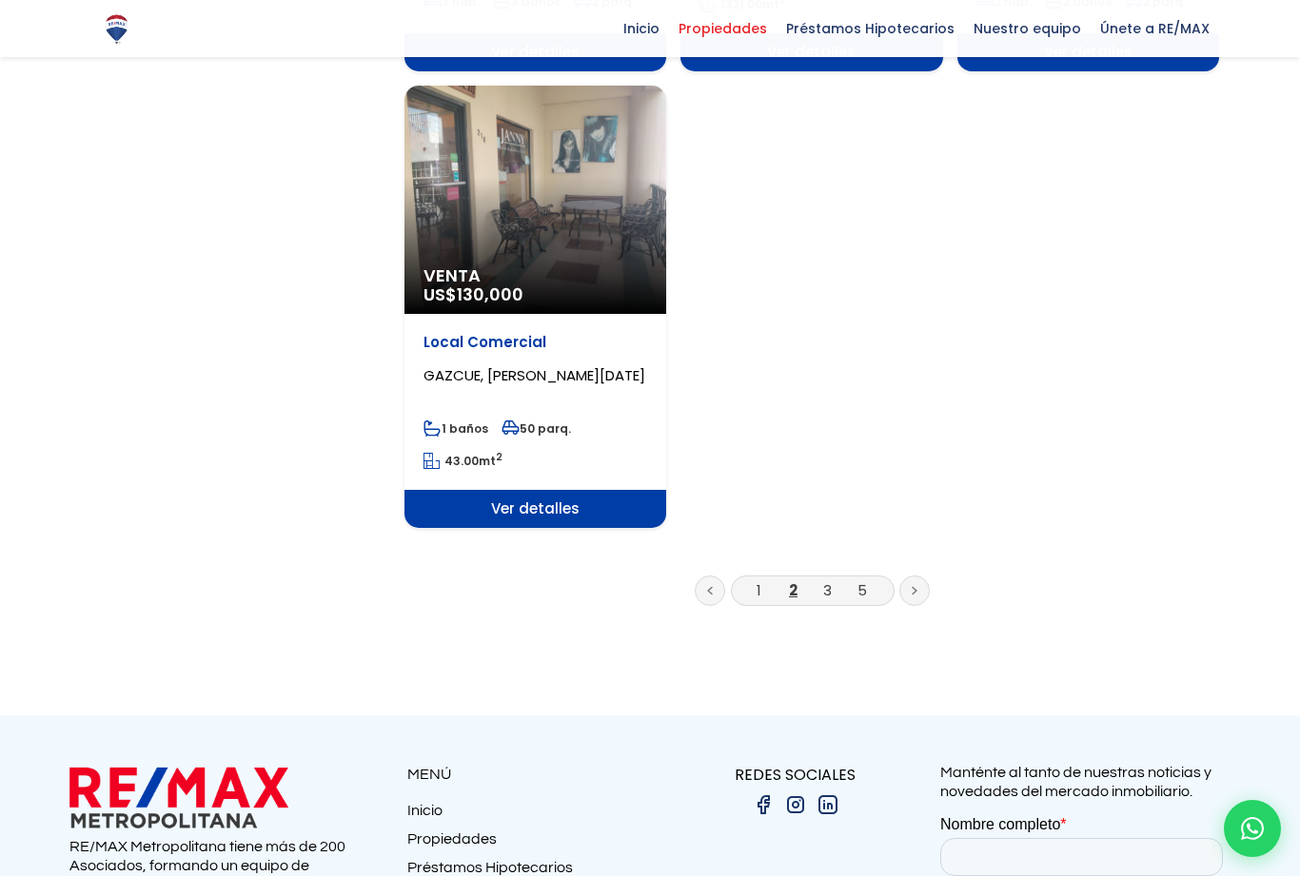
click at [830, 580] on link "3" at bounding box center [827, 590] width 9 height 20
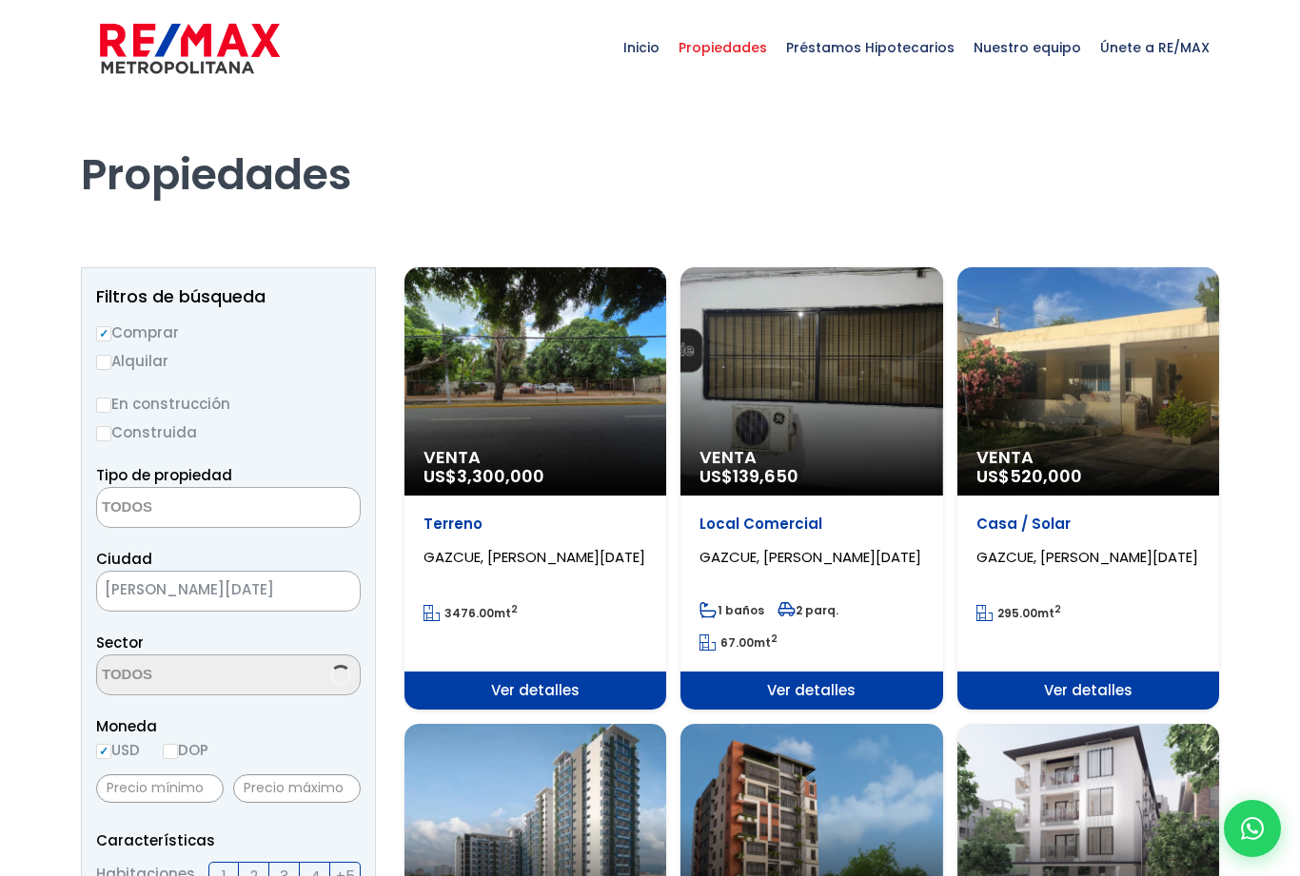
select select
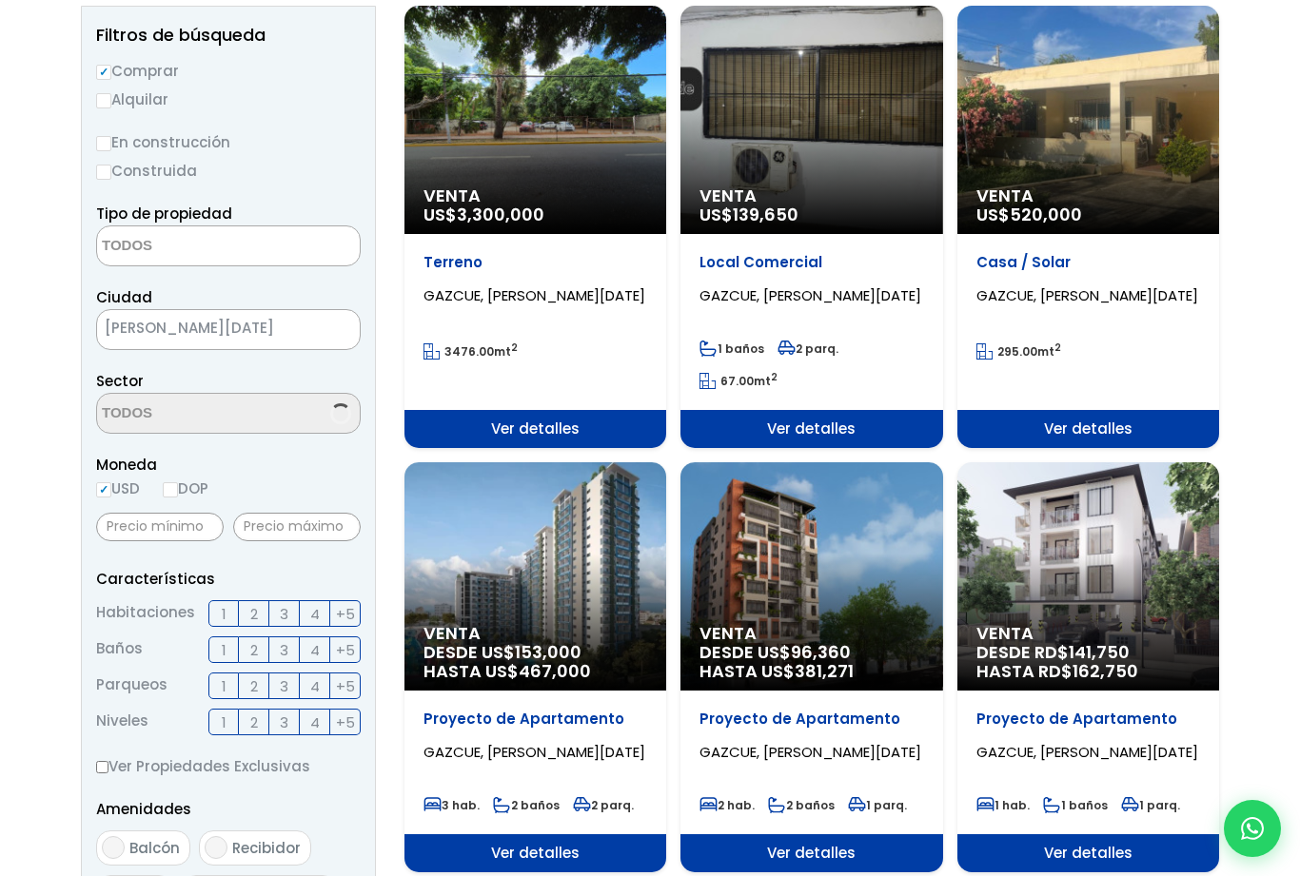
select select "206"
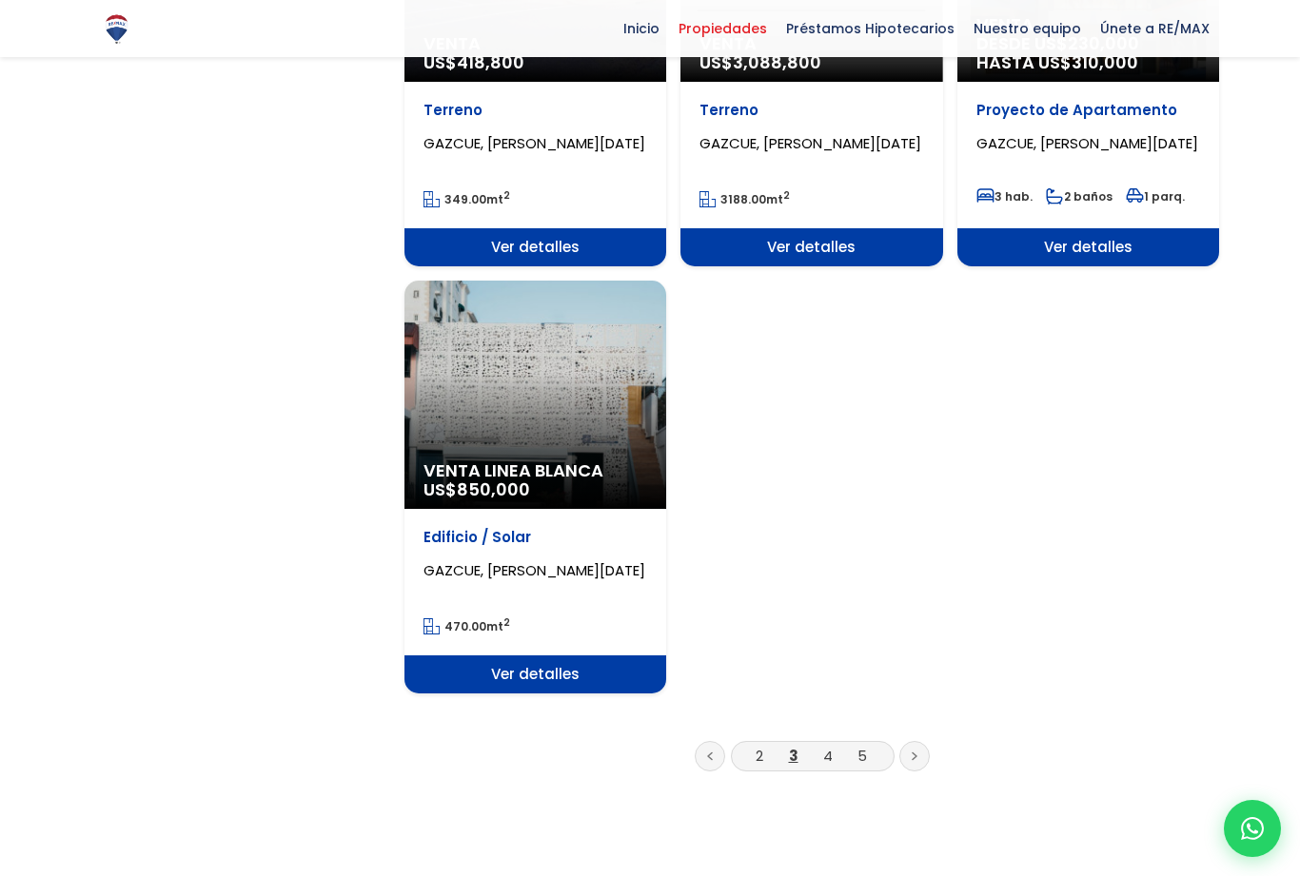
scroll to position [2193, 0]
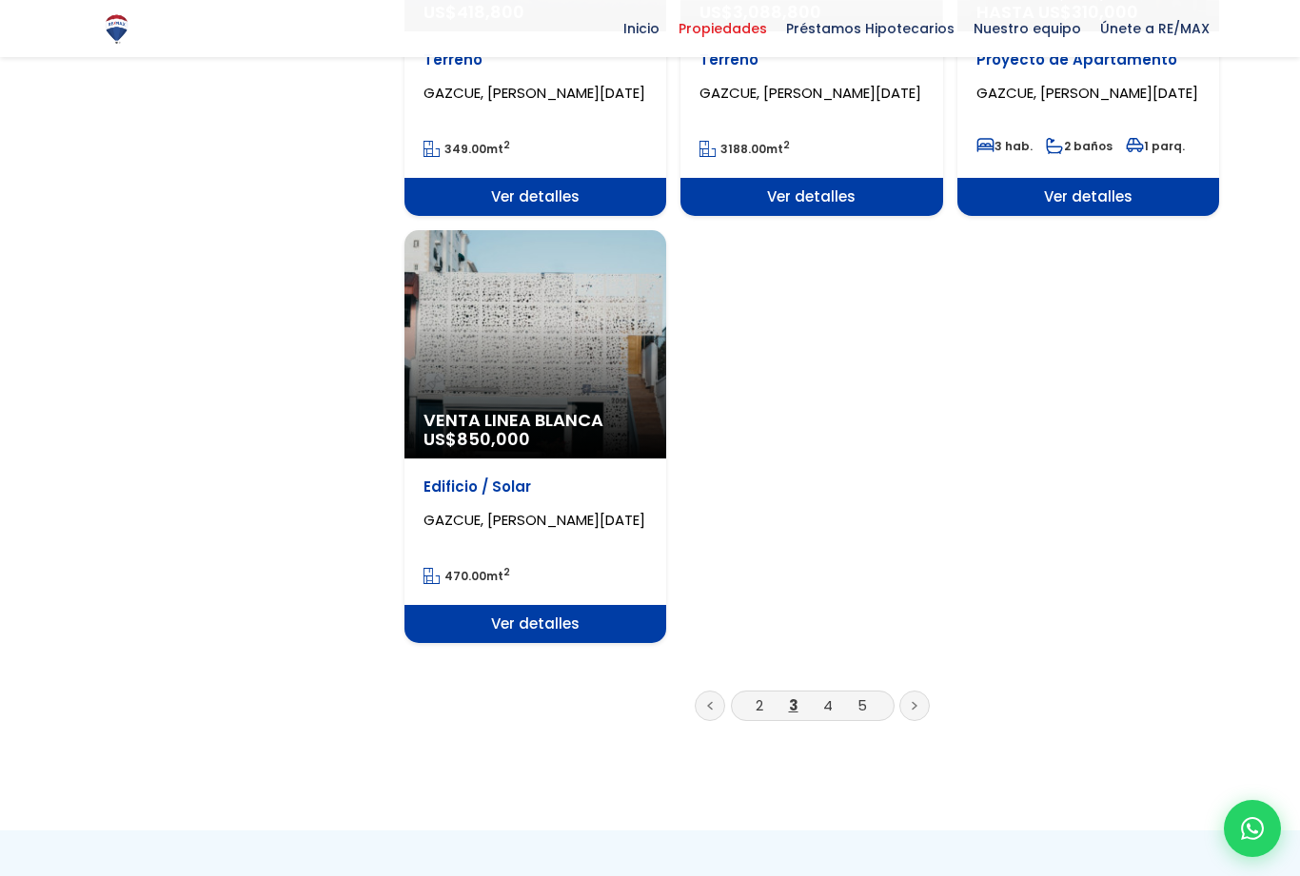
click at [823, 699] on link "4" at bounding box center [828, 706] width 10 height 20
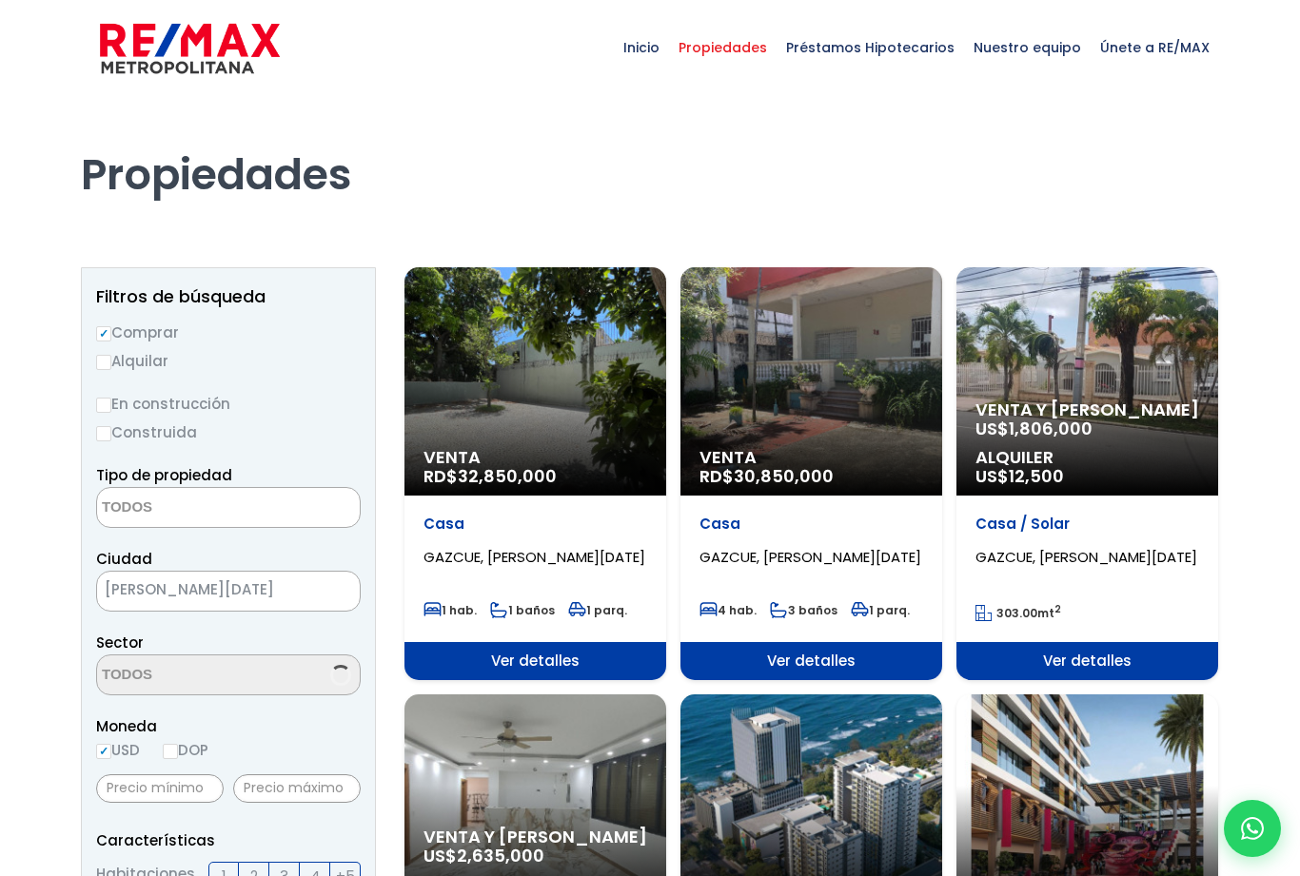
select select
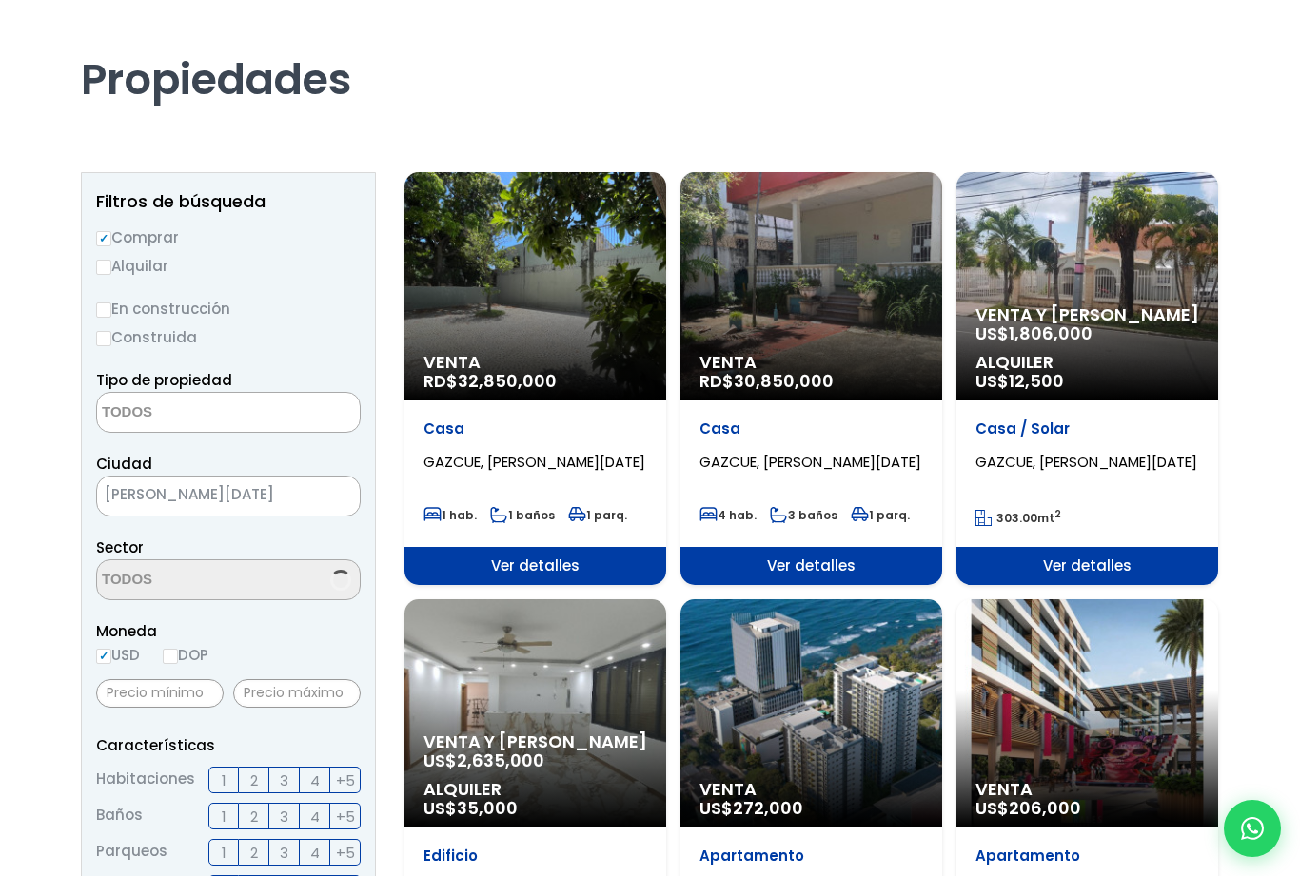
select select "206"
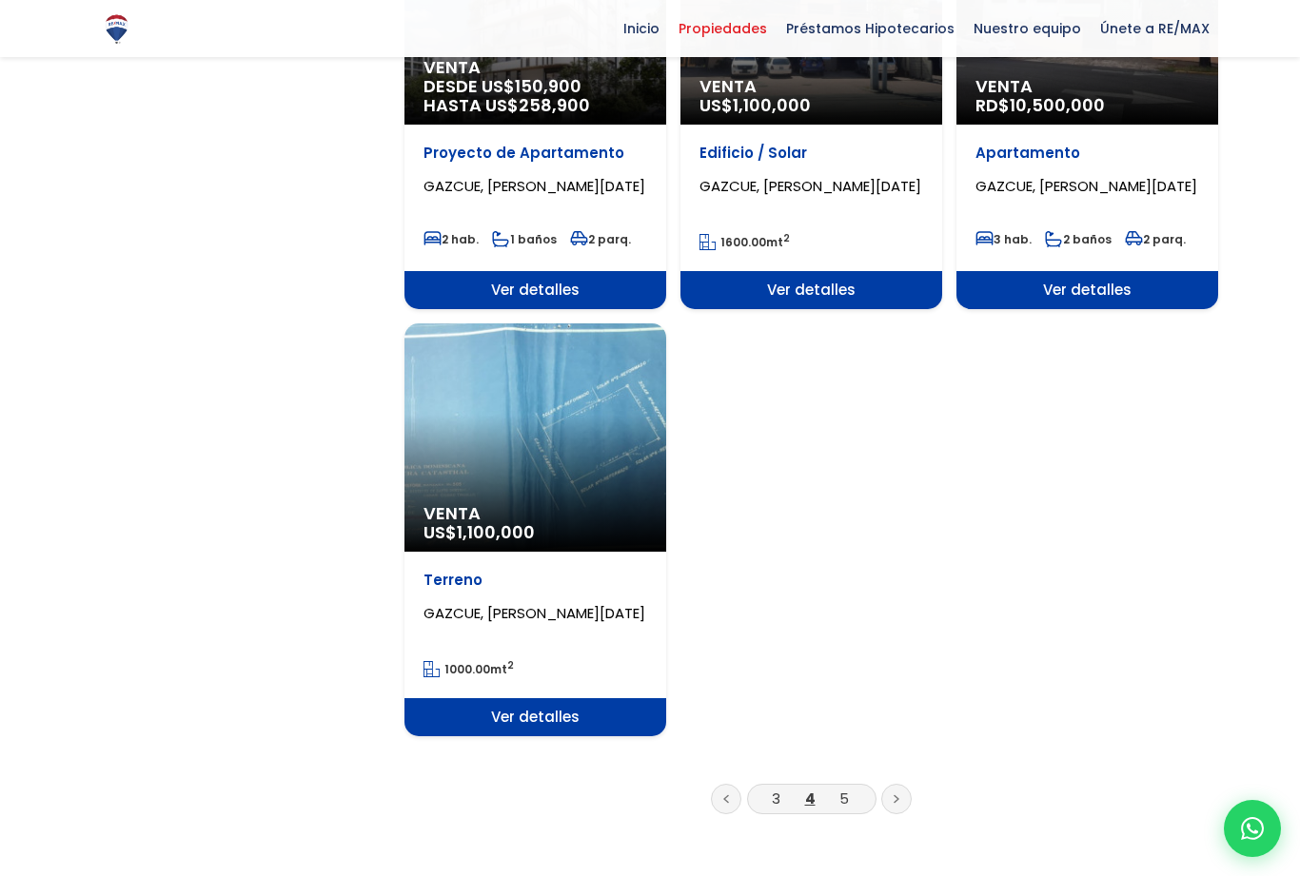
scroll to position [2082, 0]
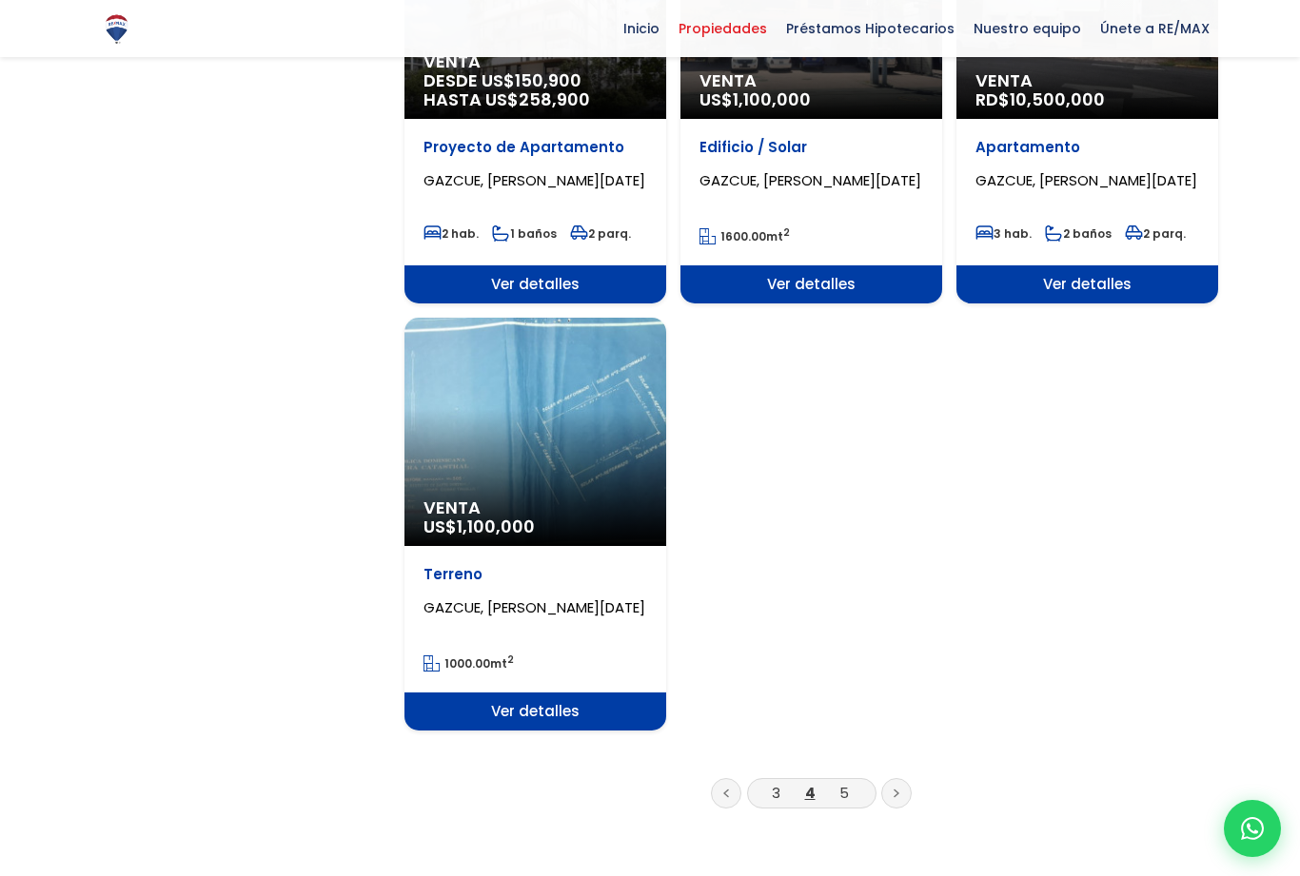
click at [845, 795] on link "5" at bounding box center [844, 793] width 10 height 20
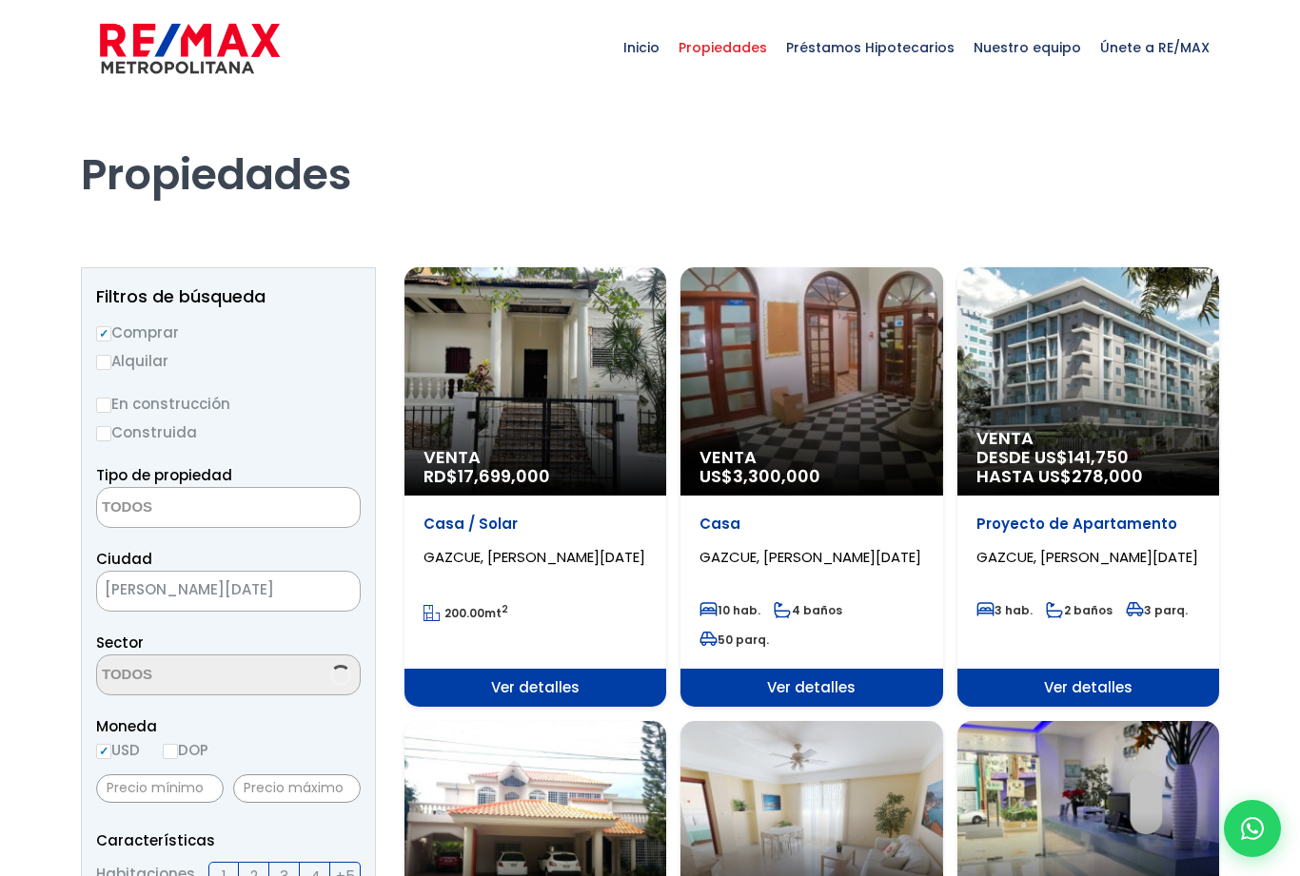
select select
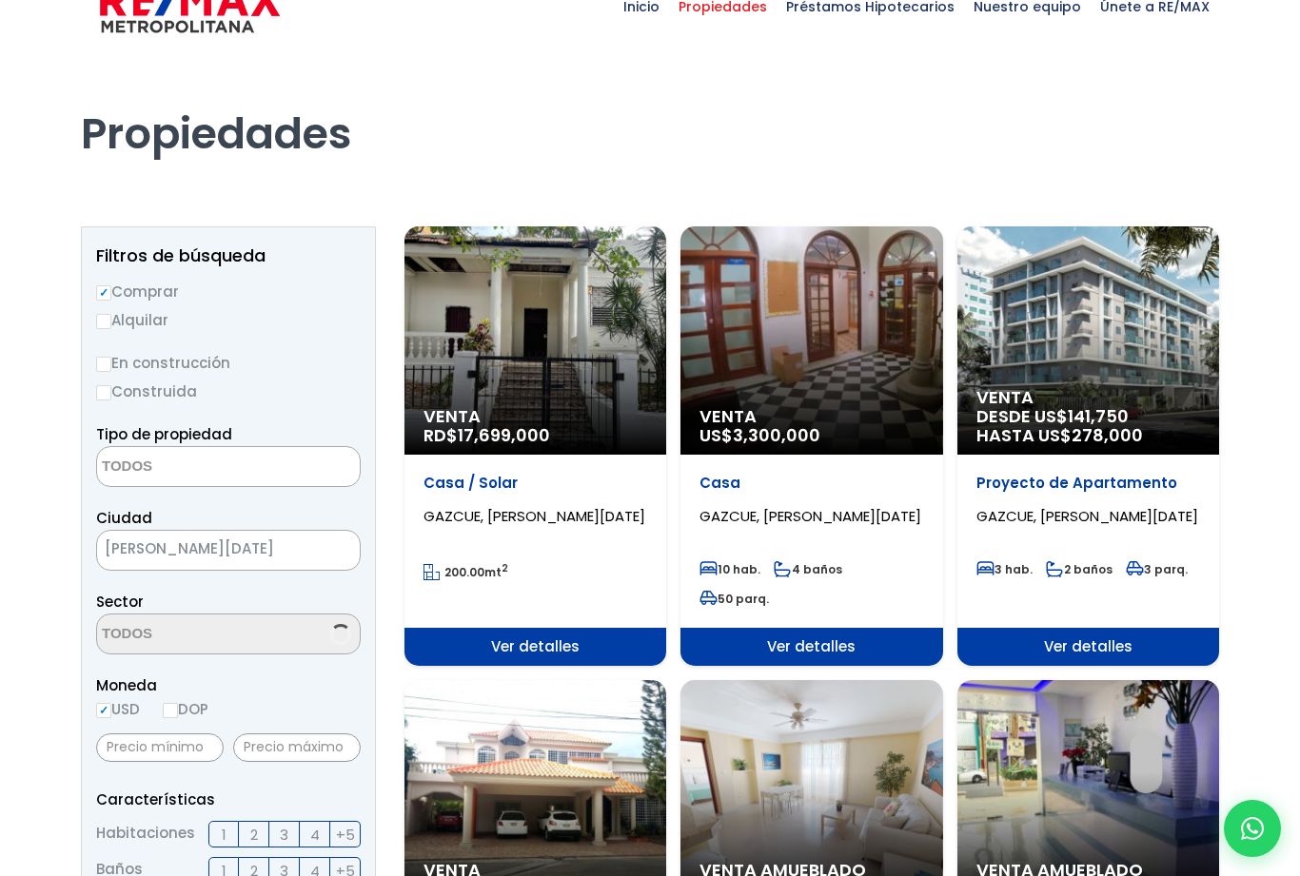
scroll to position [66, 0]
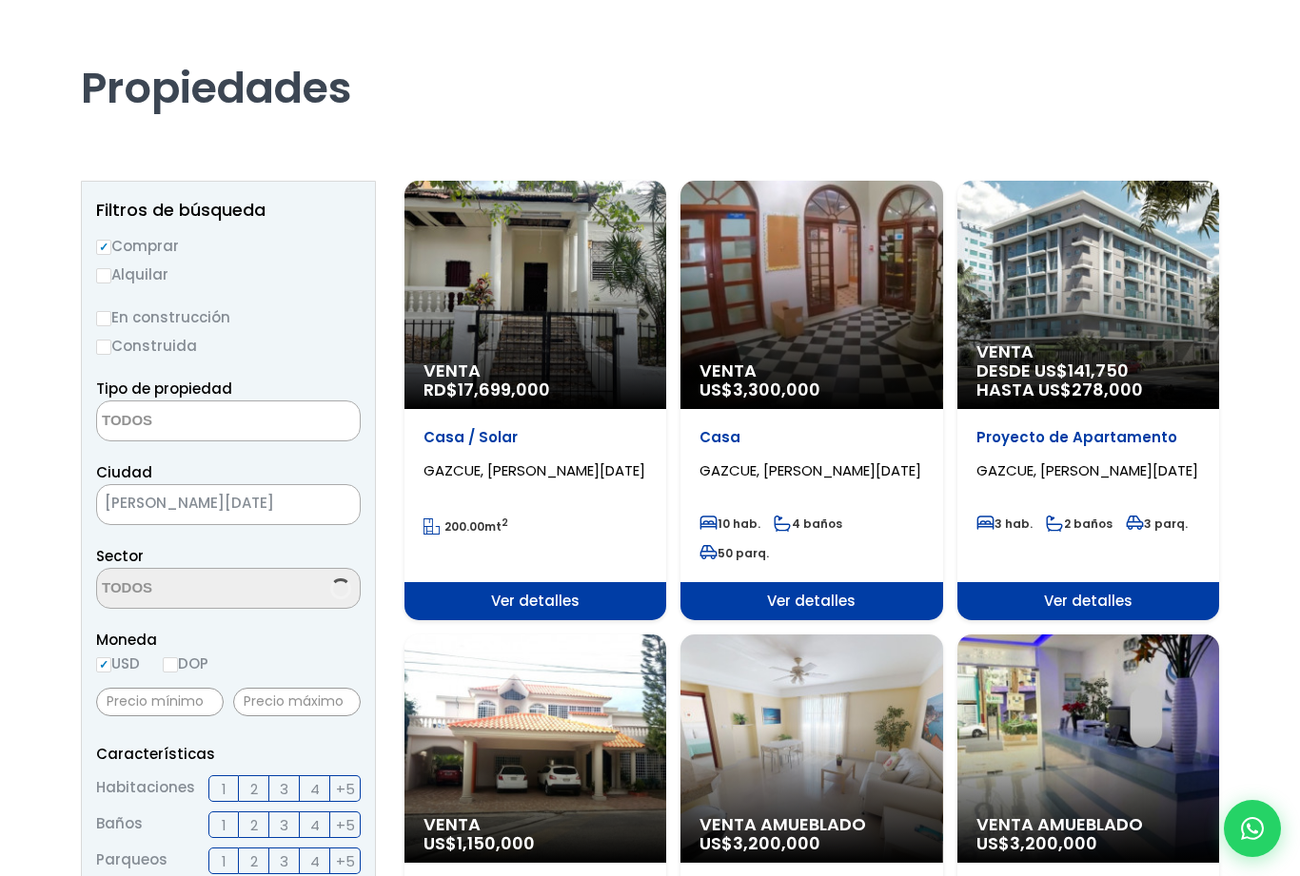
select select "206"
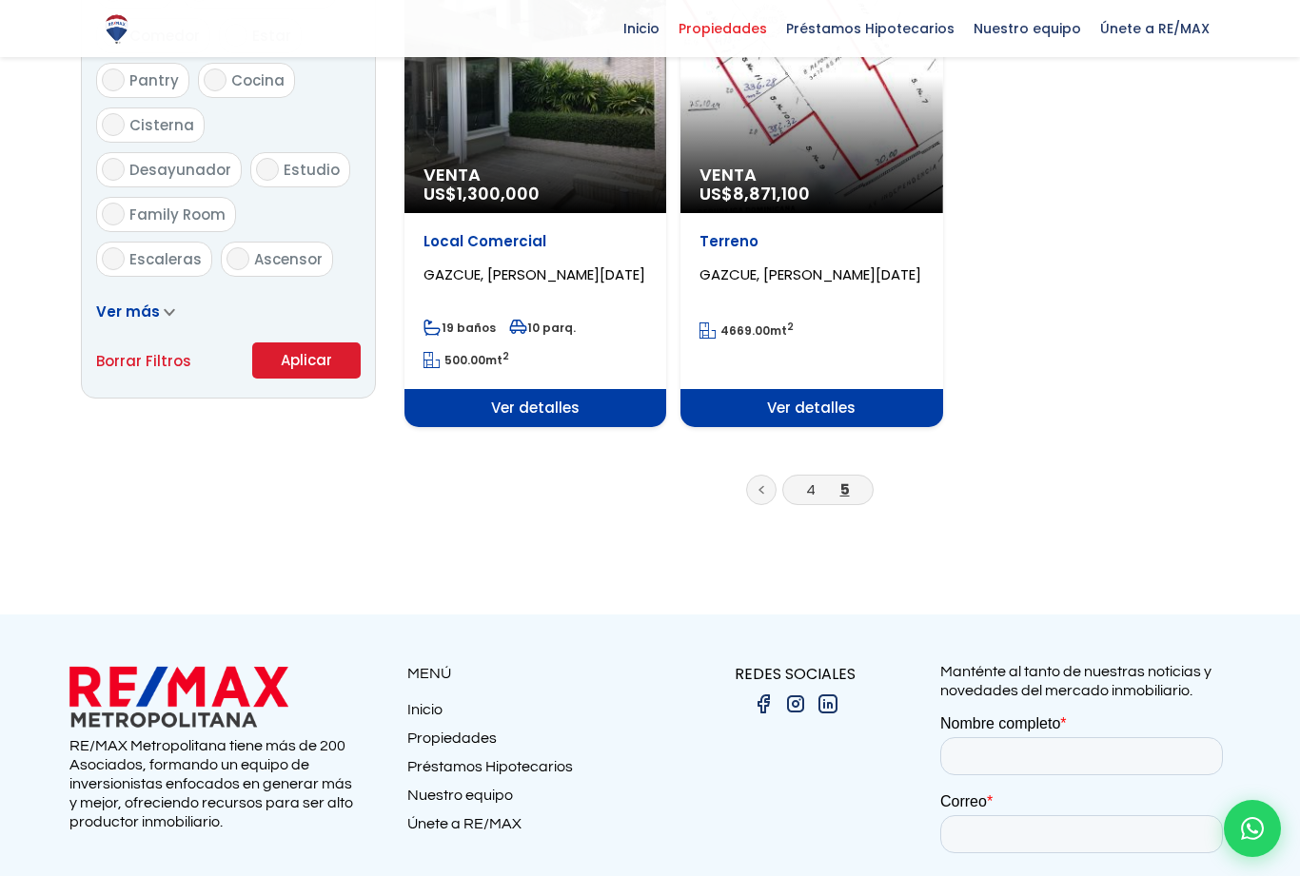
scroll to position [1164, 0]
